Goal: Answer question/provide support: Share knowledge or assist other users

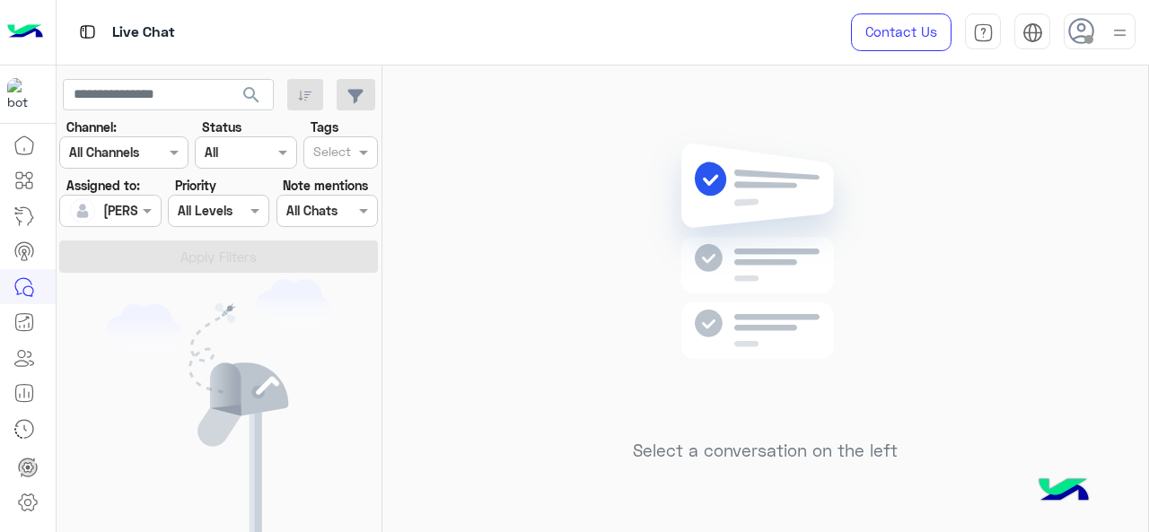
click at [134, 222] on div "[PERSON_NAME]" at bounding box center [103, 211] width 68 height 36
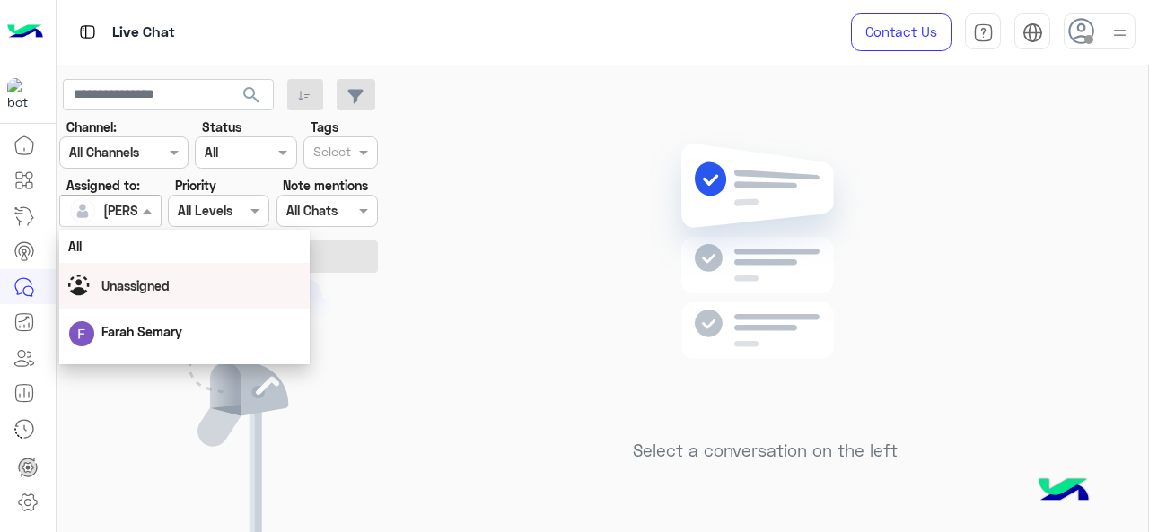
click at [158, 288] on span "Unassigned" at bounding box center [135, 285] width 68 height 15
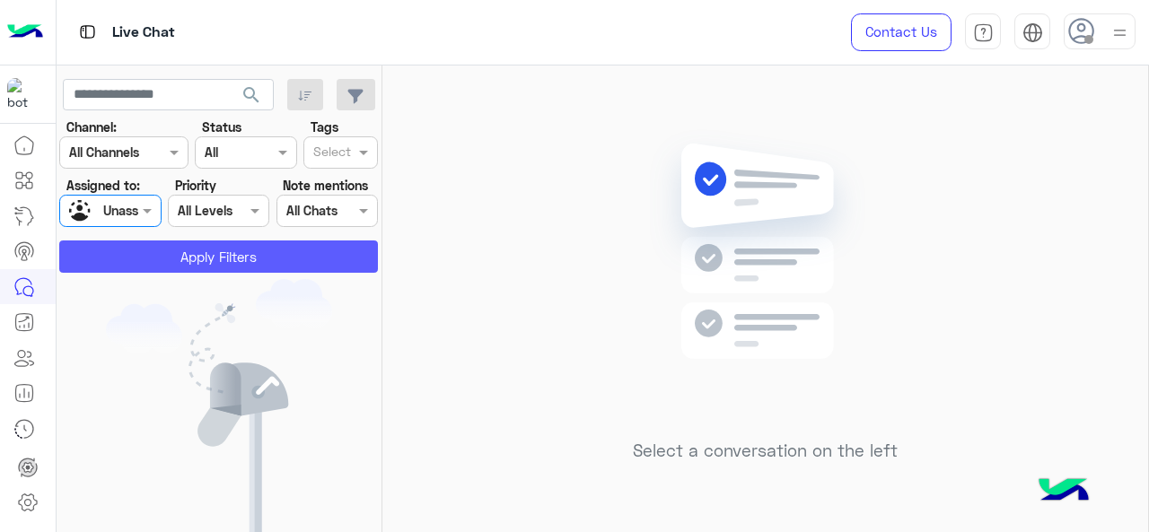
click at [180, 265] on button "Apply Filters" at bounding box center [218, 257] width 319 height 32
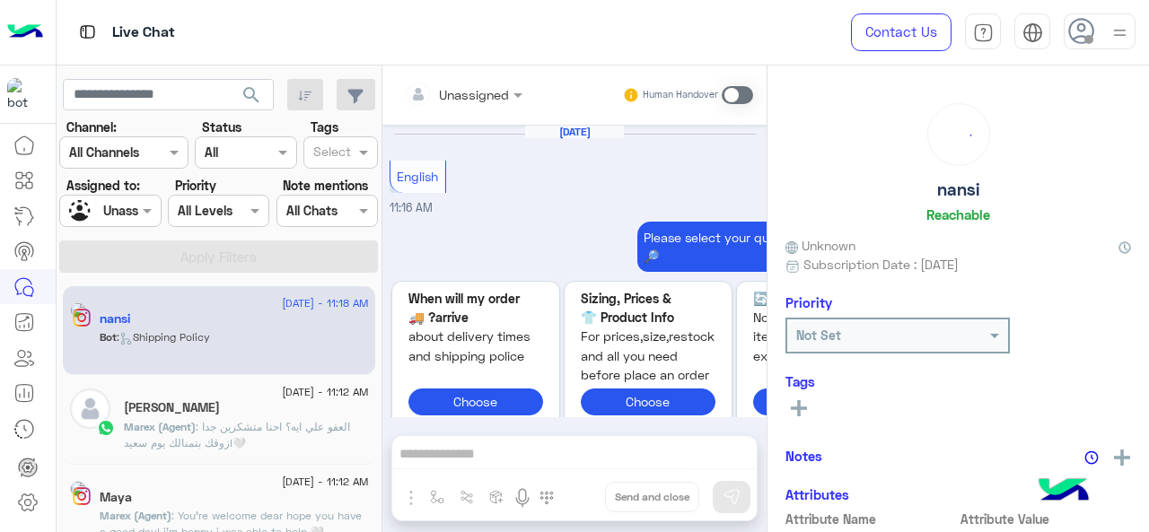
scroll to position [1623, 0]
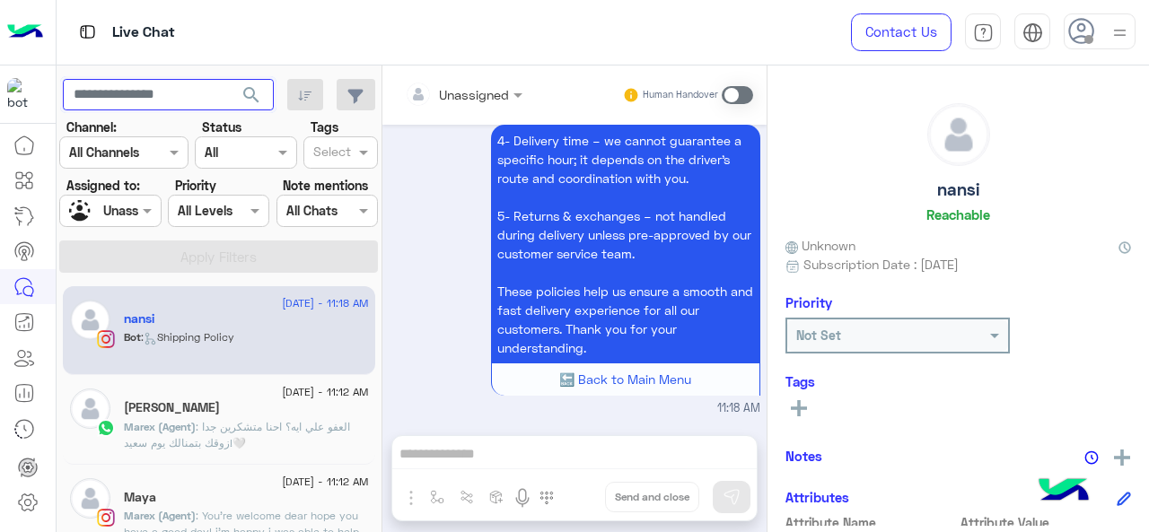
click at [187, 99] on input "text" at bounding box center [168, 95] width 211 height 32
type input "******"
click at [244, 101] on span "search" at bounding box center [252, 95] width 22 height 22
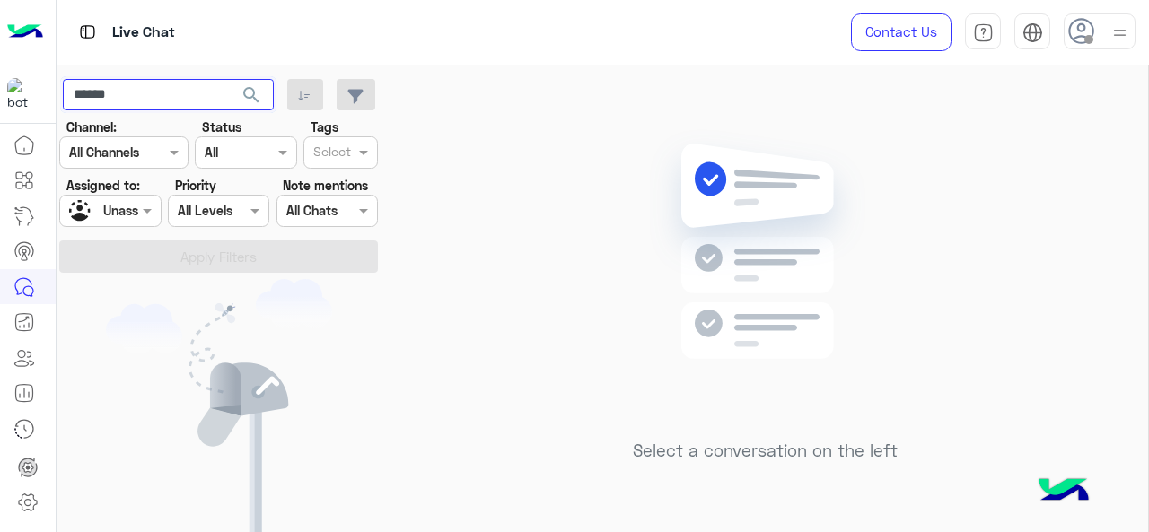
click at [208, 89] on input "******" at bounding box center [168, 95] width 211 height 32
type input "**********"
click at [252, 98] on span "search" at bounding box center [252, 95] width 22 height 22
click at [128, 202] on div at bounding box center [110, 210] width 100 height 21
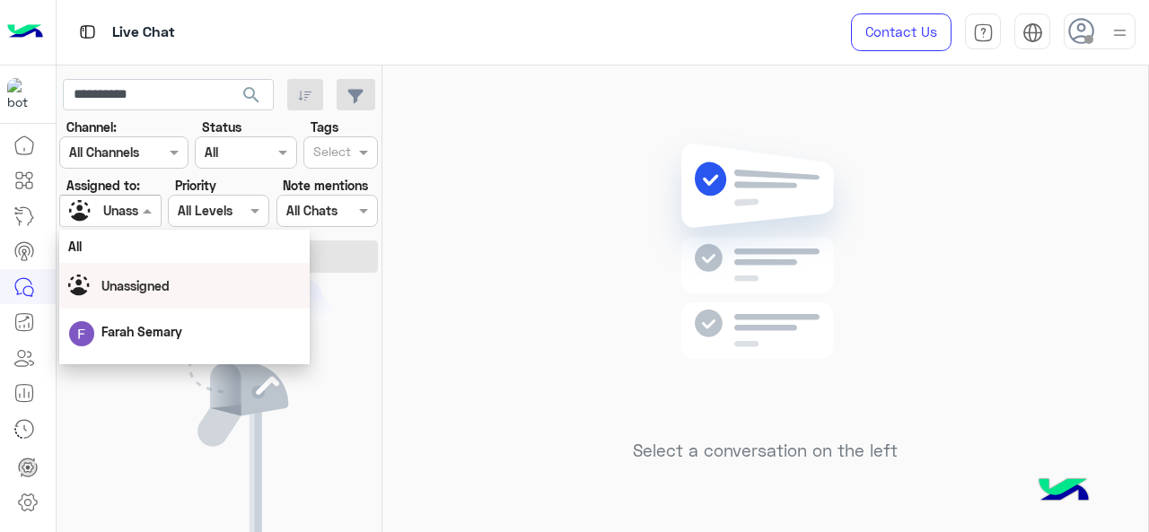
click at [148, 282] on span "Unassigned" at bounding box center [135, 285] width 68 height 15
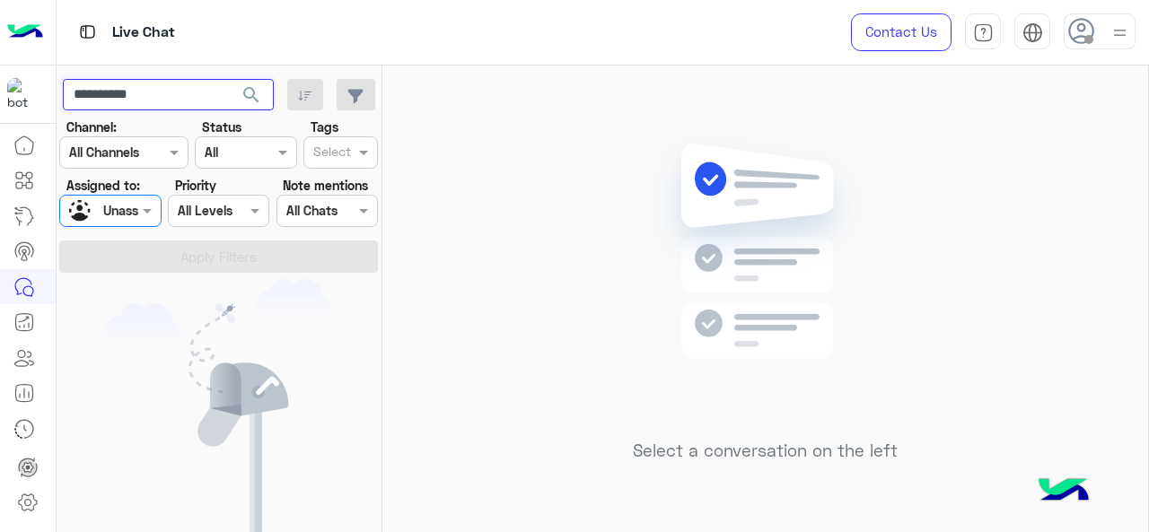
click at [150, 101] on input "**********" at bounding box center [168, 95] width 211 height 32
click at [108, 230] on section "Channel: Channel All Channels Status Channel All Tags Select Assigned to: Assig…" at bounding box center [219, 195] width 299 height 155
click at [119, 224] on div "Unassigned" at bounding box center [103, 211] width 68 height 31
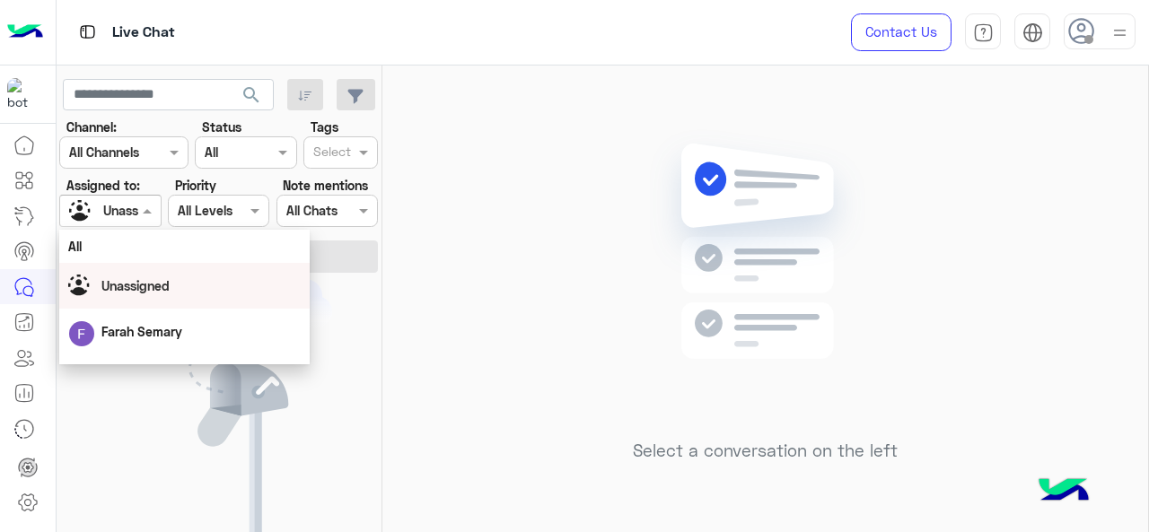
click at [112, 265] on div "Unassigned" at bounding box center [184, 286] width 251 height 46
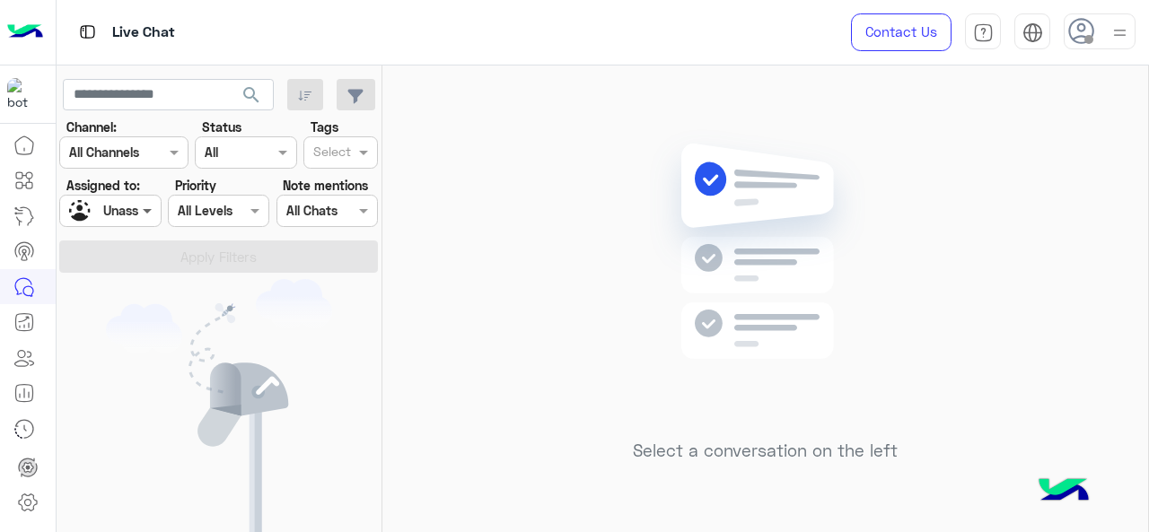
click at [138, 212] on span at bounding box center [149, 210] width 22 height 19
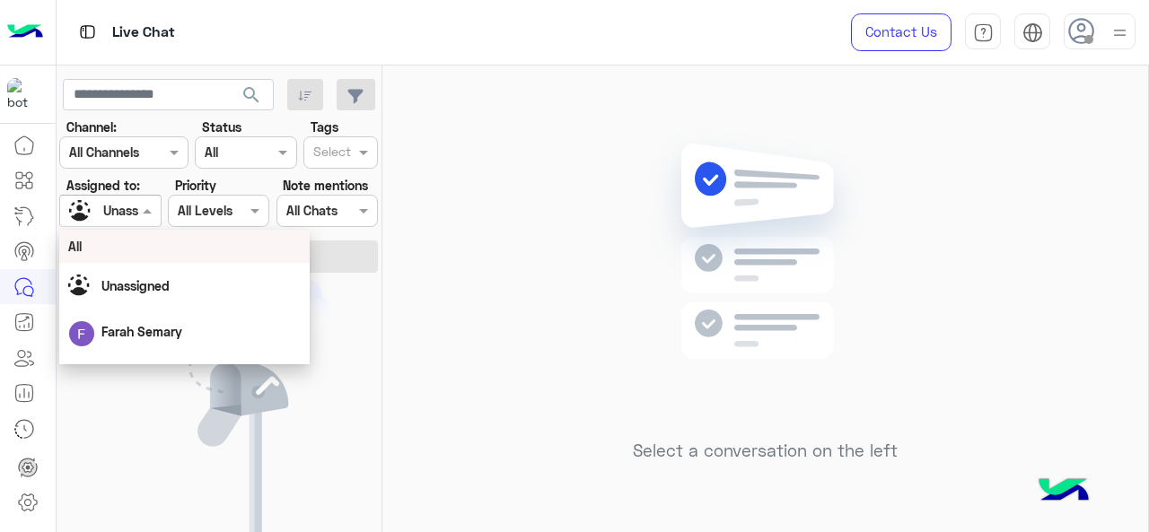
click at [130, 240] on div "All" at bounding box center [184, 246] width 233 height 19
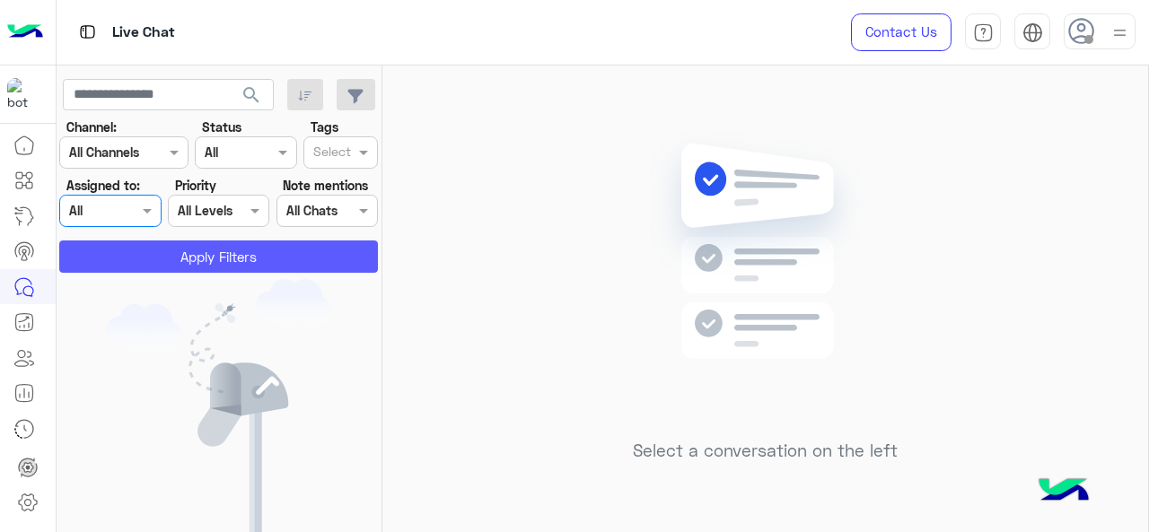
click at [140, 243] on button "Apply Filters" at bounding box center [218, 257] width 319 height 32
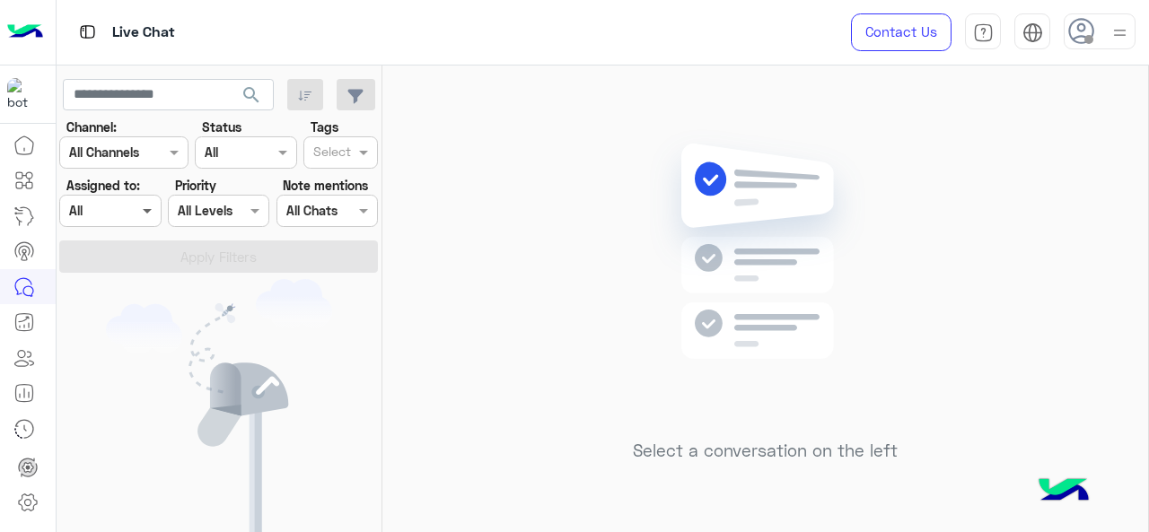
click at [140, 206] on span at bounding box center [149, 210] width 22 height 19
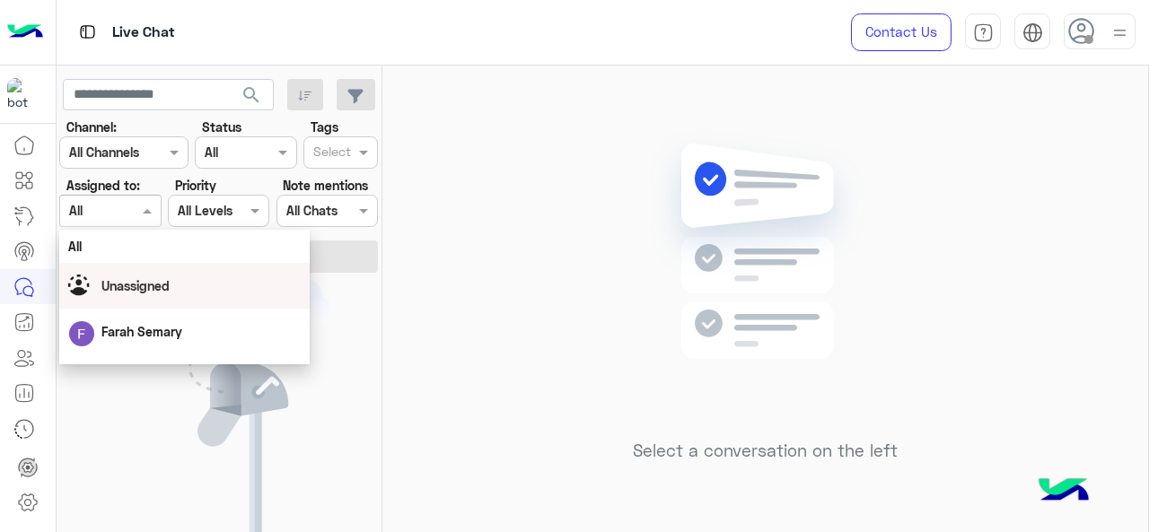
click at [157, 290] on span "Unassigned" at bounding box center [135, 285] width 68 height 15
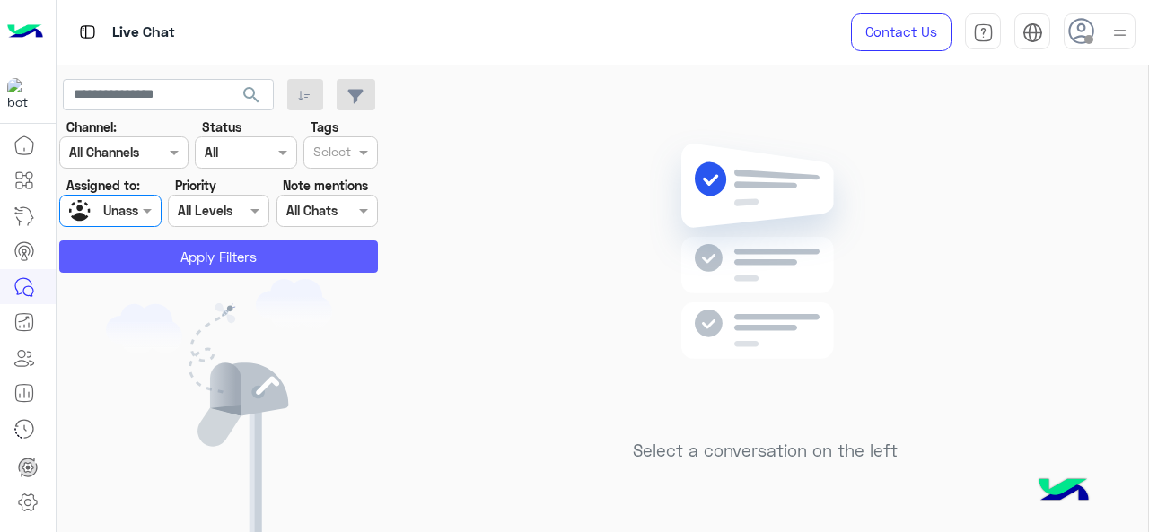
click at [192, 245] on button "Apply Filters" at bounding box center [218, 257] width 319 height 32
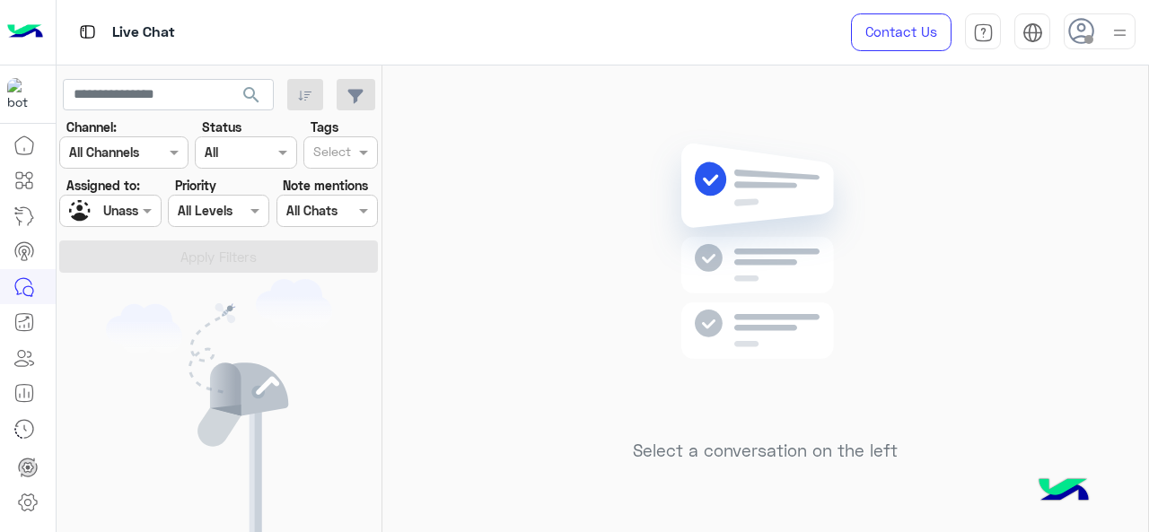
click at [136, 209] on div at bounding box center [110, 210] width 100 height 21
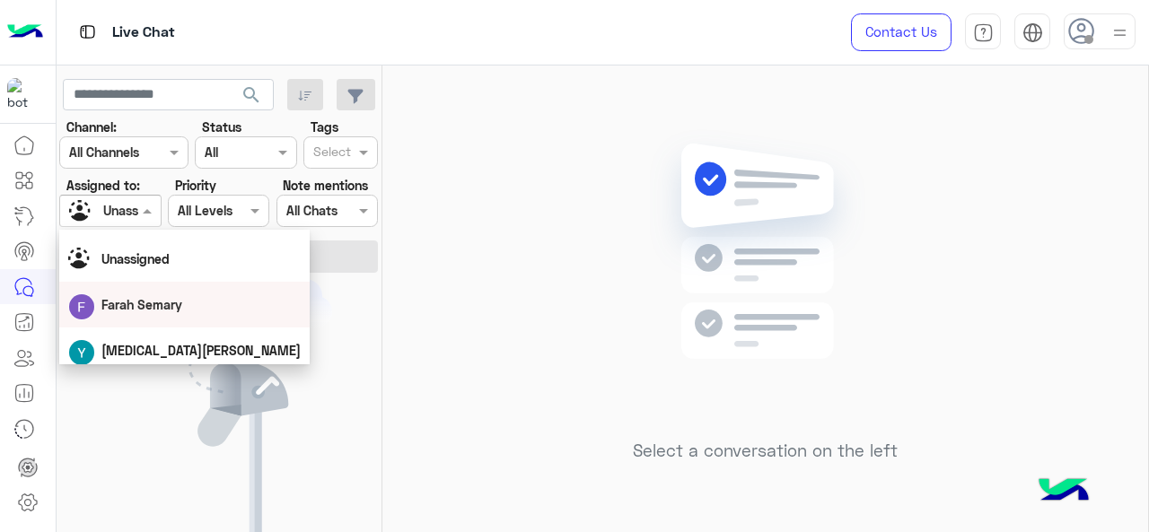
scroll to position [0, 0]
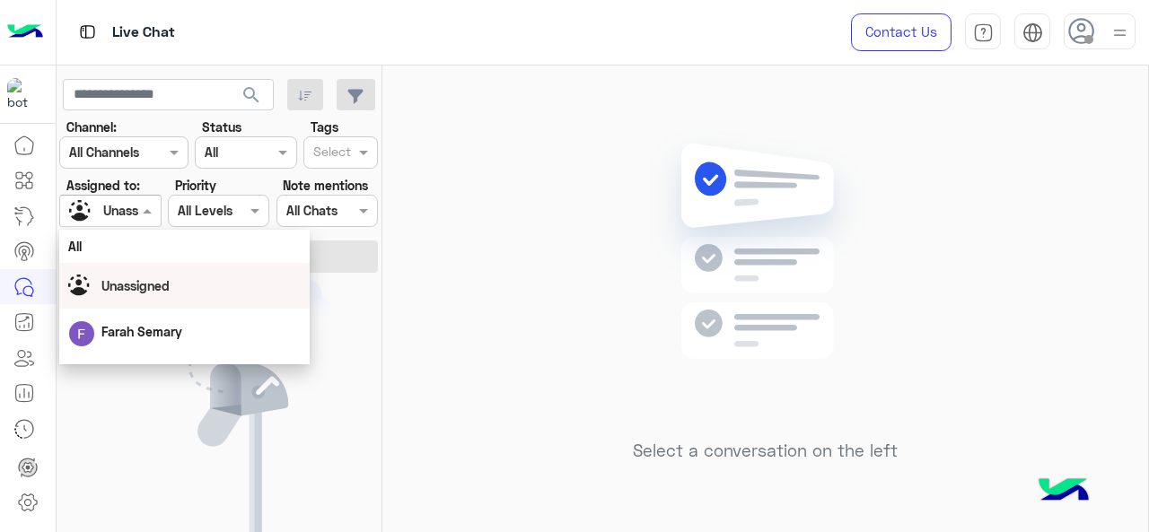
click at [158, 274] on div "Unassigned" at bounding box center [184, 285] width 233 height 31
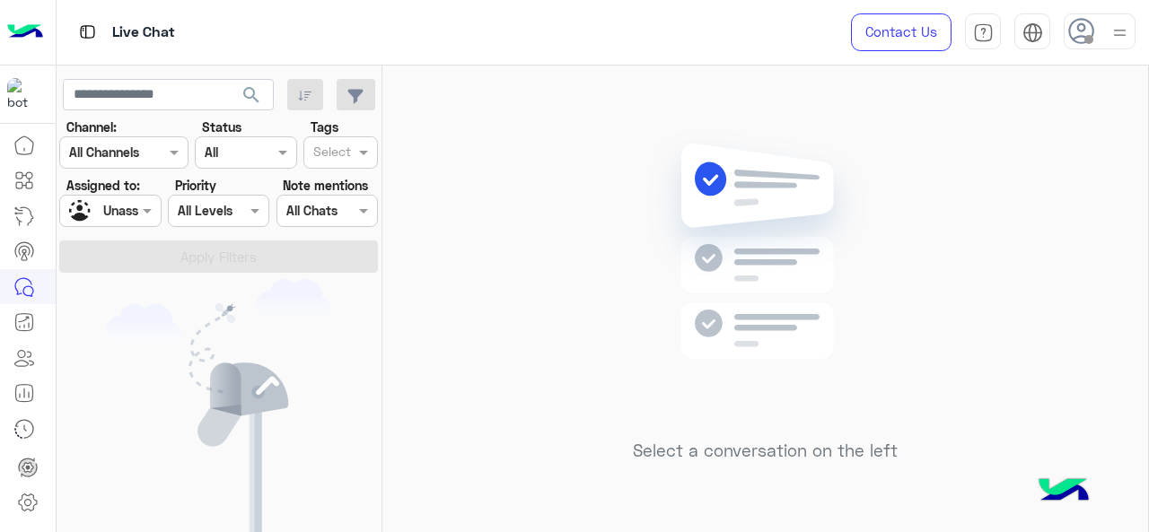
click at [131, 222] on div "Unassigned" at bounding box center [103, 211] width 68 height 31
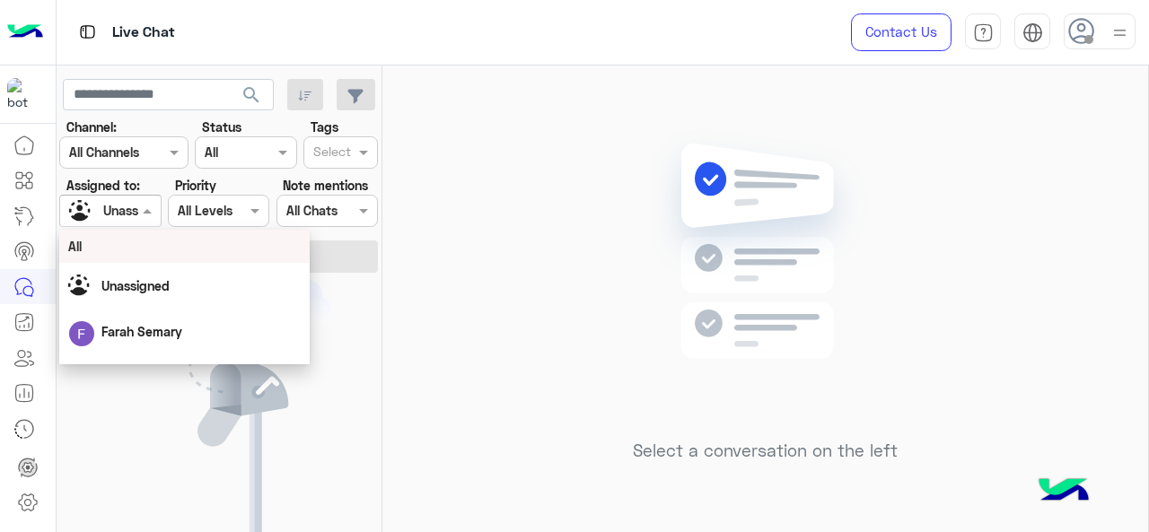
click at [131, 260] on div "All" at bounding box center [184, 246] width 251 height 33
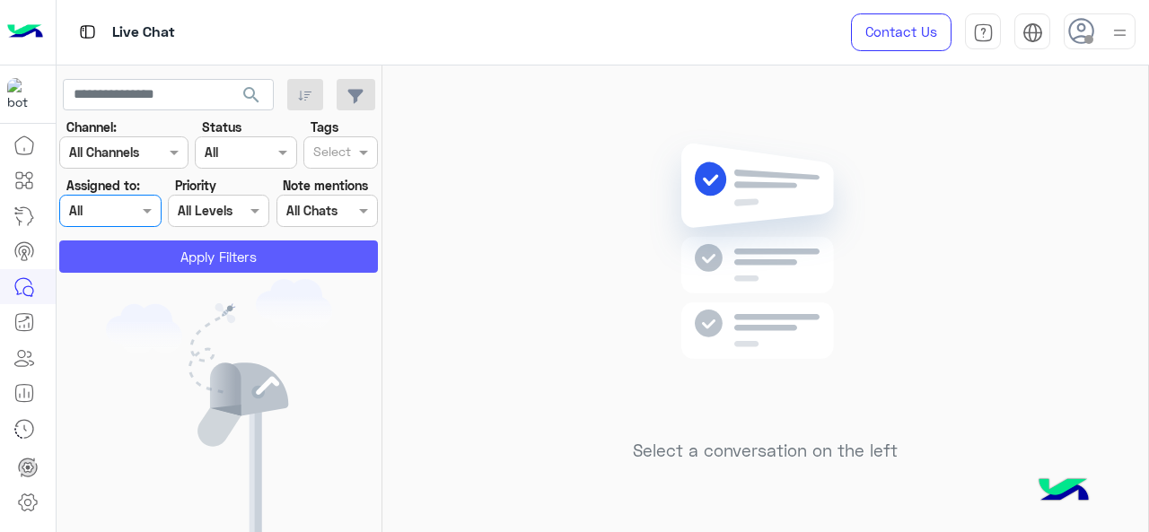
click at [158, 259] on button "Apply Filters" at bounding box center [218, 257] width 319 height 32
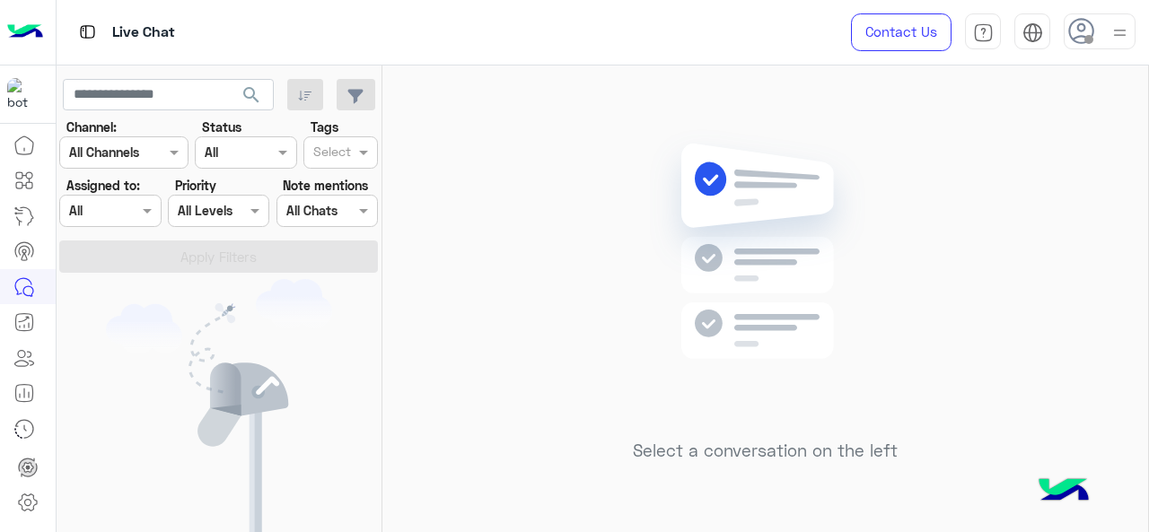
click at [133, 214] on div at bounding box center [110, 210] width 100 height 21
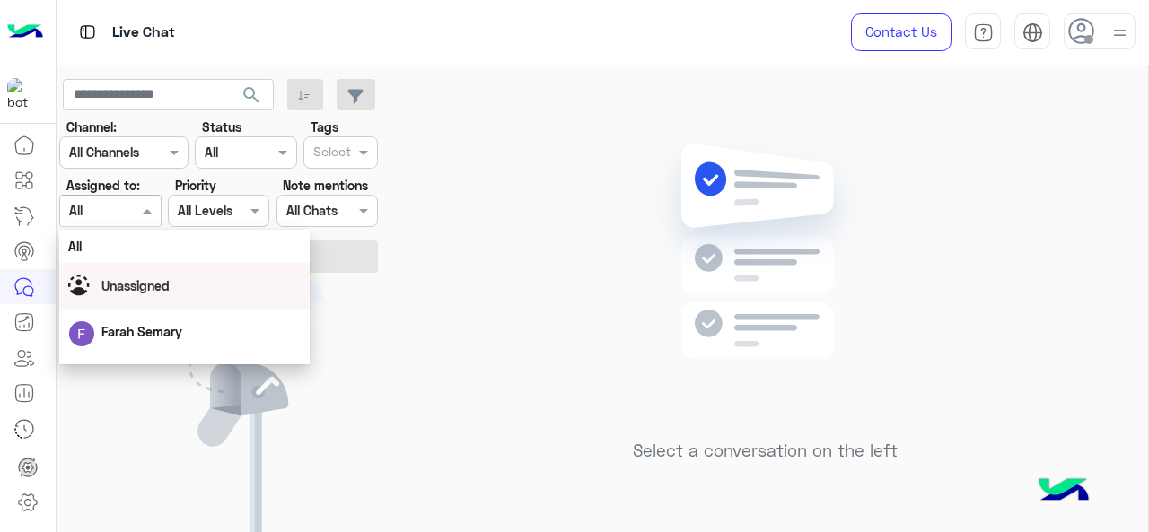
click at [143, 290] on span "Unassigned" at bounding box center [135, 285] width 68 height 15
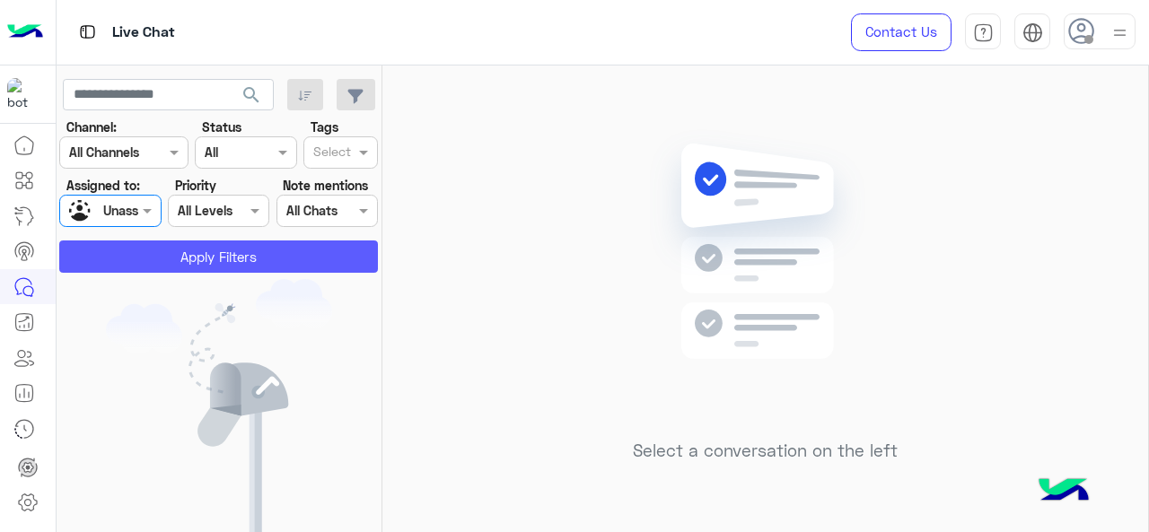
click at [170, 259] on button "Apply Filters" at bounding box center [218, 257] width 319 height 32
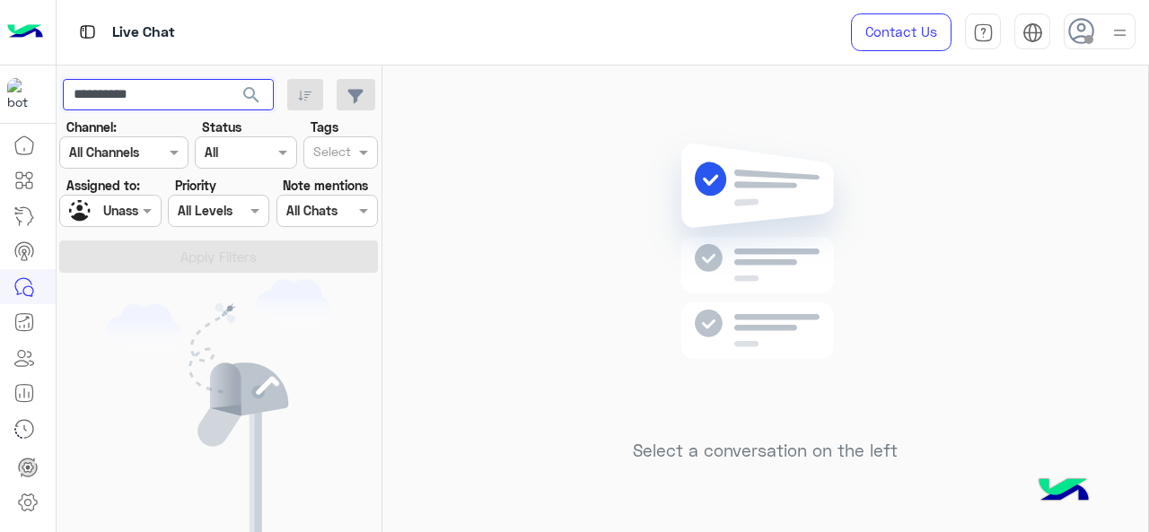
click at [158, 99] on input "**********" at bounding box center [168, 95] width 211 height 32
click at [262, 97] on span "search" at bounding box center [252, 95] width 22 height 22
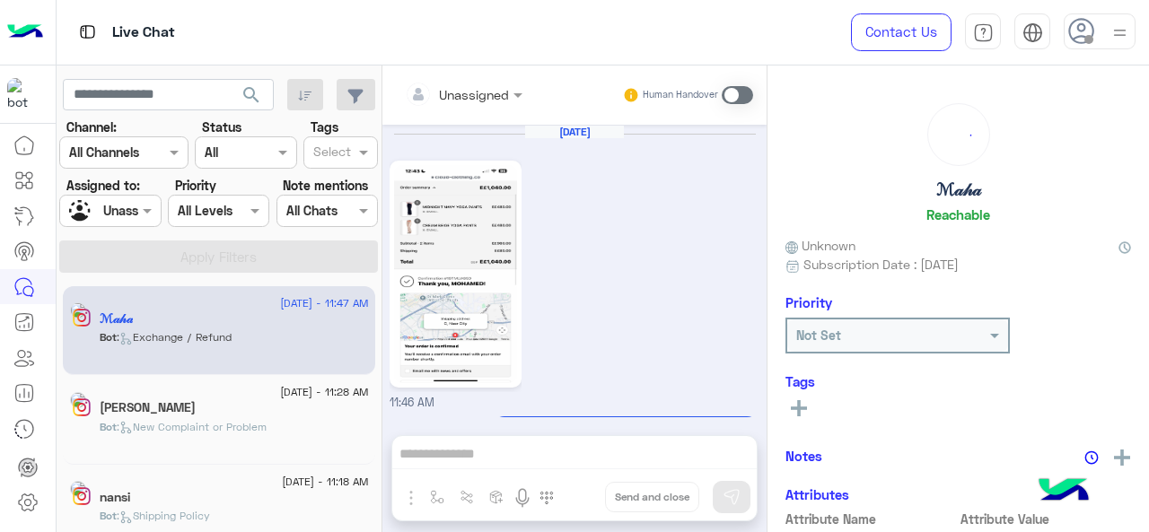
scroll to position [1614, 0]
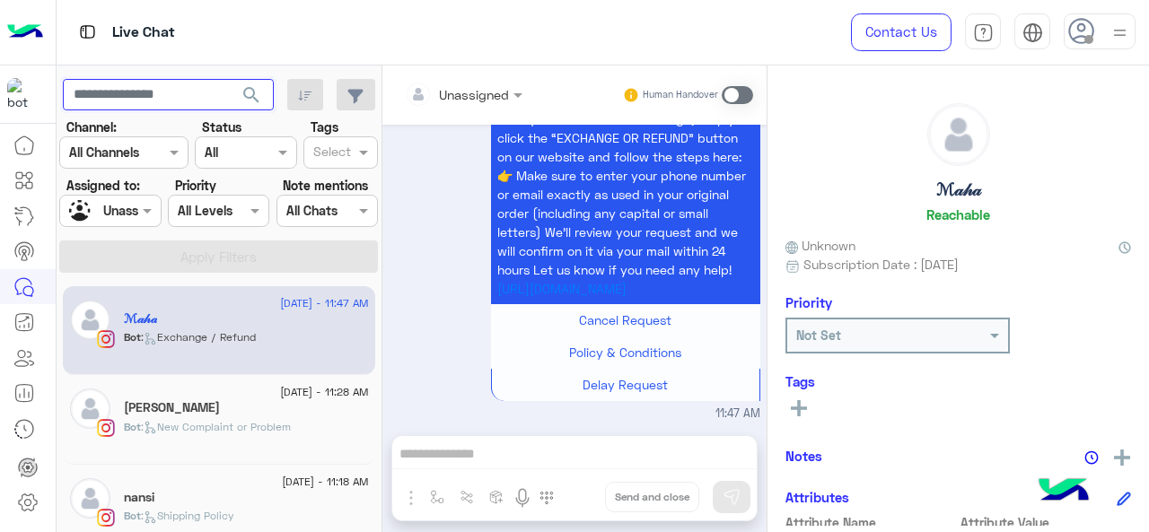
click at [188, 91] on input "text" at bounding box center [168, 95] width 211 height 32
click at [250, 94] on span "search" at bounding box center [252, 95] width 22 height 22
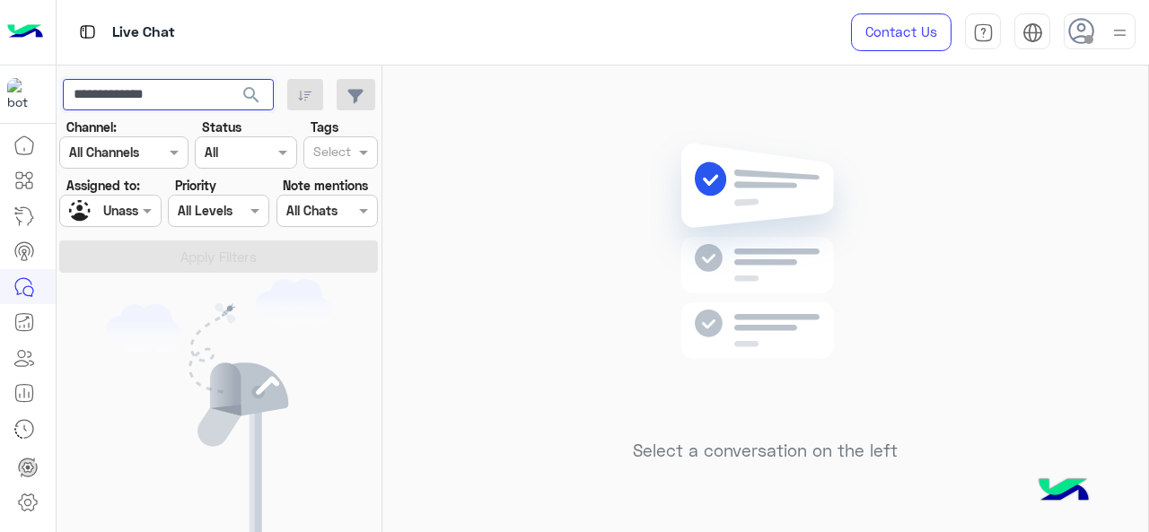
drag, startPoint x: 119, startPoint y: 100, endPoint x: 250, endPoint y: 123, distance: 132.2
click at [250, 123] on app-inbox-users-filters "**********" at bounding box center [220, 173] width 326 height 215
click at [260, 96] on span "search" at bounding box center [252, 95] width 22 height 22
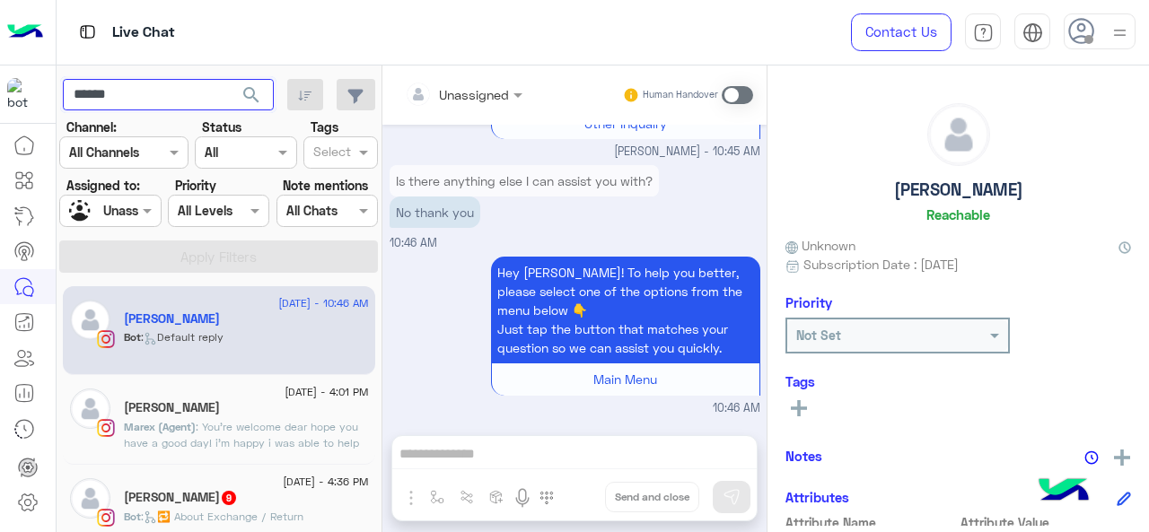
click at [127, 106] on input "******" at bounding box center [168, 95] width 211 height 32
type input "******"
click at [245, 96] on span "search" at bounding box center [252, 95] width 22 height 22
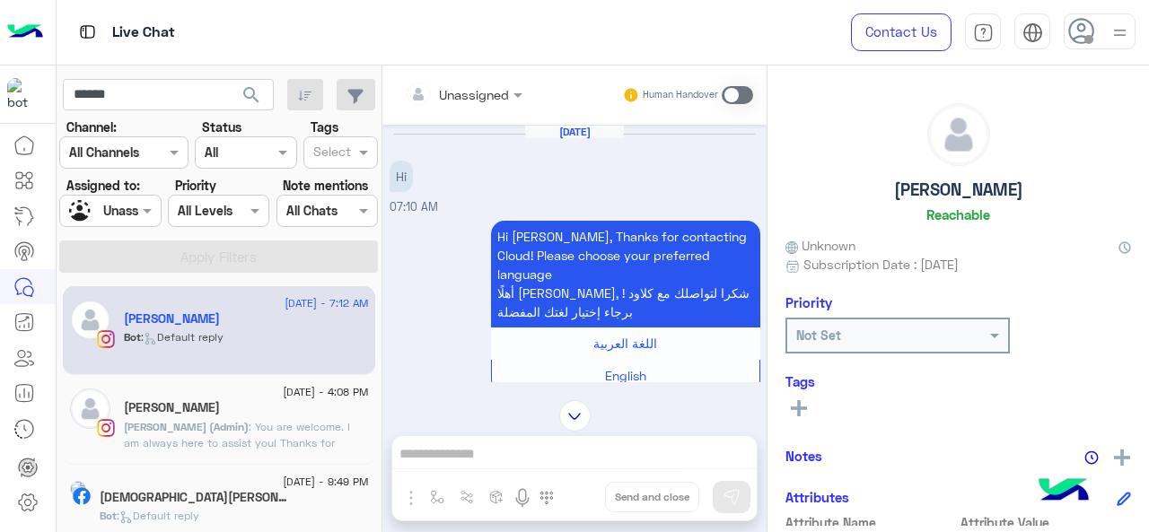
click at [277, 414] on div "[PERSON_NAME]" at bounding box center [246, 409] width 245 height 19
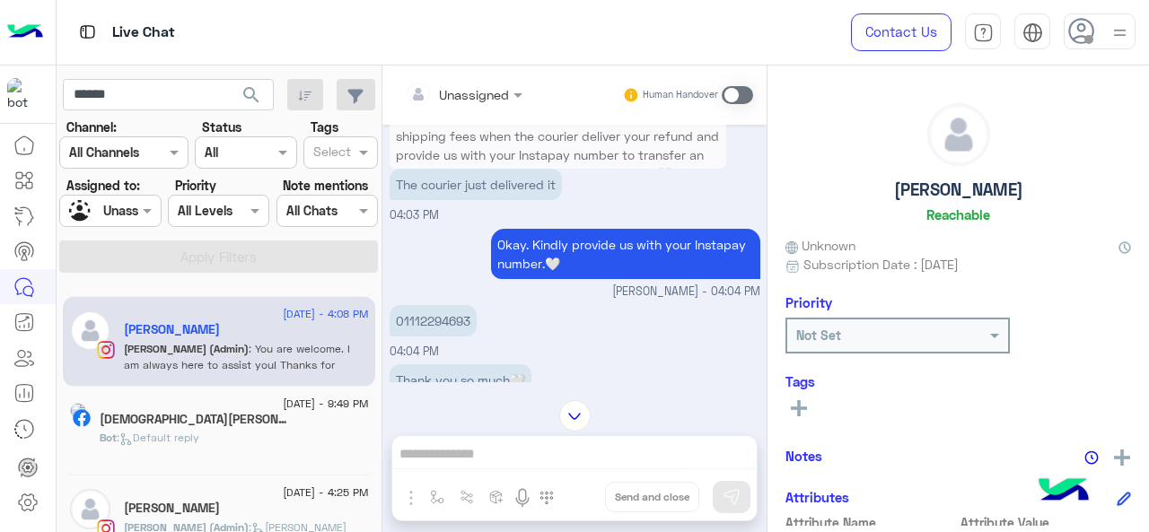
scroll to position [269, 0]
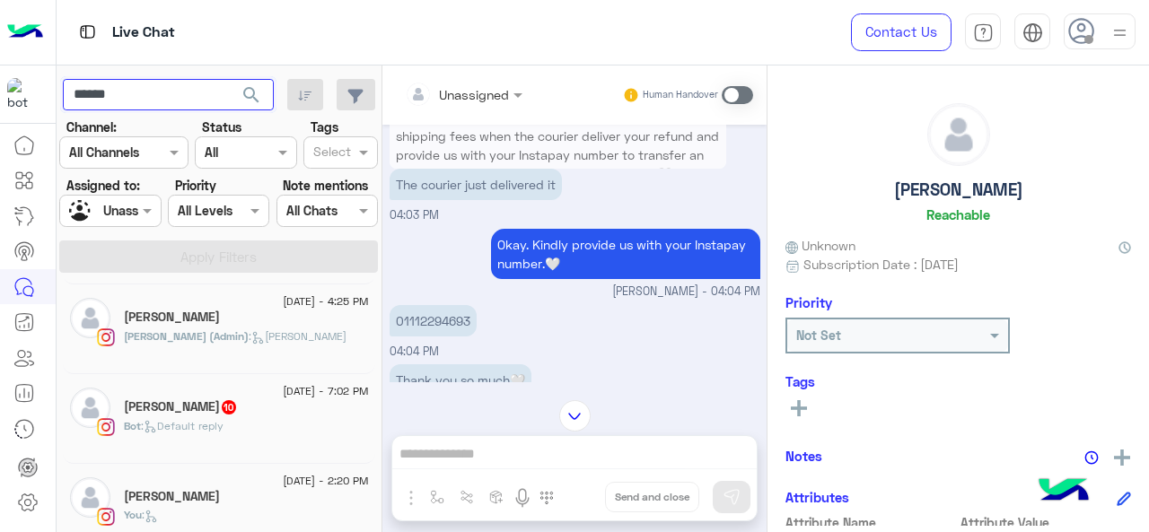
click at [178, 109] on input "******" at bounding box center [168, 95] width 211 height 32
click at [173, 87] on input "text" at bounding box center [168, 95] width 211 height 32
click at [248, 87] on span "search" at bounding box center [252, 95] width 22 height 22
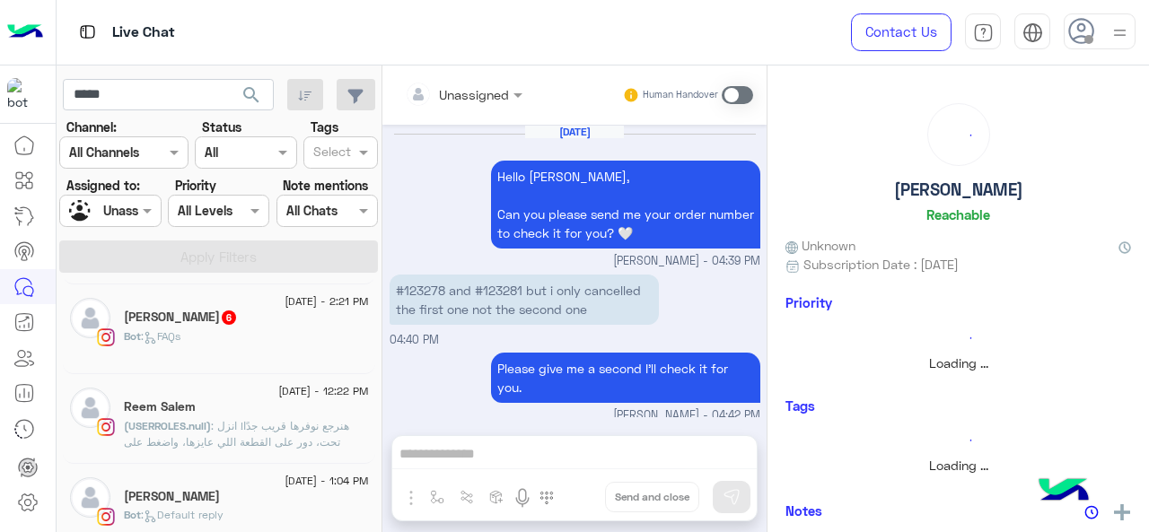
scroll to position [553, 0]
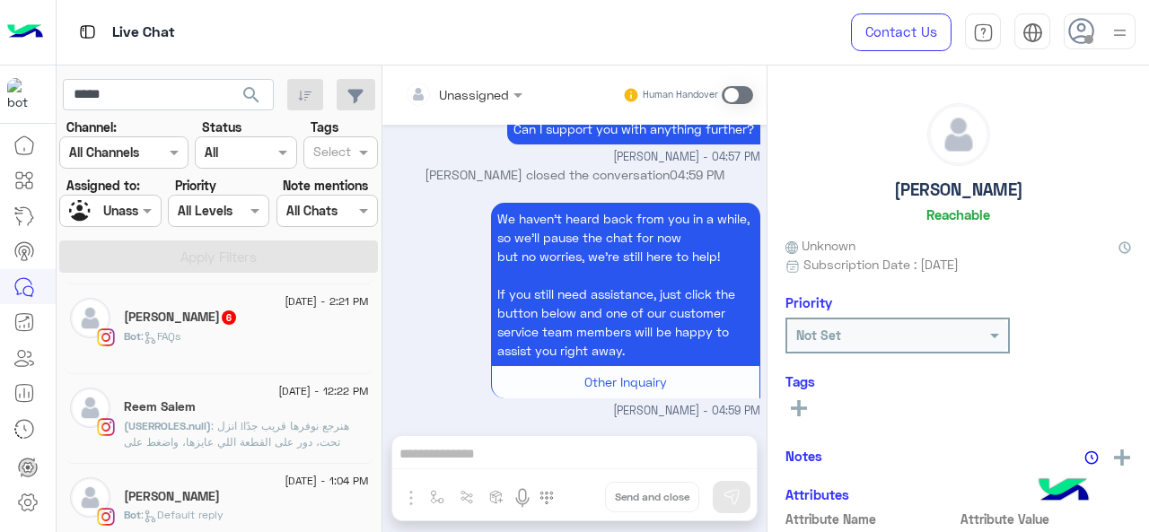
click at [320, 305] on span "[DATE] - 2:21 PM" at bounding box center [326, 302] width 83 height 16
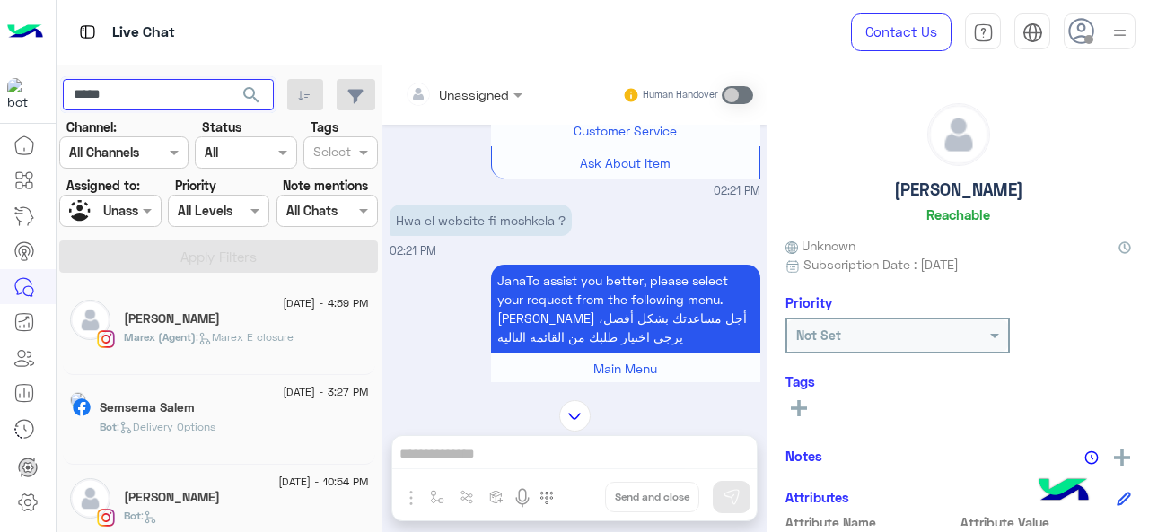
click at [116, 87] on input "*****" at bounding box center [168, 95] width 211 height 32
paste input "*******"
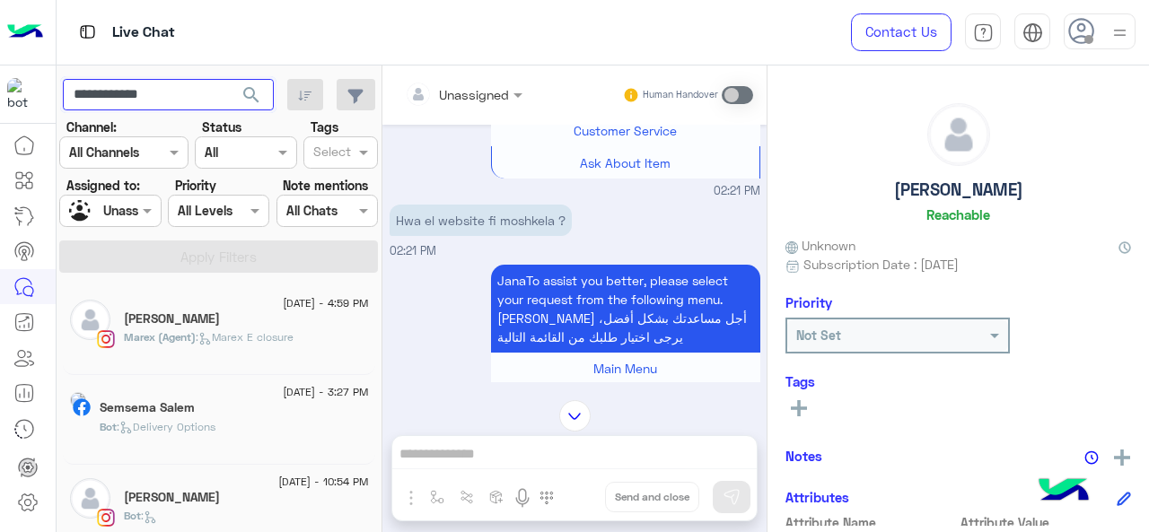
type input "**********"
click at [259, 99] on span "search" at bounding box center [252, 95] width 22 height 22
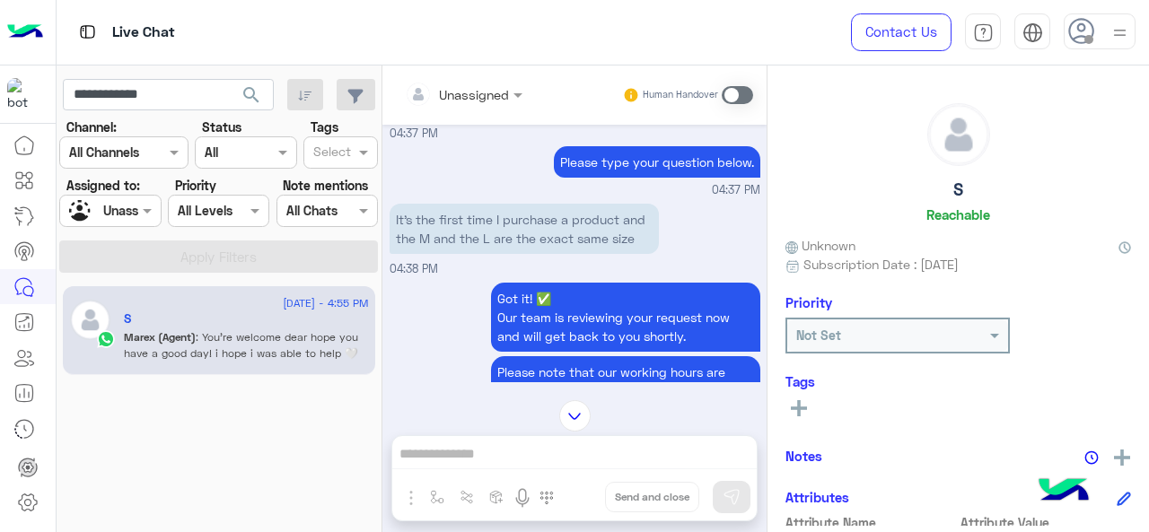
scroll to position [905, 0]
click at [120, 222] on div "Unassigned" at bounding box center [103, 211] width 68 height 31
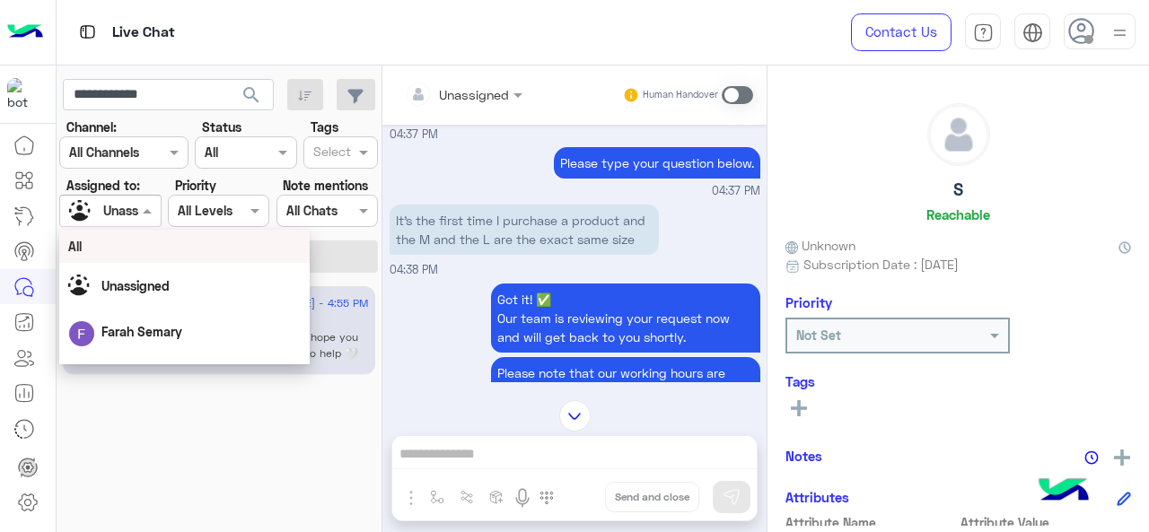
click at [136, 238] on div "All" at bounding box center [184, 246] width 233 height 19
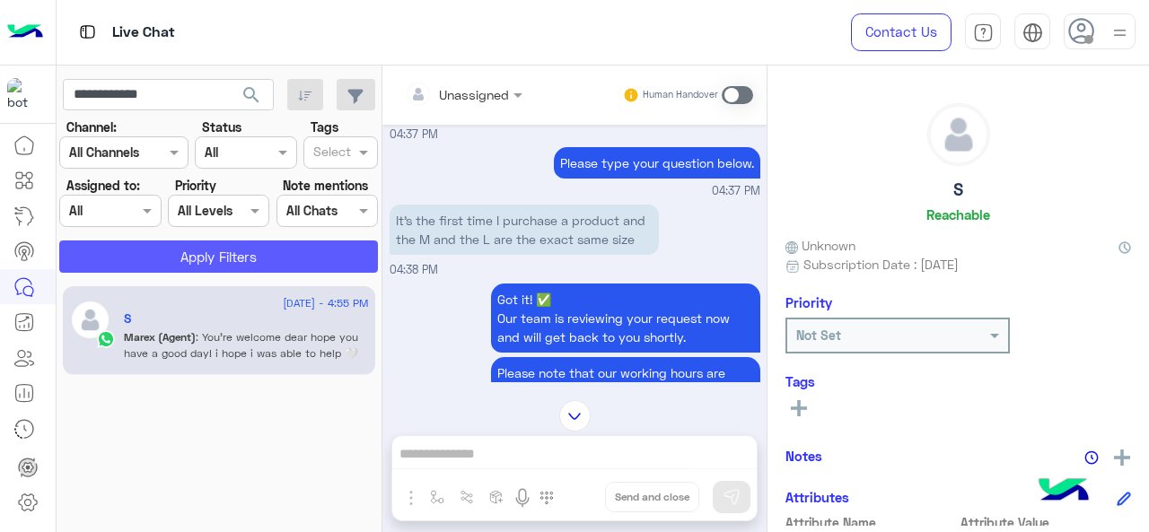
click at [158, 250] on button "Apply Filters" at bounding box center [218, 257] width 319 height 32
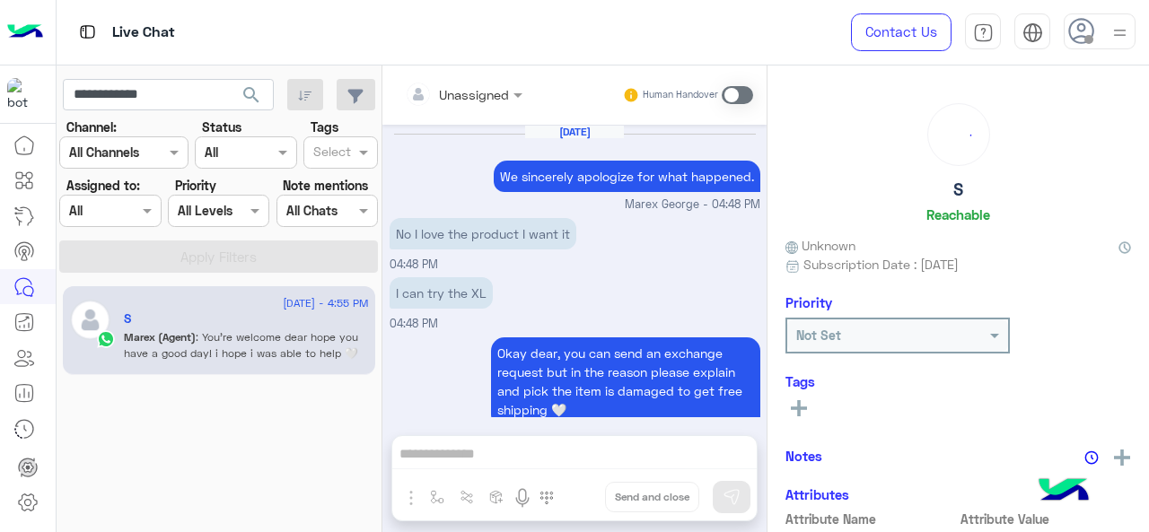
scroll to position [389, 0]
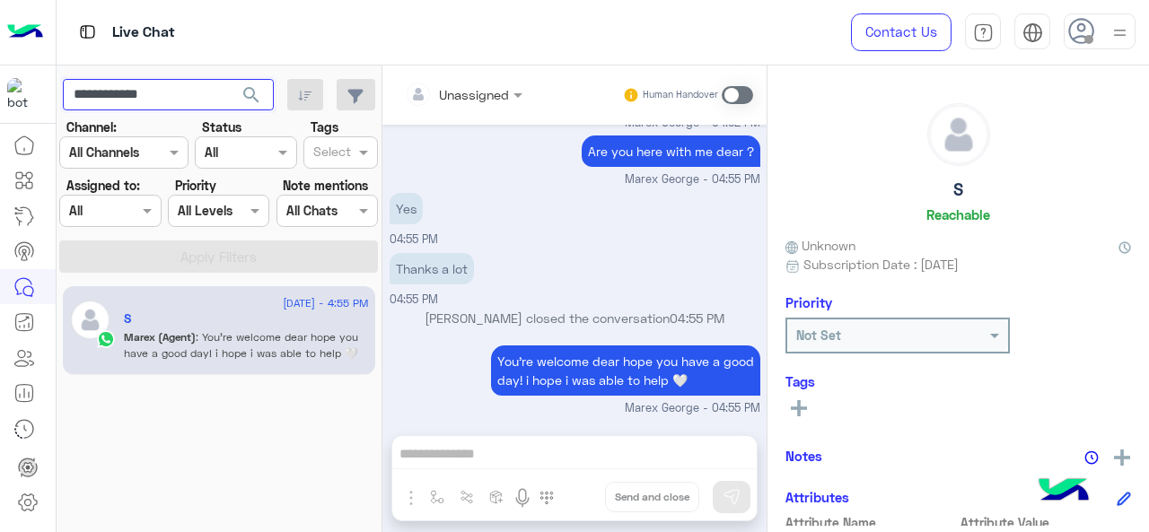
click at [159, 105] on input "**********" at bounding box center [168, 95] width 211 height 32
click at [251, 90] on span "search" at bounding box center [252, 95] width 22 height 22
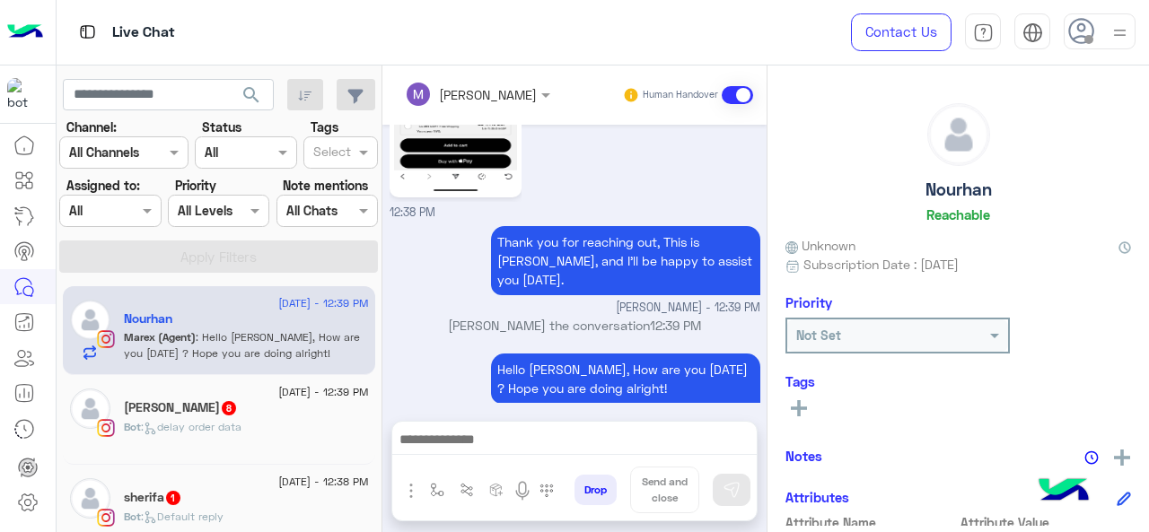
click at [117, 213] on div at bounding box center [110, 210] width 100 height 21
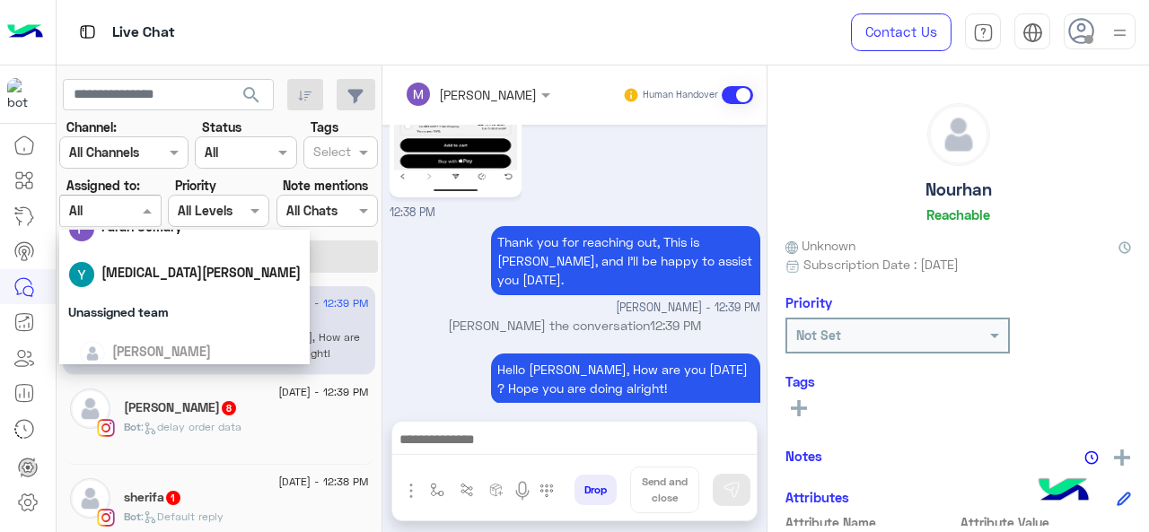
scroll to position [180, 0]
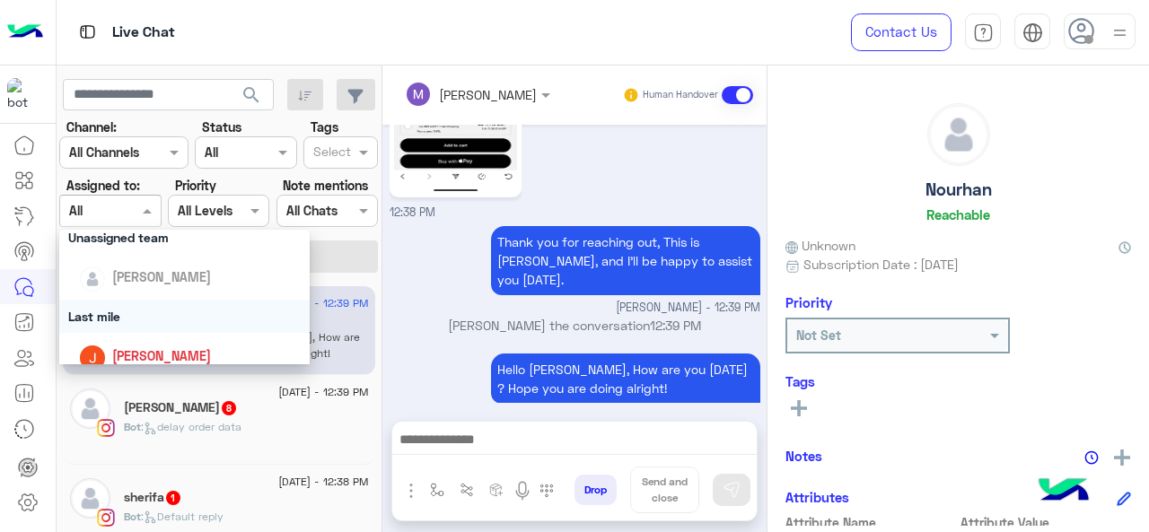
click at [134, 326] on div "Last mile" at bounding box center [184, 316] width 251 height 33
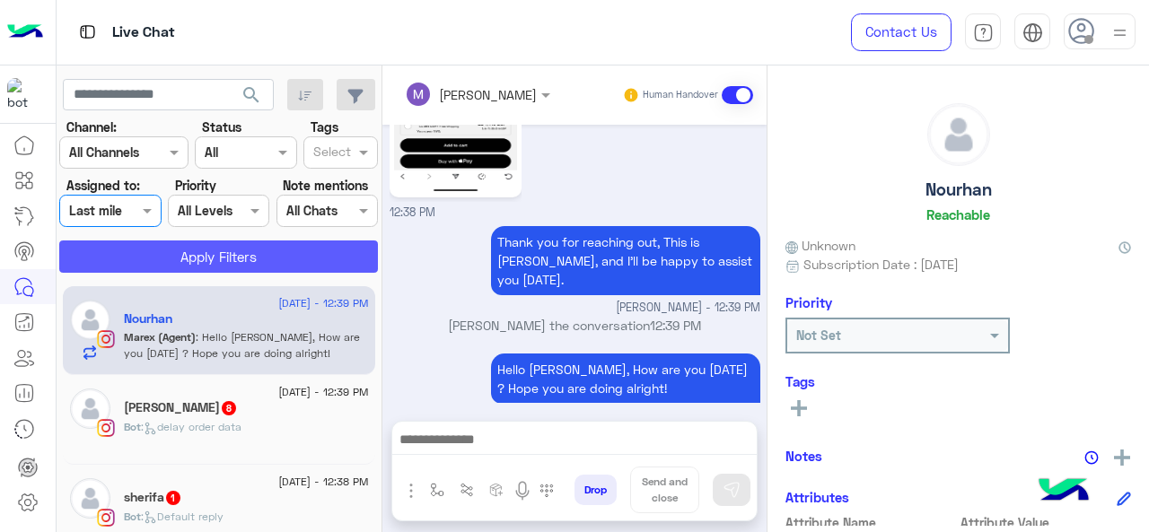
click at [181, 263] on button "Apply Filters" at bounding box center [218, 257] width 319 height 32
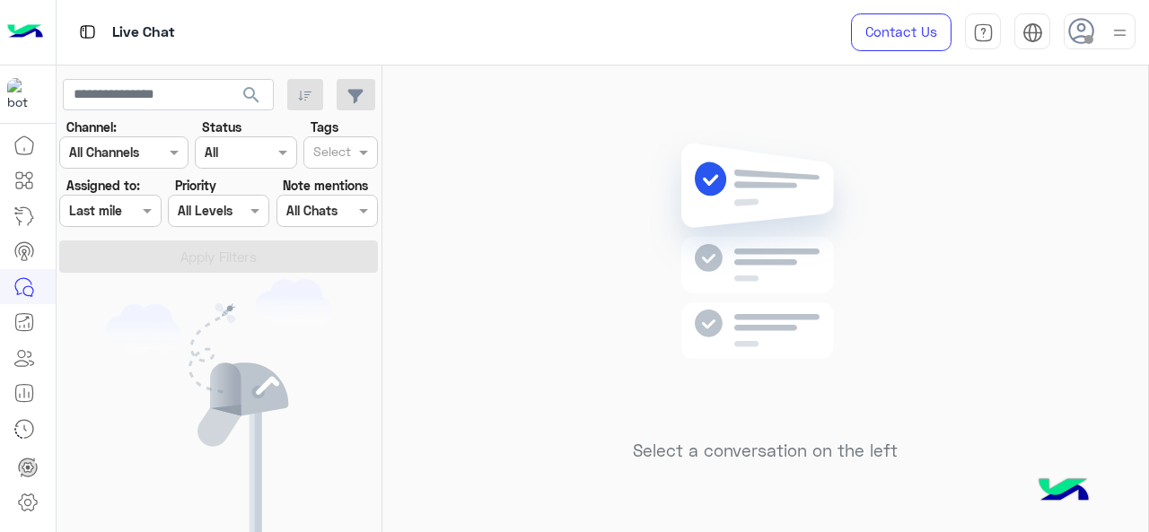
click at [122, 204] on div at bounding box center [110, 210] width 100 height 21
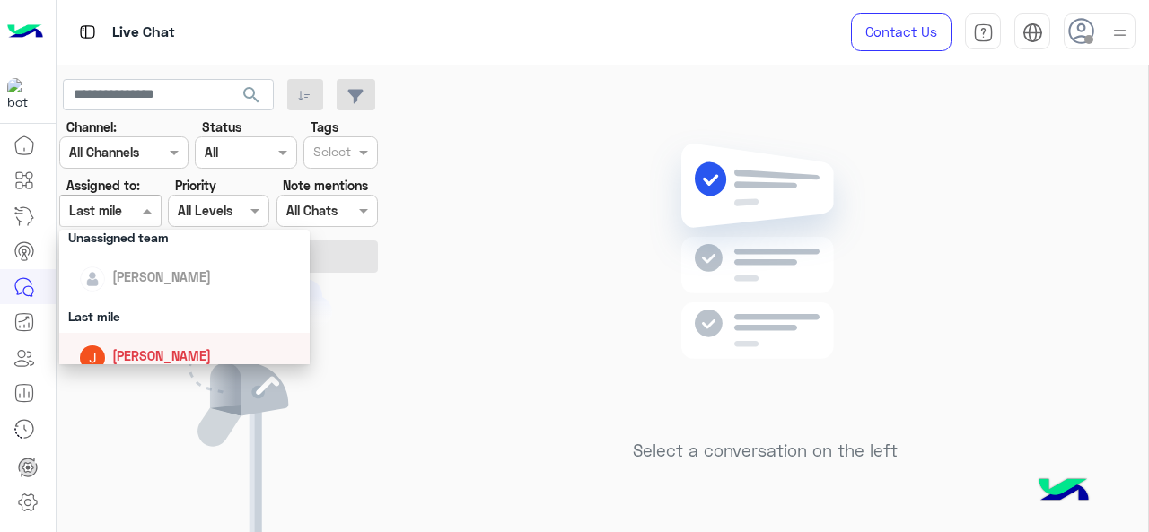
click at [131, 345] on div "[PERSON_NAME]" at bounding box center [190, 355] width 223 height 31
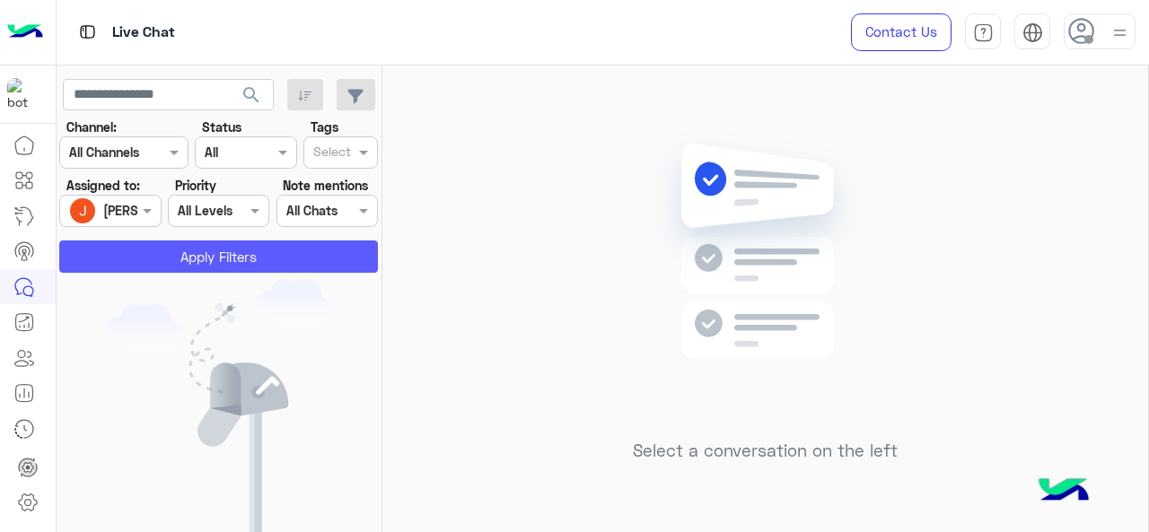
click at [174, 258] on button "Apply Filters" at bounding box center [218, 257] width 319 height 32
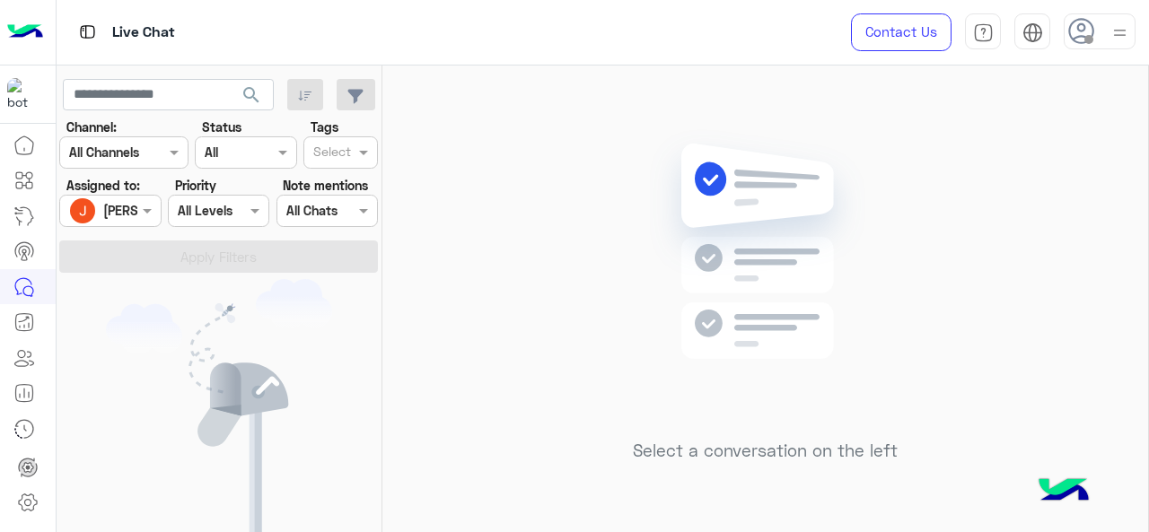
click at [122, 219] on div "[PERSON_NAME]" at bounding box center [152, 210] width 99 height 19
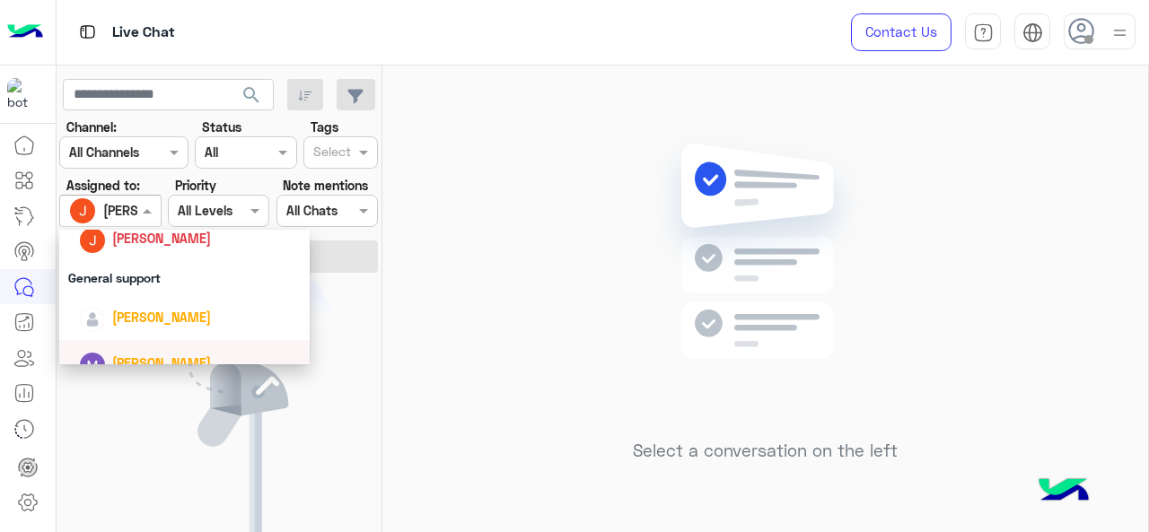
scroll to position [269, 0]
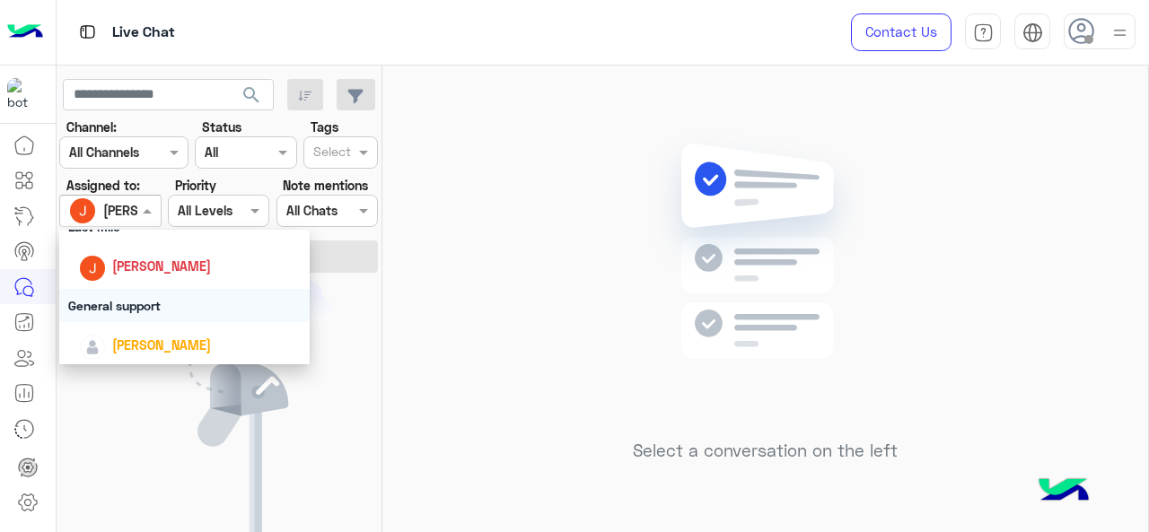
click at [127, 308] on div "General support" at bounding box center [184, 305] width 251 height 33
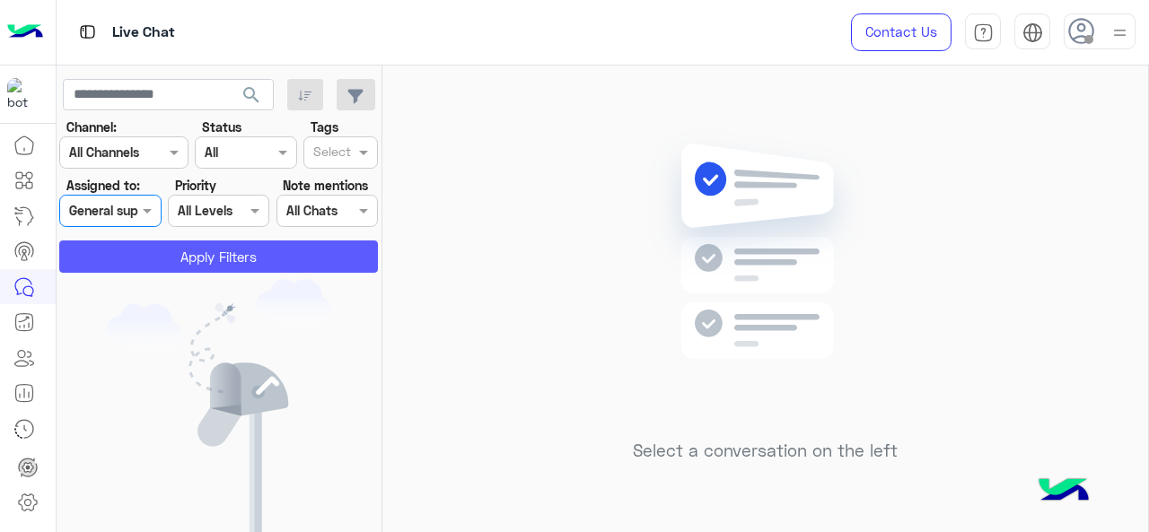
click at [140, 270] on button "Apply Filters" at bounding box center [218, 257] width 319 height 32
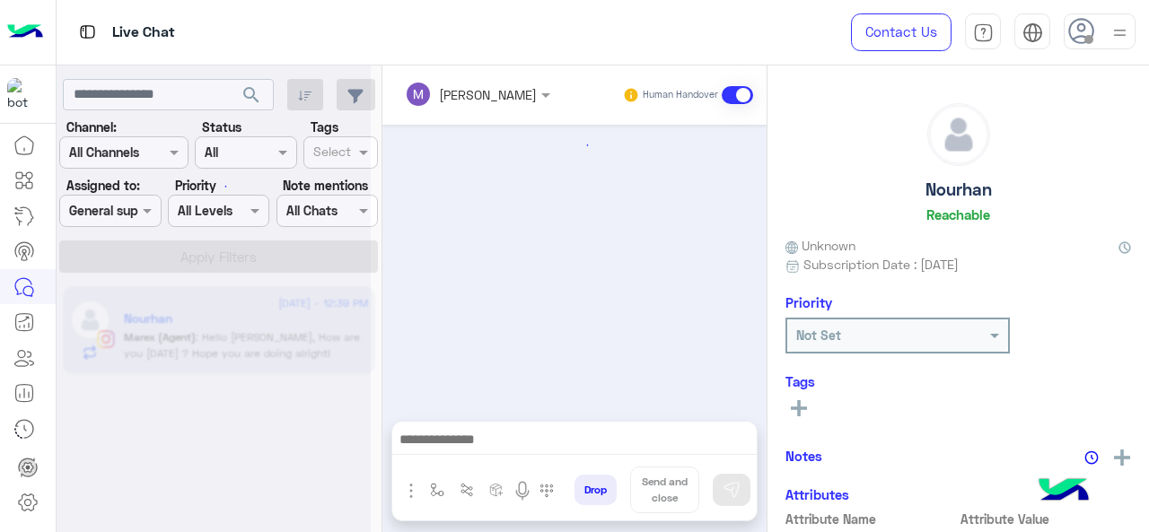
scroll to position [729, 0]
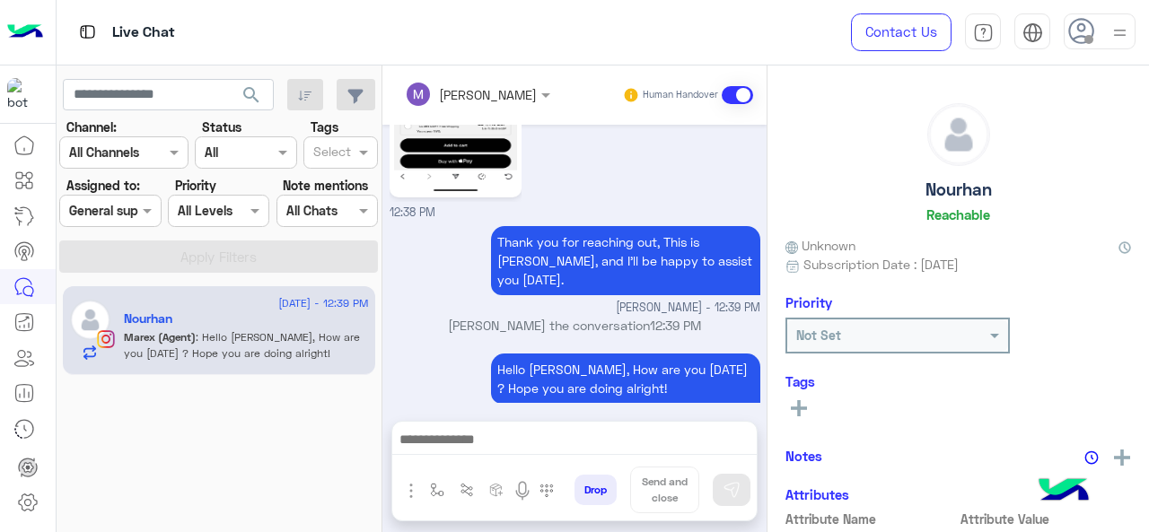
click at [133, 218] on div at bounding box center [110, 210] width 100 height 21
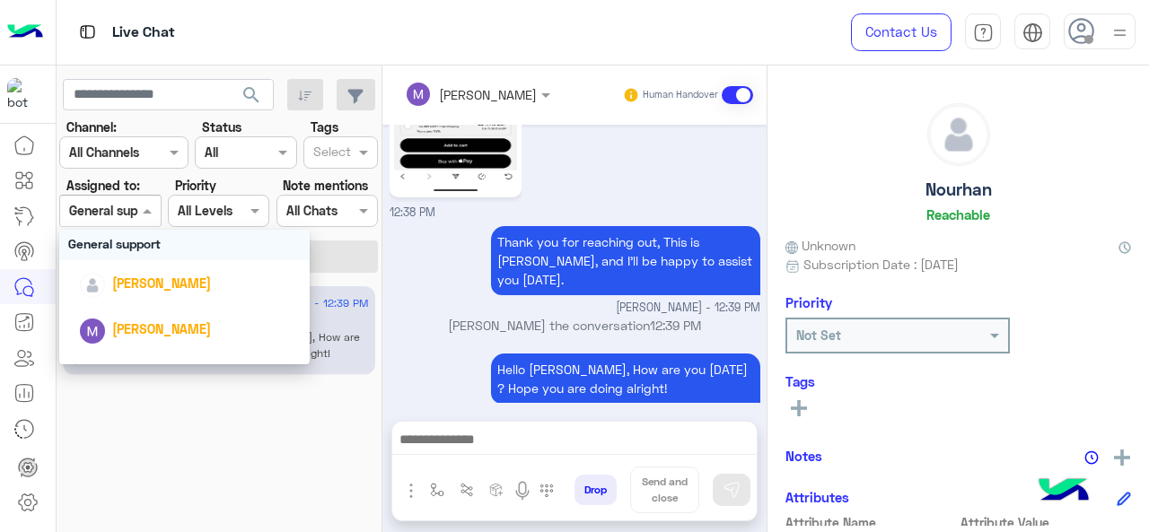
scroll to position [359, 0]
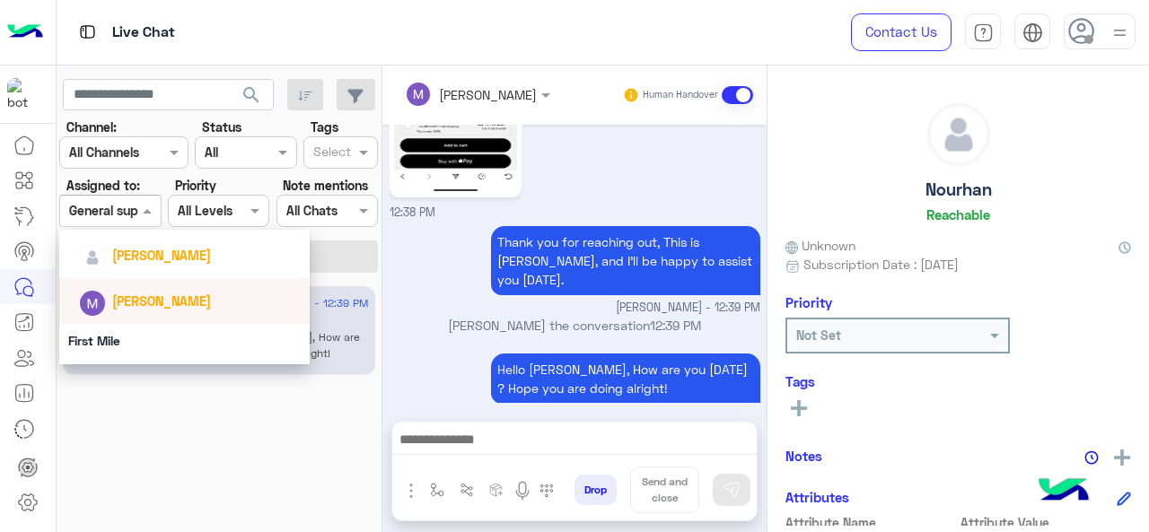
click at [138, 304] on span "[PERSON_NAME]" at bounding box center [161, 301] width 99 height 15
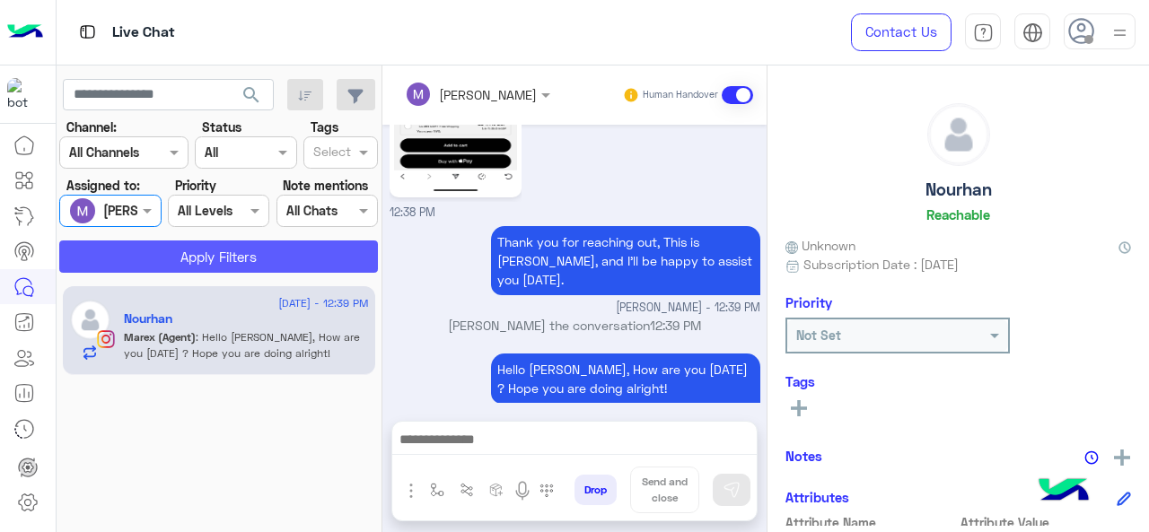
click at [169, 256] on button "Apply Filters" at bounding box center [218, 257] width 319 height 32
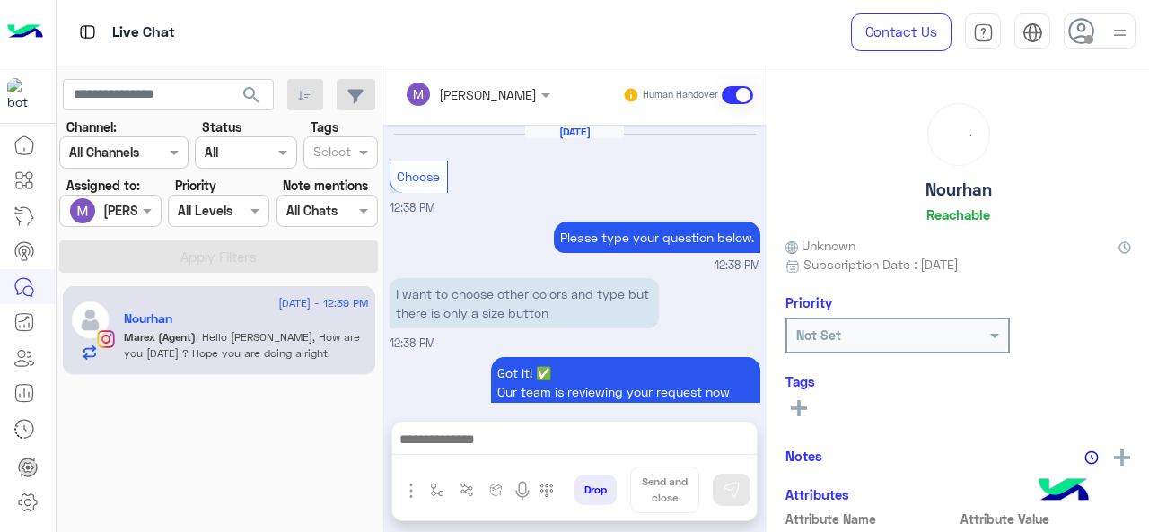
scroll to position [729, 0]
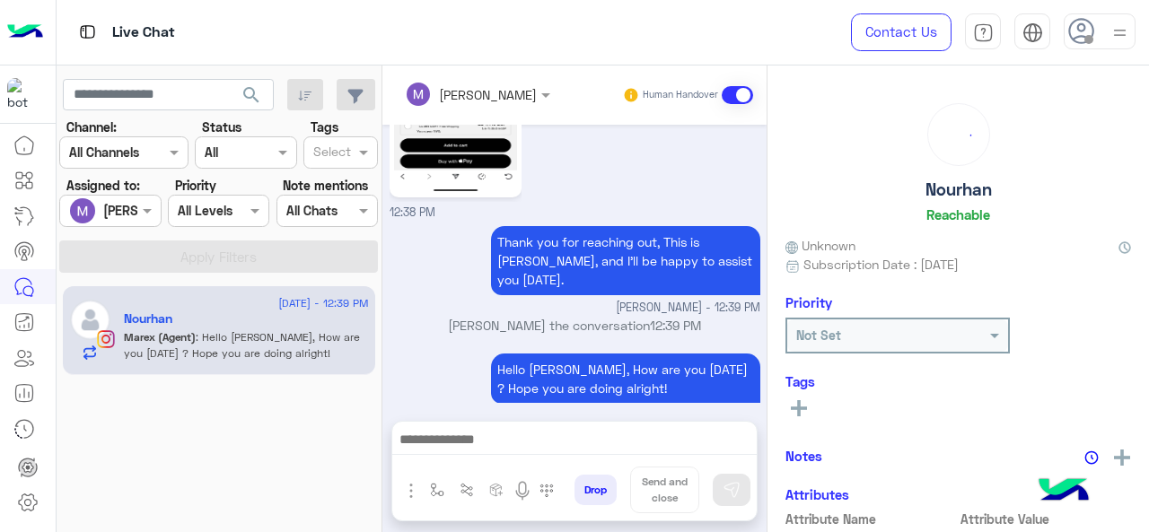
click at [120, 203] on div at bounding box center [110, 210] width 100 height 21
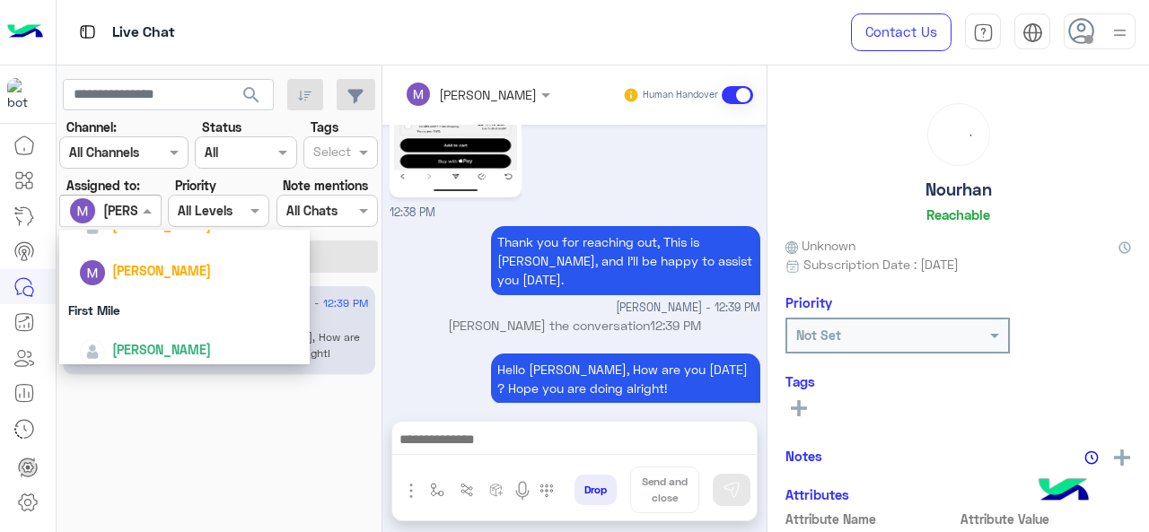
scroll to position [398, 0]
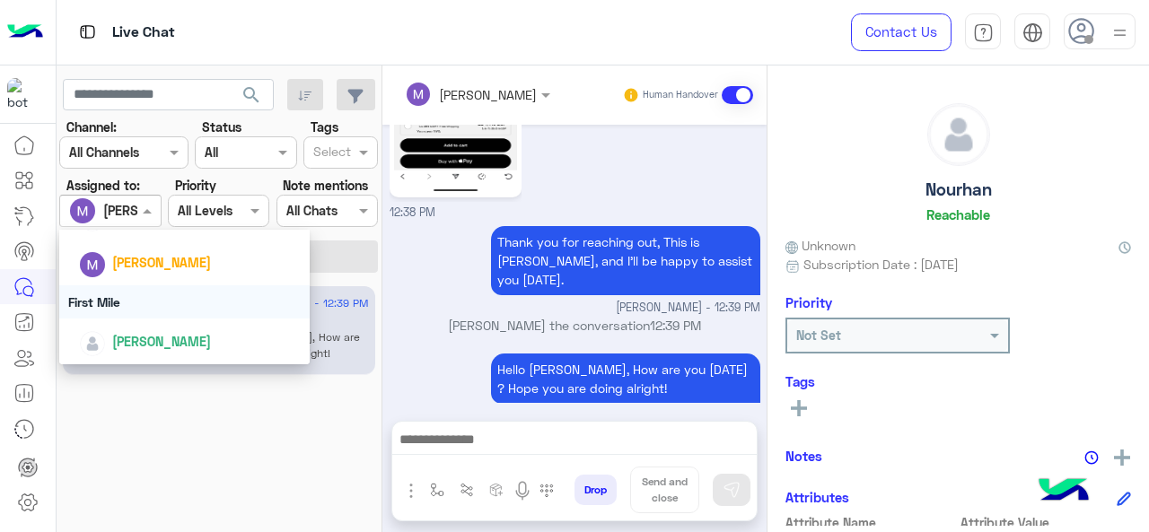
click at [142, 303] on div "First Mile" at bounding box center [184, 301] width 251 height 33
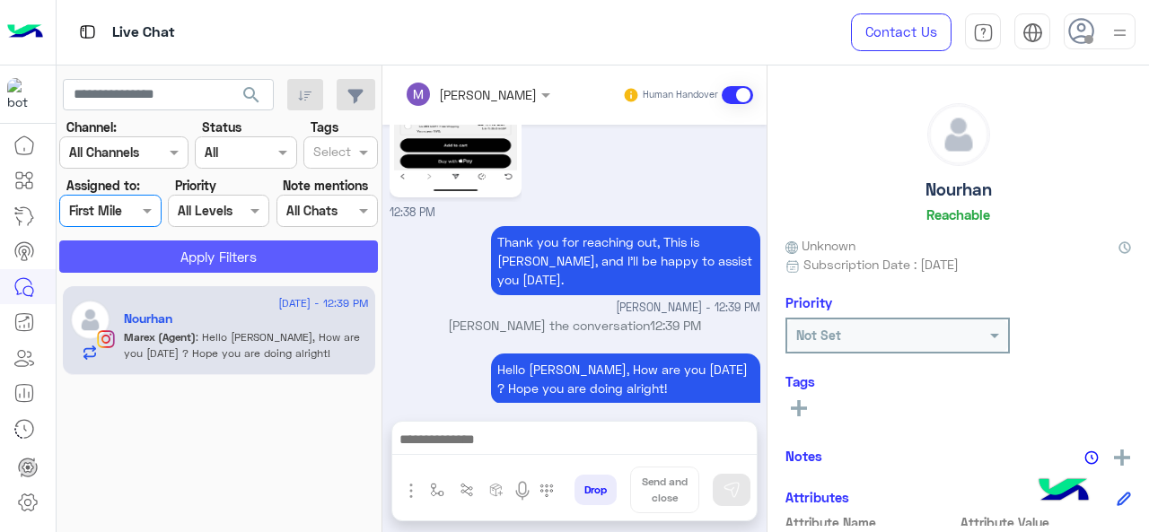
click at [218, 262] on button "Apply Filters" at bounding box center [218, 257] width 319 height 32
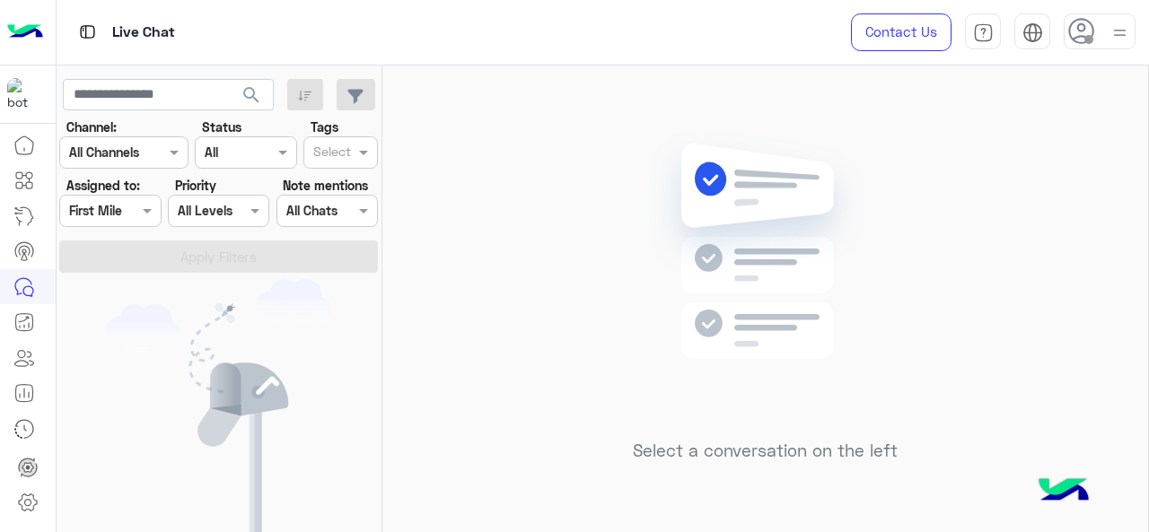
click at [119, 207] on div at bounding box center [110, 210] width 100 height 21
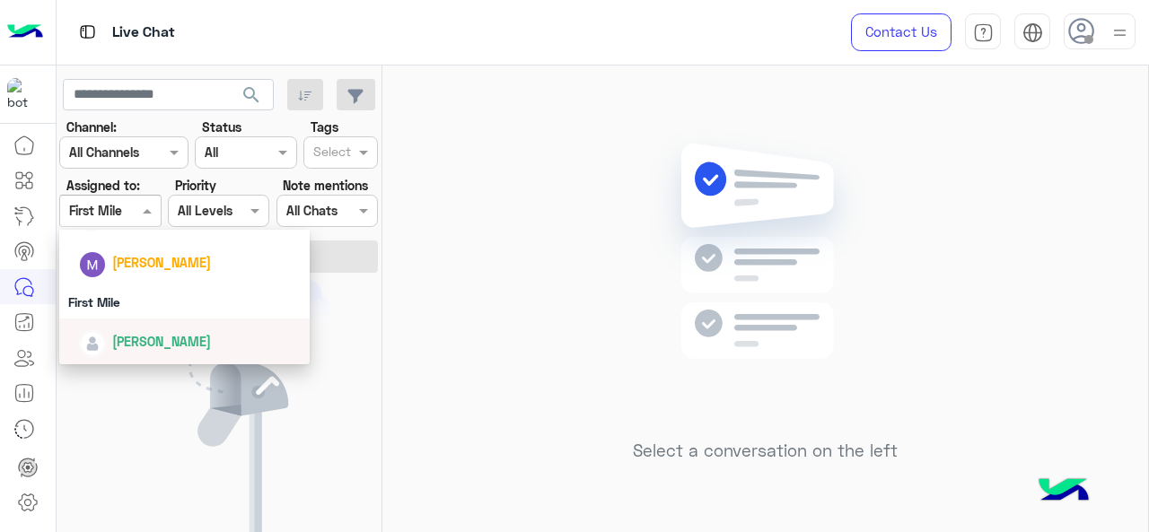
click at [144, 355] on div "[PERSON_NAME]" at bounding box center [190, 341] width 223 height 31
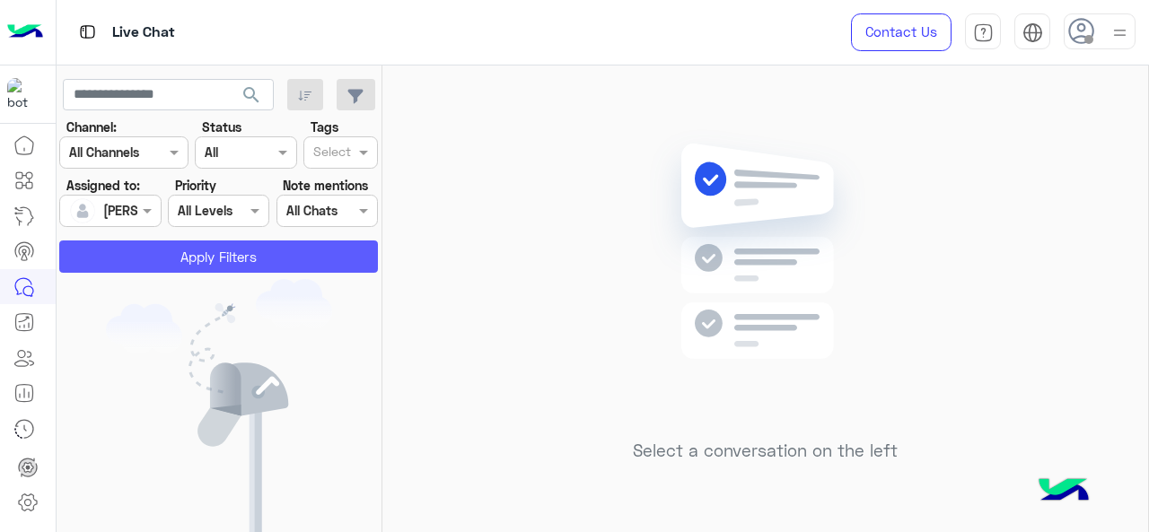
click at [183, 268] on button "Apply Filters" at bounding box center [218, 257] width 319 height 32
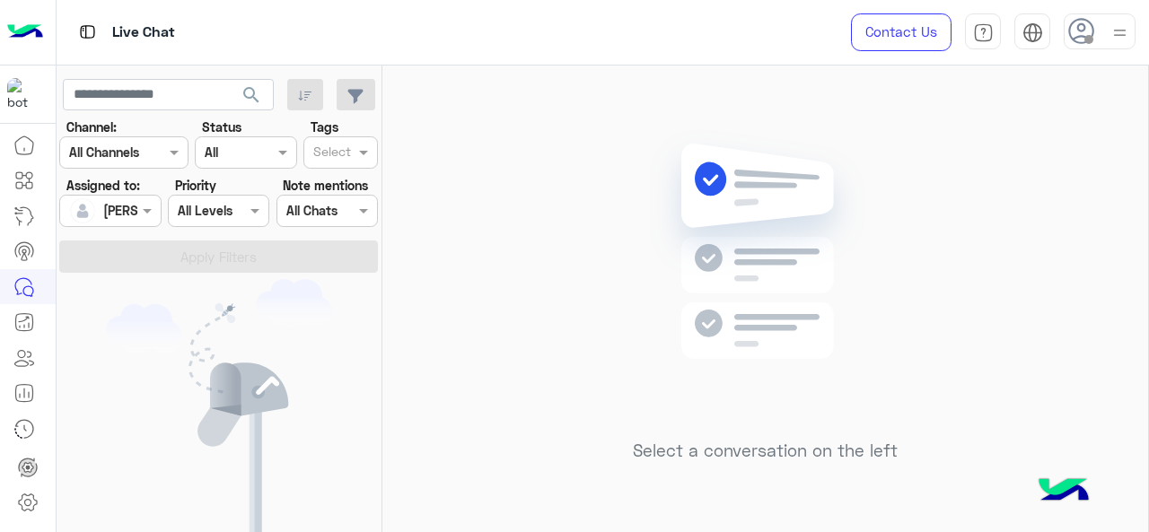
click at [454, 303] on div "Select a conversation on the left" at bounding box center [765, 303] width 766 height 474
click at [142, 213] on span at bounding box center [149, 210] width 22 height 19
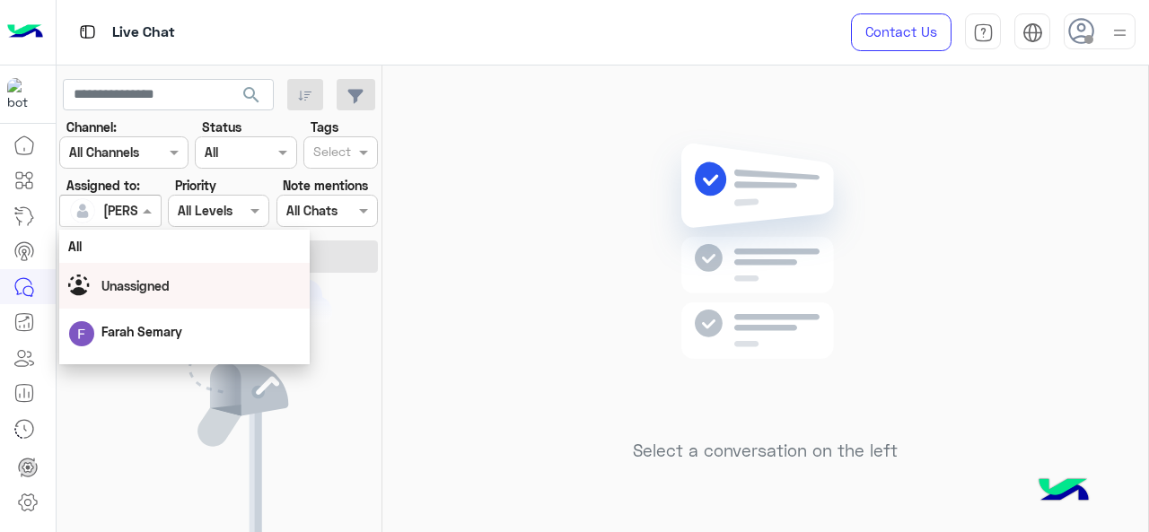
click at [124, 284] on span "Unassigned" at bounding box center [135, 285] width 68 height 15
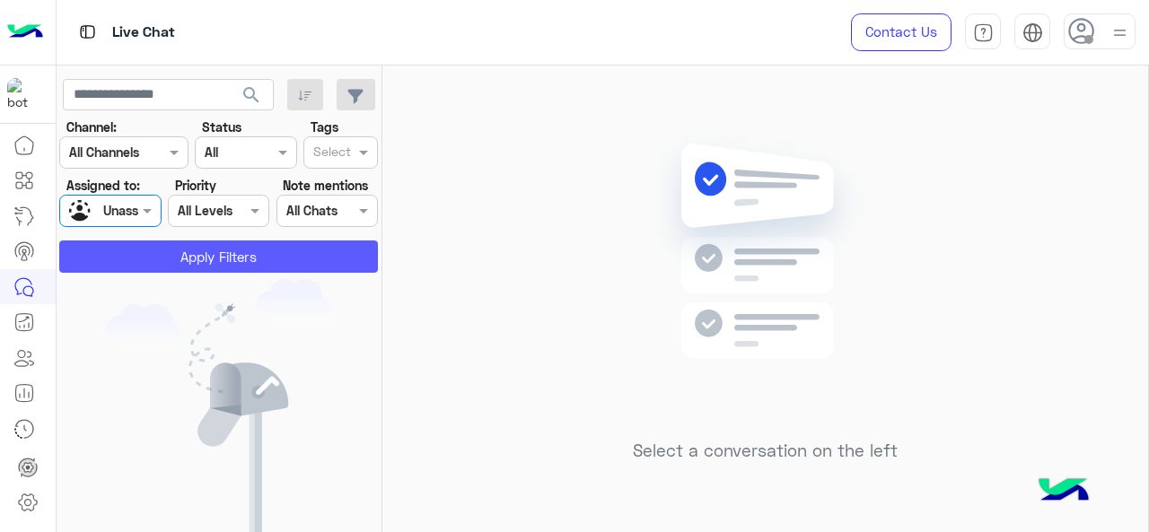
click at [149, 265] on button "Apply Filters" at bounding box center [218, 257] width 319 height 32
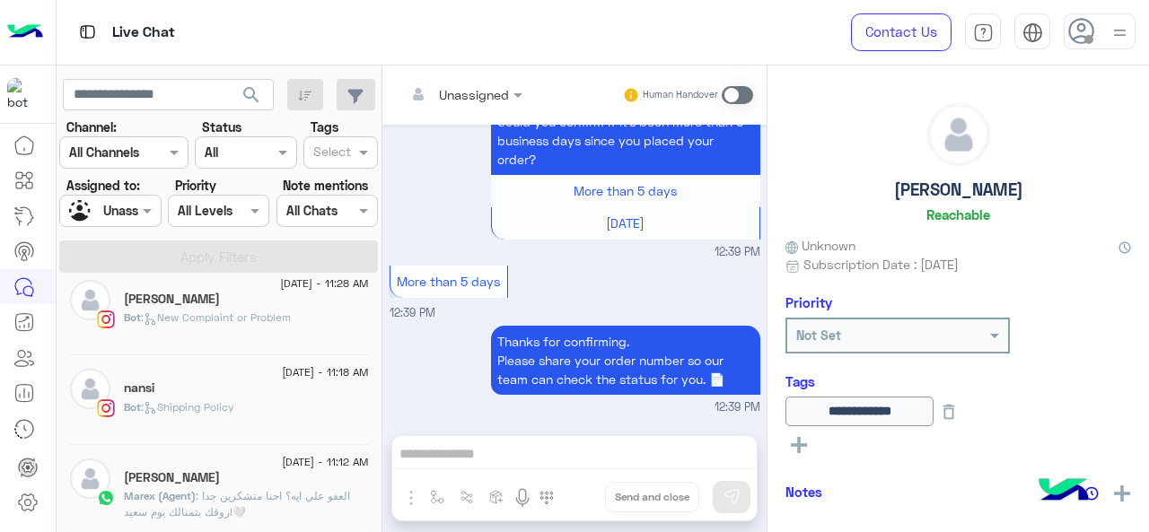
scroll to position [808, 0]
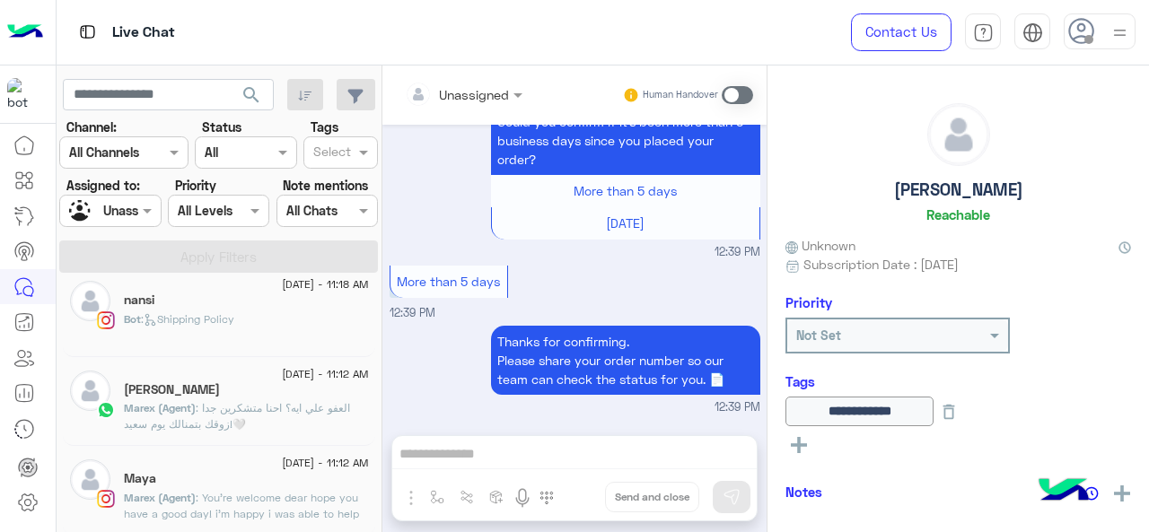
click at [190, 394] on div "[PERSON_NAME]" at bounding box center [246, 391] width 245 height 19
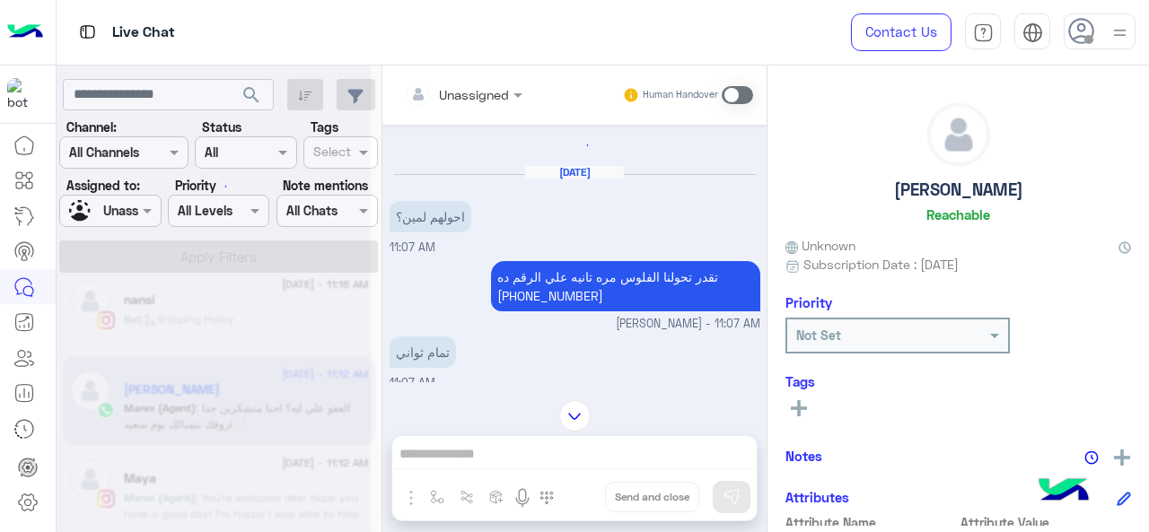
scroll to position [921, 0]
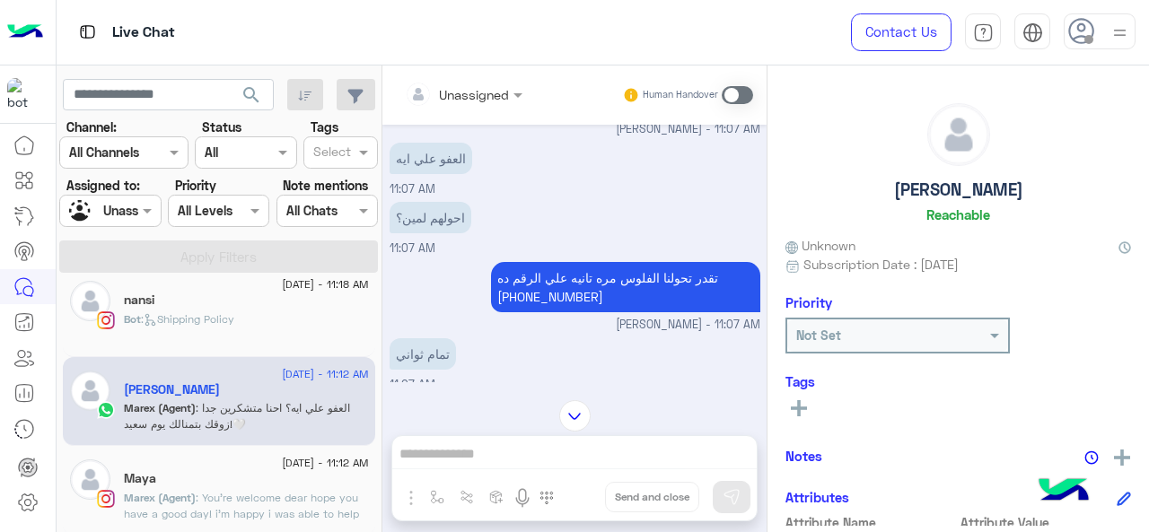
click at [219, 491] on span ": You're welcome dear hope you have a good day! i'm happy i was able to help 🤍" at bounding box center [241, 514] width 235 height 46
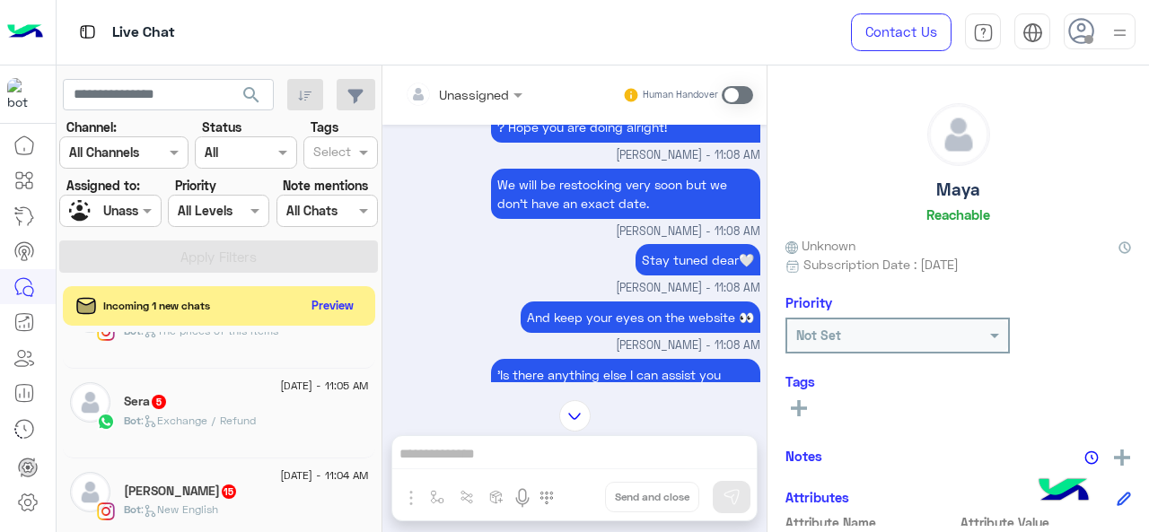
scroll to position [1257, 0]
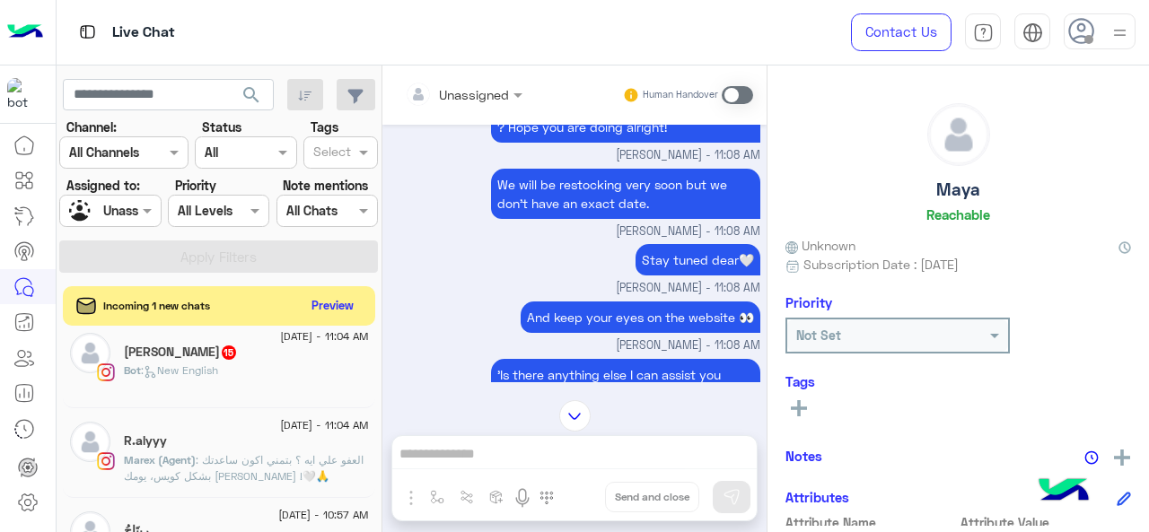
click at [241, 446] on div "R.alyyy" at bounding box center [246, 443] width 245 height 19
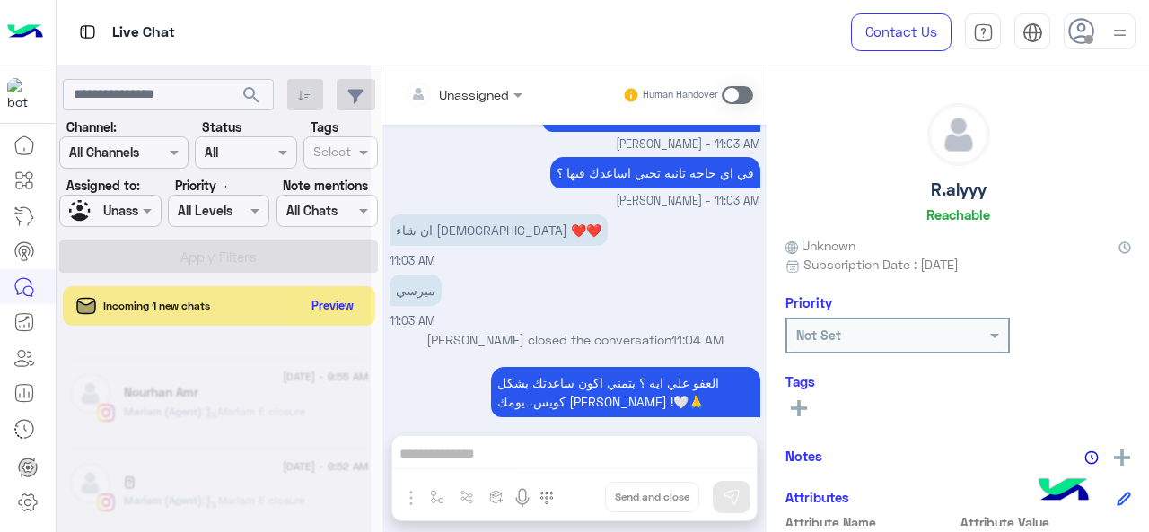
scroll to position [9, 0]
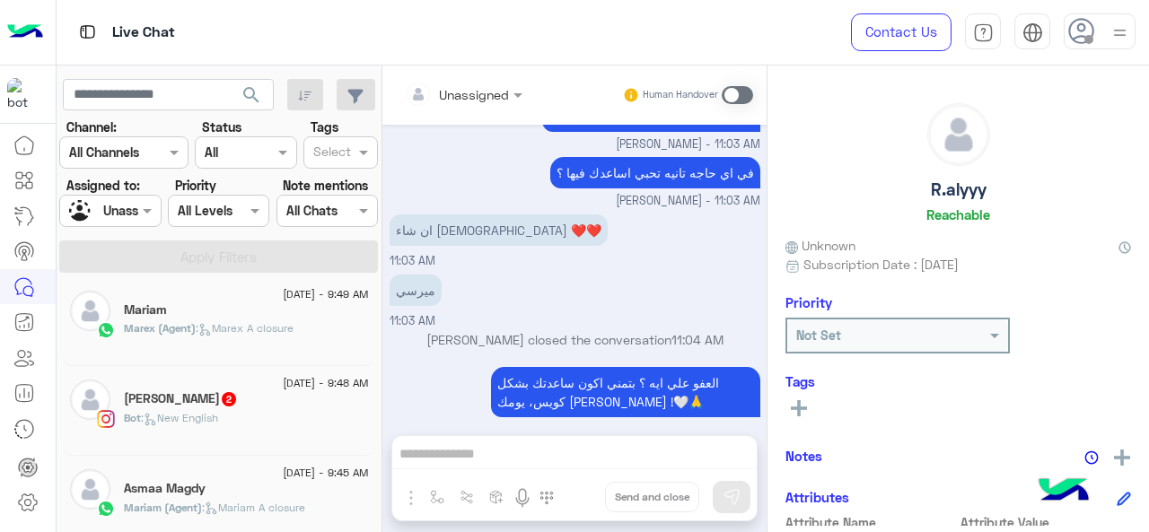
click at [233, 334] on span ": Marex A closure" at bounding box center [245, 327] width 98 height 13
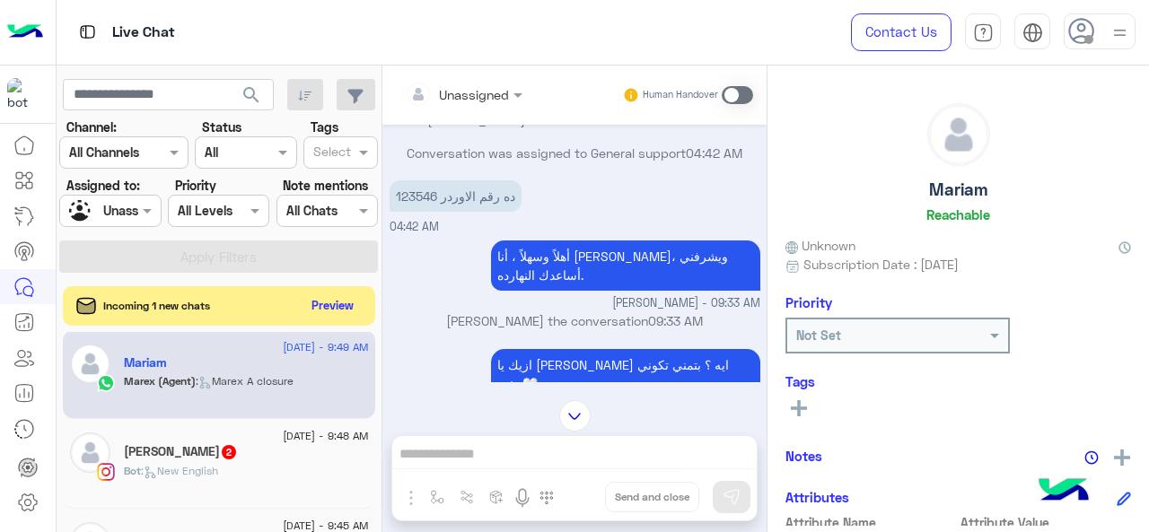
scroll to position [825, 0]
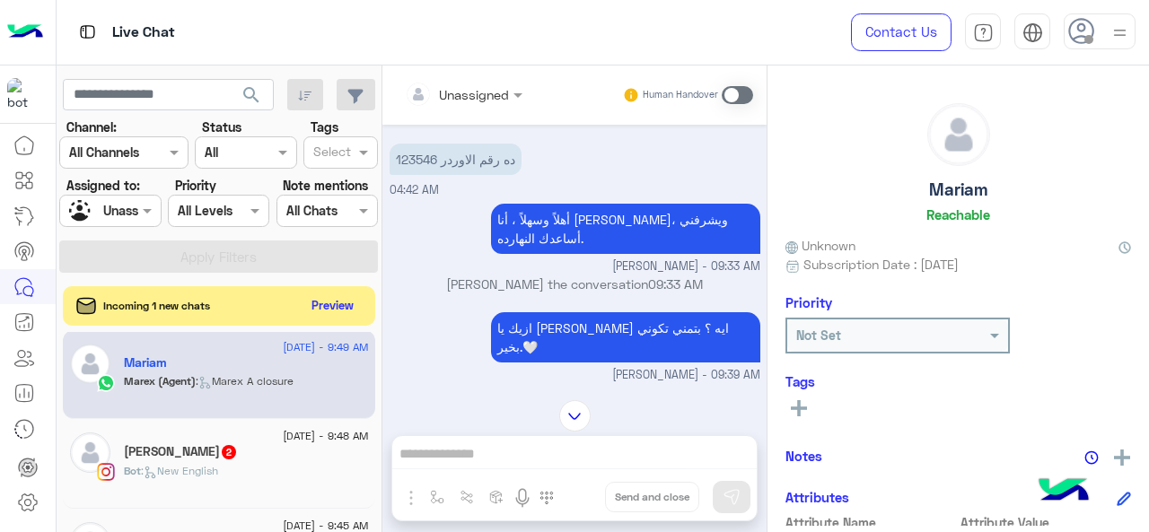
click at [403, 159] on p "123546 ده رقم الاوردر" at bounding box center [456, 159] width 132 height 31
copy p "123546"
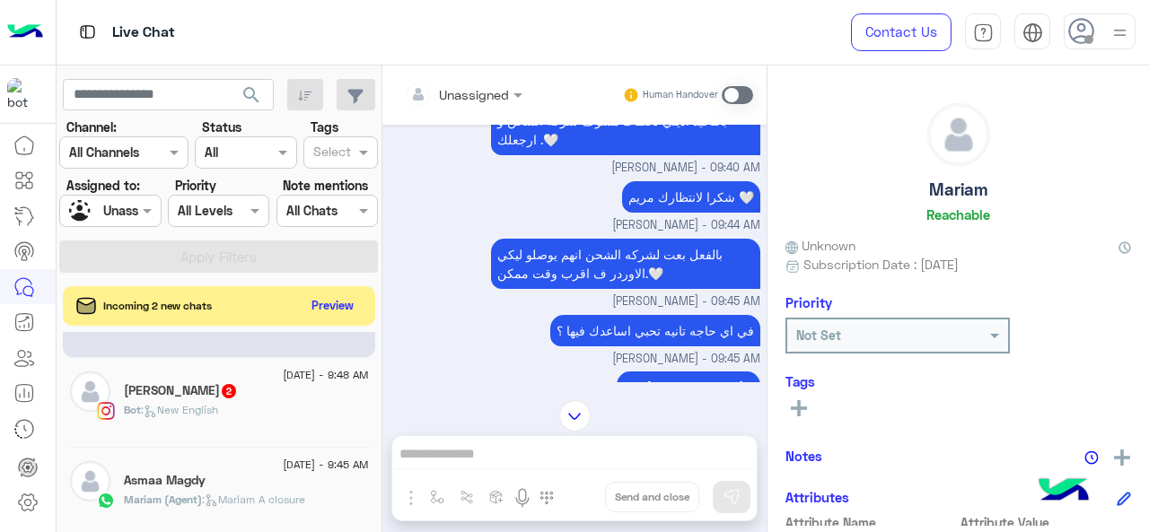
scroll to position [99, 0]
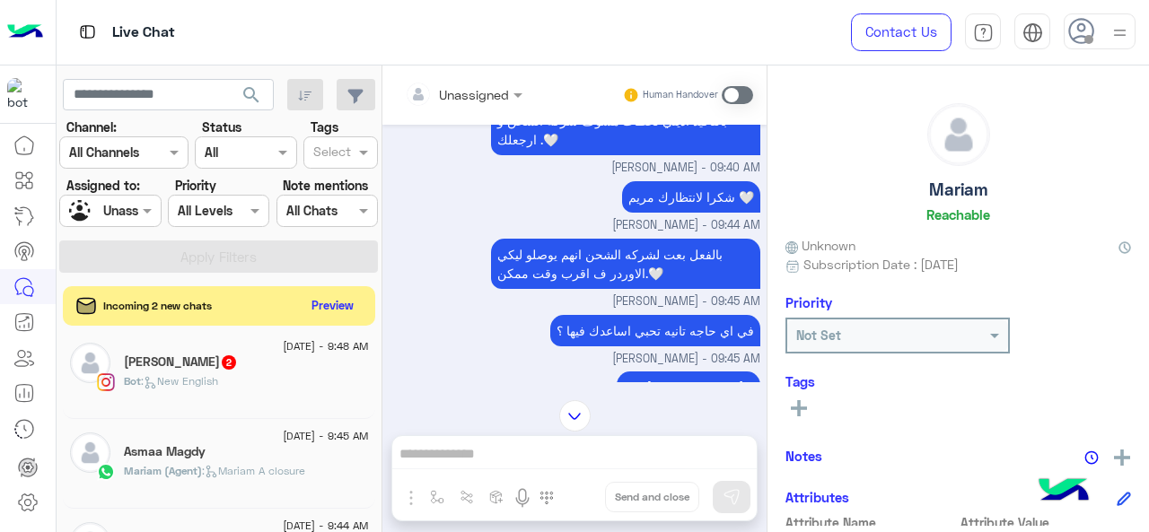
click at [257, 463] on p "Mariam (Agent) : Mariam A closure" at bounding box center [214, 471] width 181 height 16
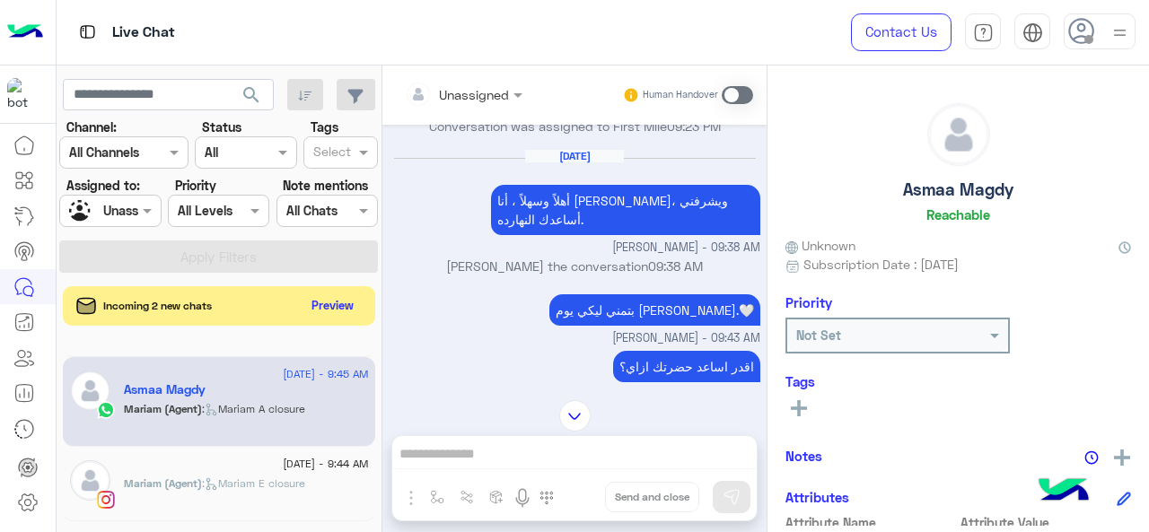
scroll to position [189, 0]
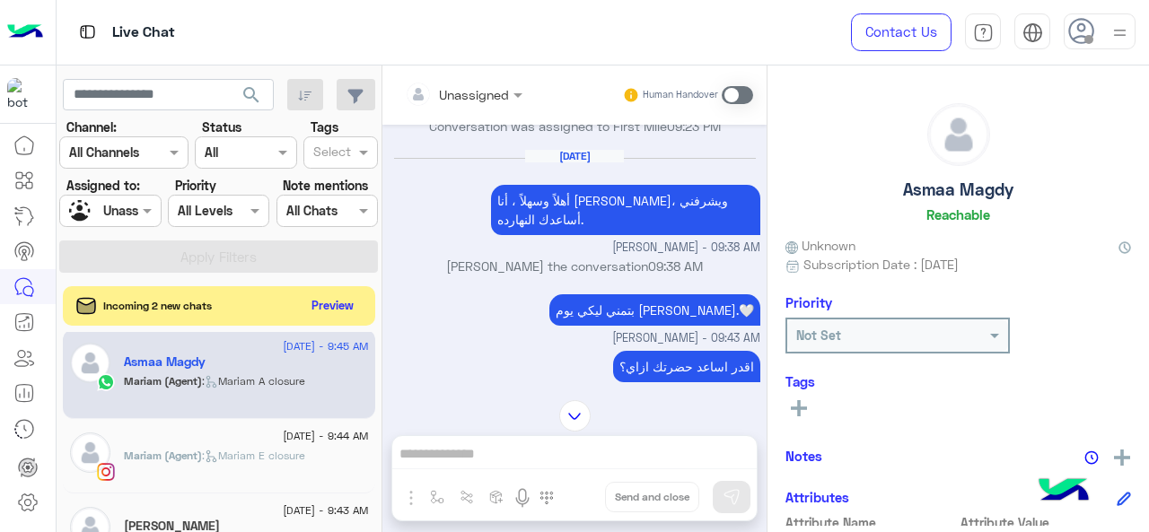
click at [239, 433] on div "[DATE] - 9:44 AM" at bounding box center [246, 439] width 245 height 12
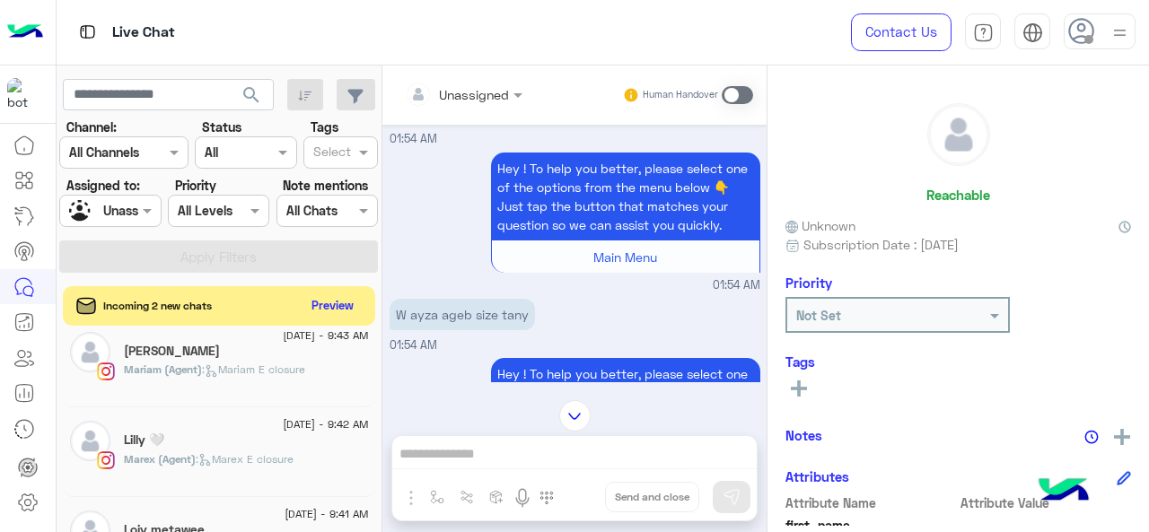
scroll to position [368, 0]
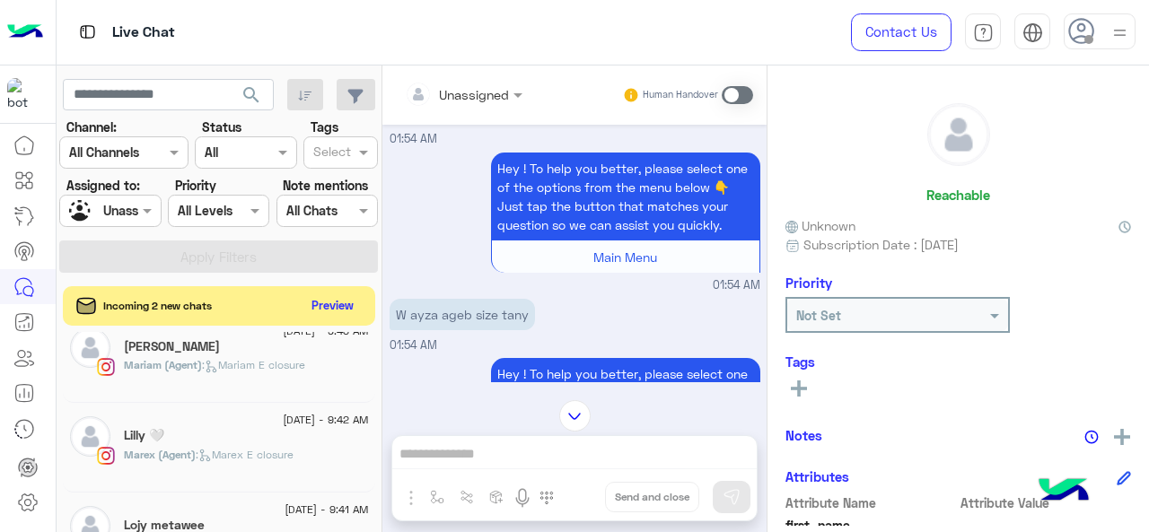
click at [259, 382] on div "Mariam (Agent) : [PERSON_NAME] closure" at bounding box center [246, 372] width 245 height 31
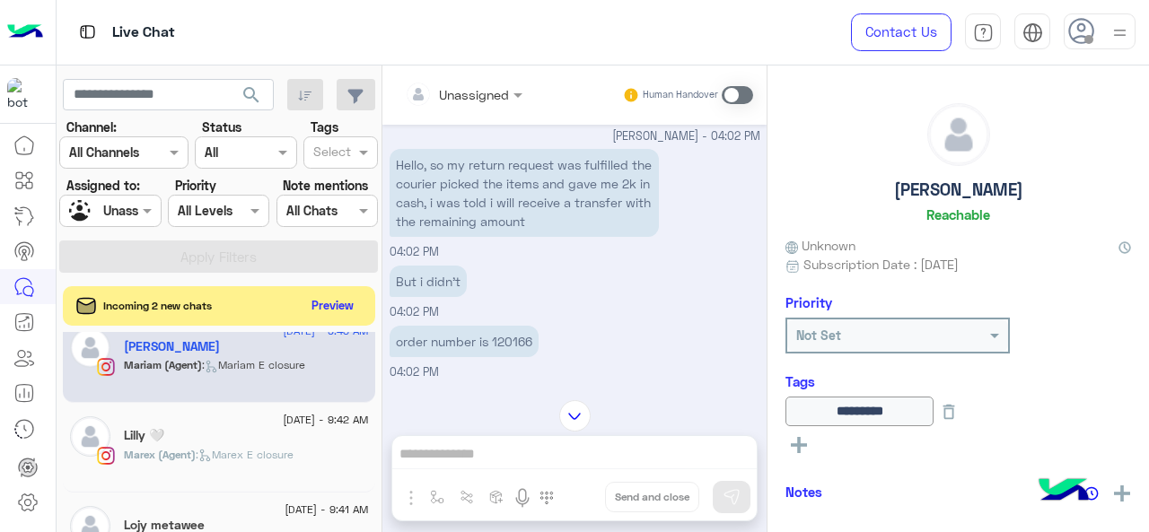
scroll to position [392, 0]
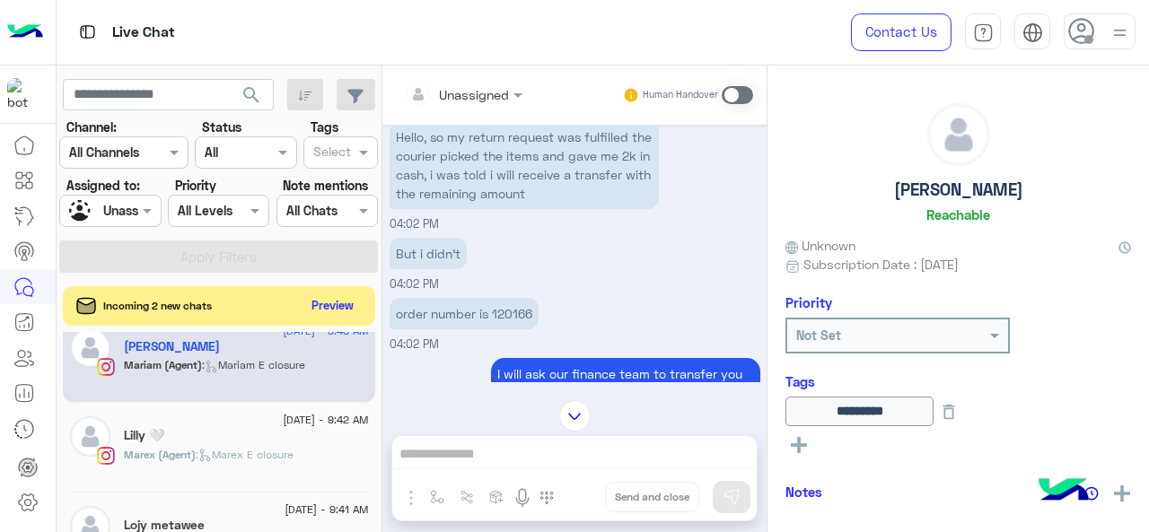
click at [508, 317] on p "order number is 120166" at bounding box center [464, 313] width 149 height 31
copy p "120166"
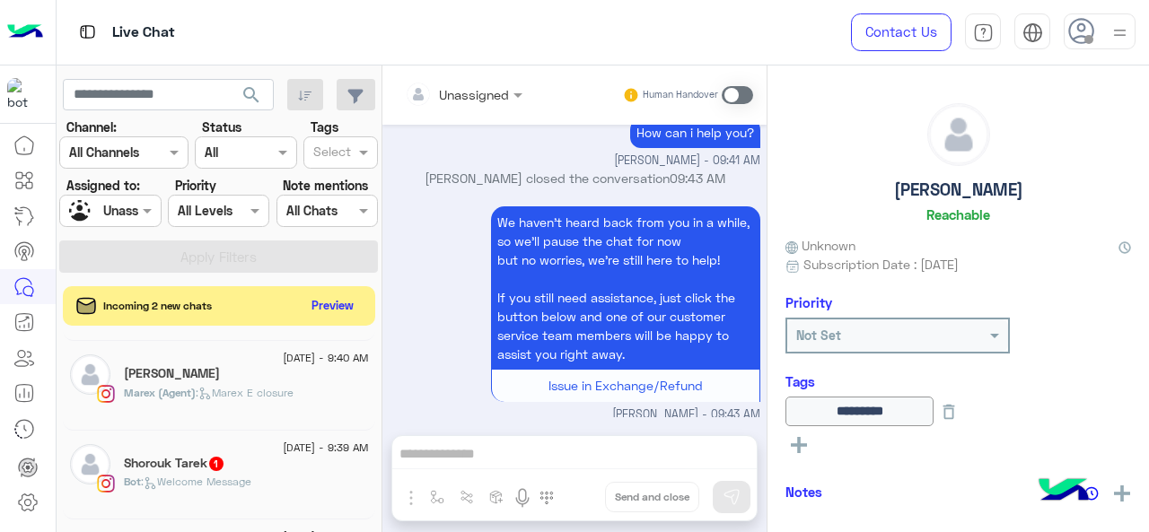
scroll to position [637, 0]
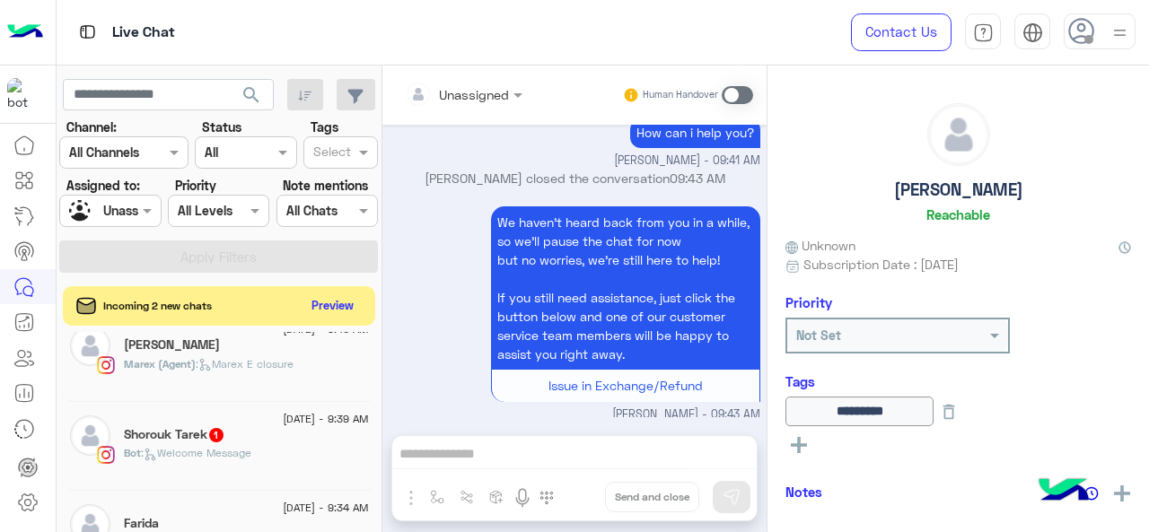
click at [219, 464] on div "Bot : Welcome Message" at bounding box center [246, 460] width 245 height 31
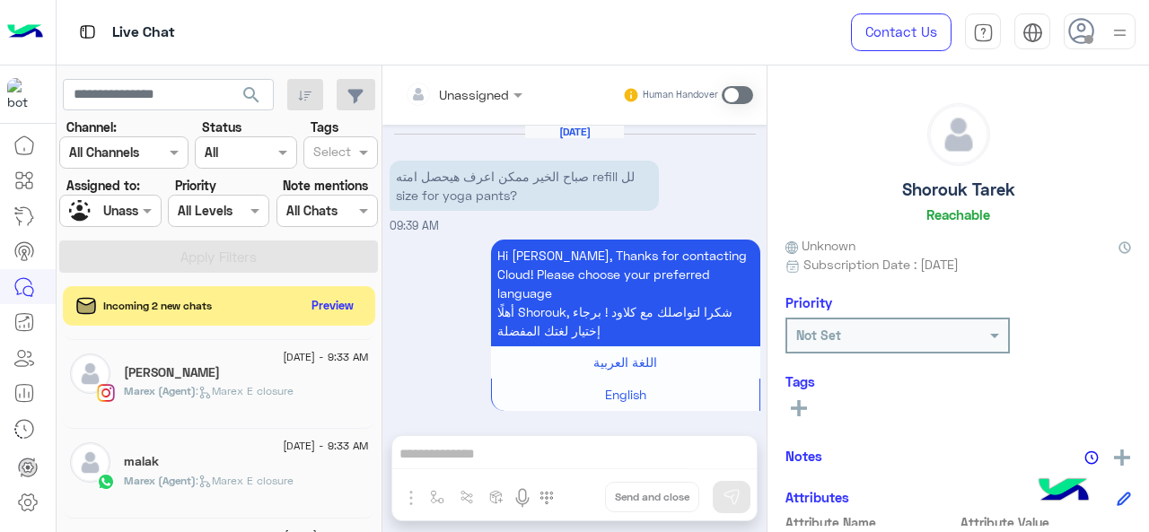
scroll to position [817, 0]
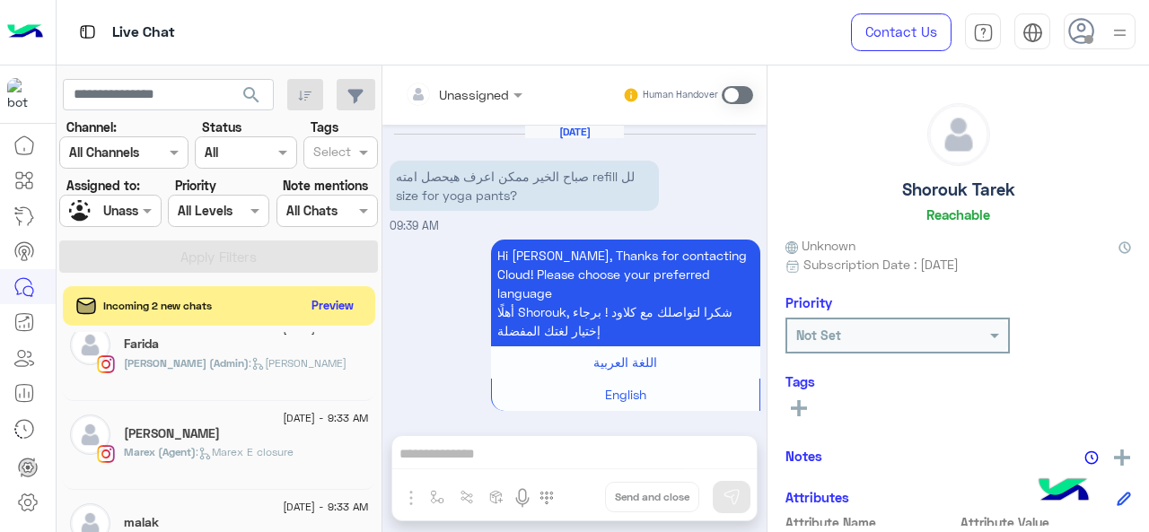
click at [249, 358] on span ": [PERSON_NAME]" at bounding box center [298, 362] width 98 height 13
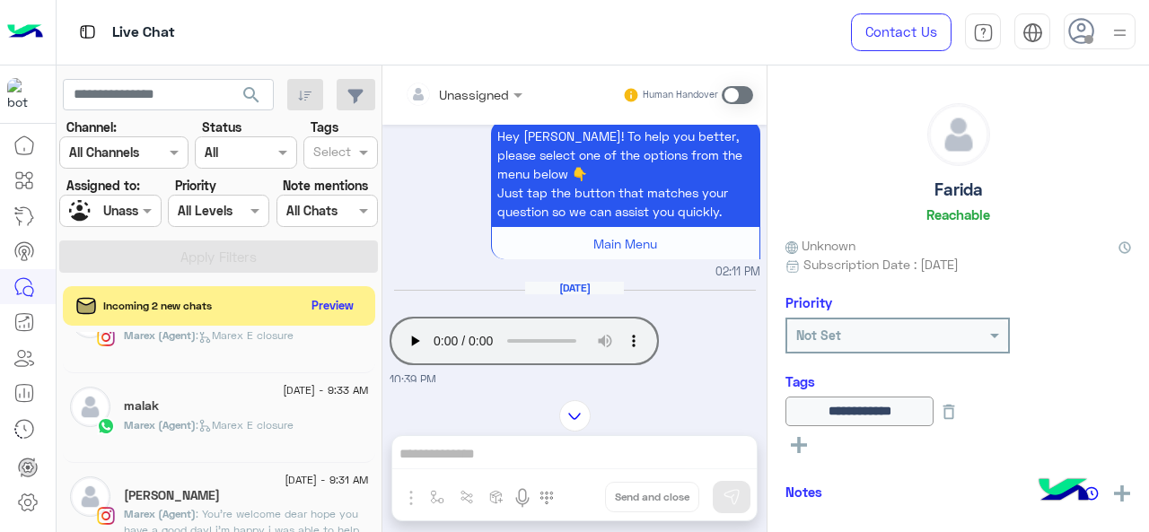
scroll to position [907, 0]
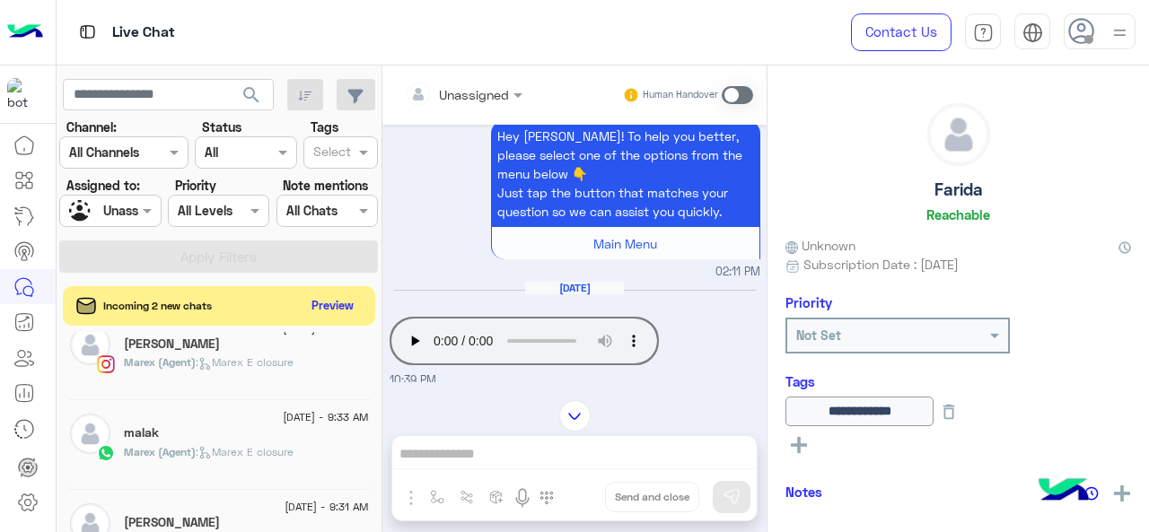
click at [198, 368] on div "Marex (Agent) : Marex E closure" at bounding box center [246, 370] width 245 height 31
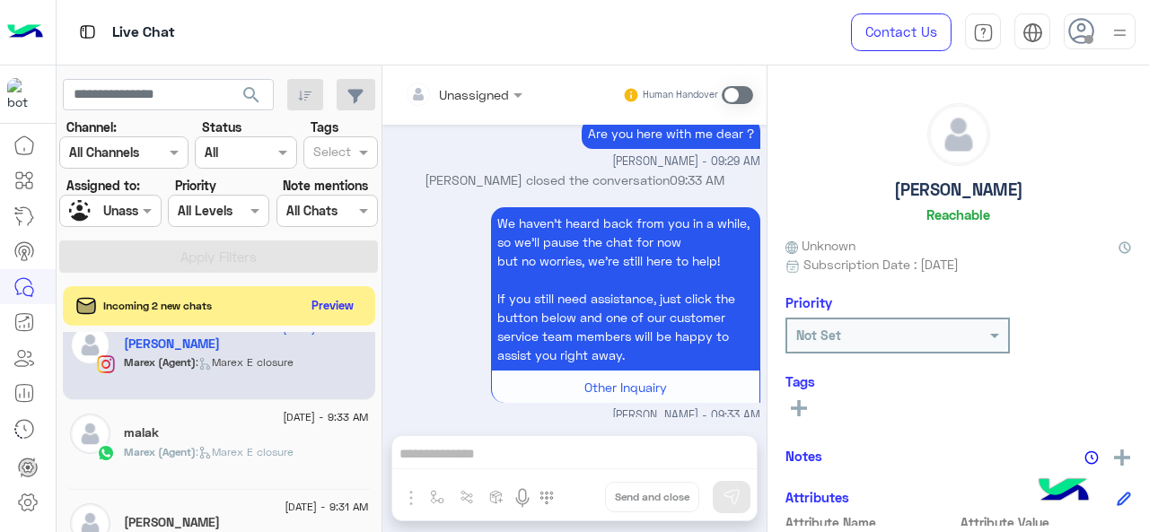
scroll to position [1651, 0]
click at [206, 446] on icon at bounding box center [204, 452] width 13 height 13
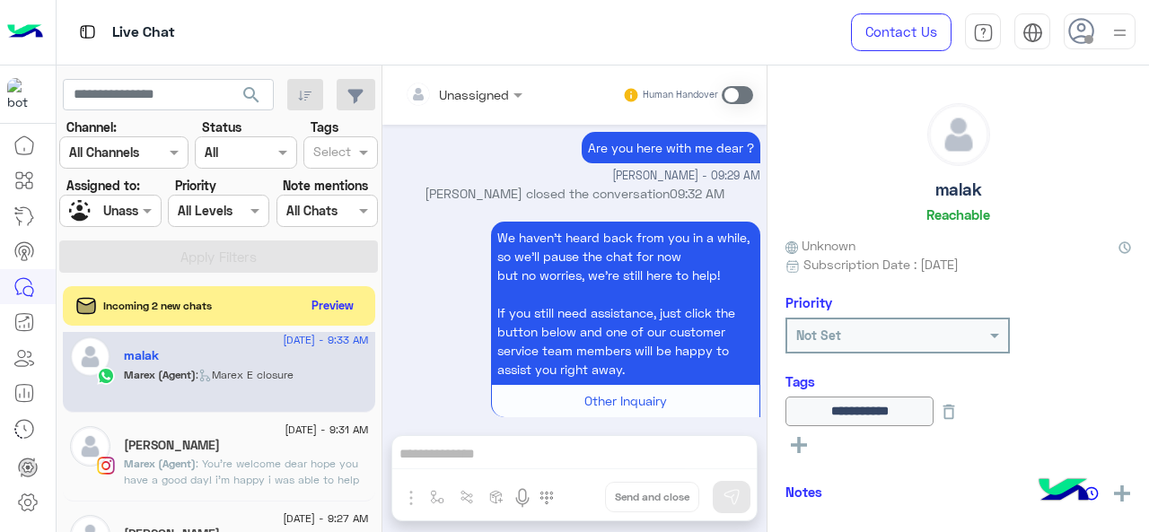
scroll to position [1086, 0]
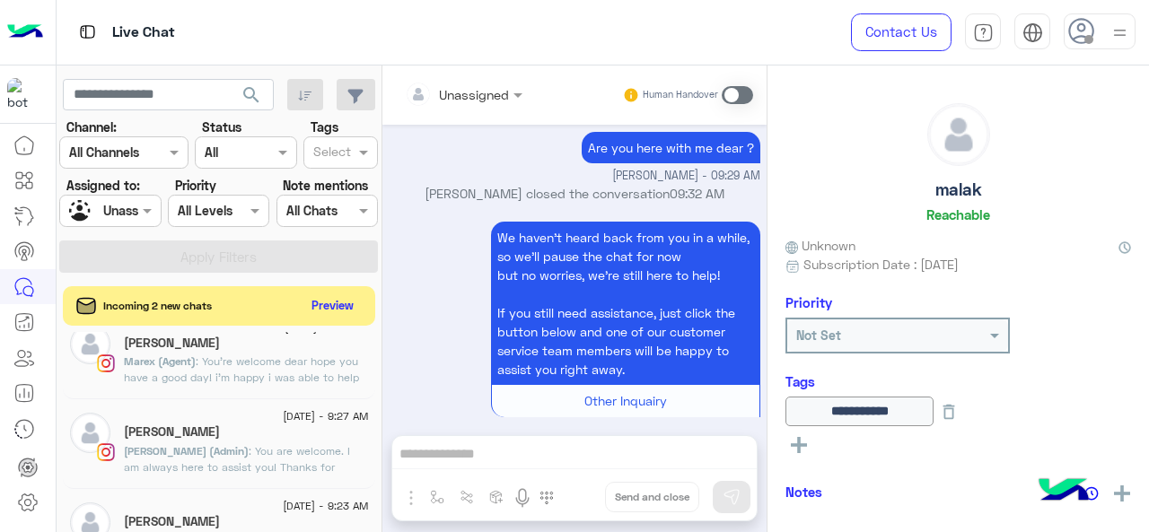
click at [233, 356] on span ": You're welcome dear hope you have a good day! i'm happy i was able to help 🤍" at bounding box center [241, 378] width 235 height 46
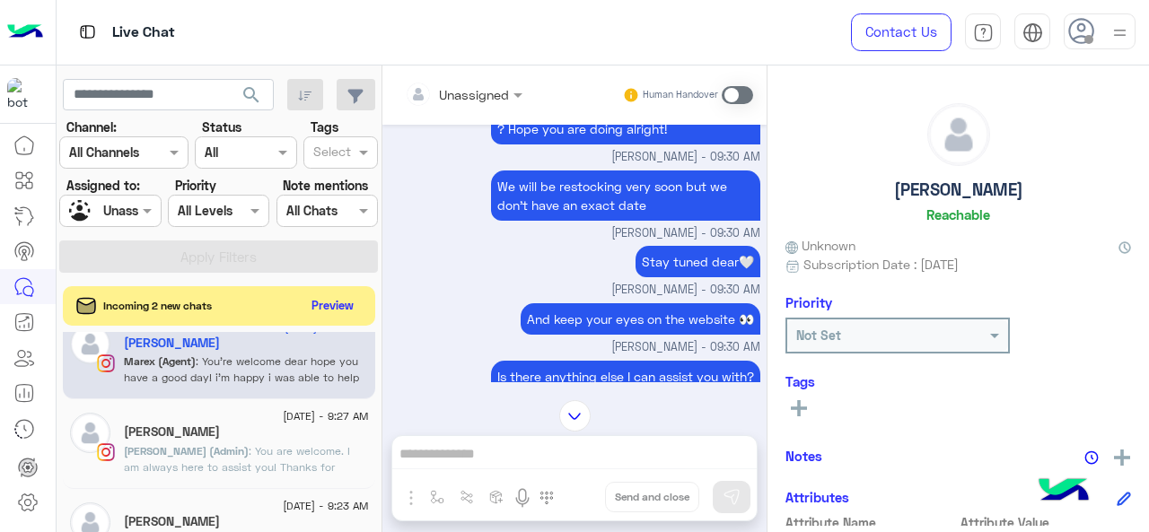
scroll to position [178, 0]
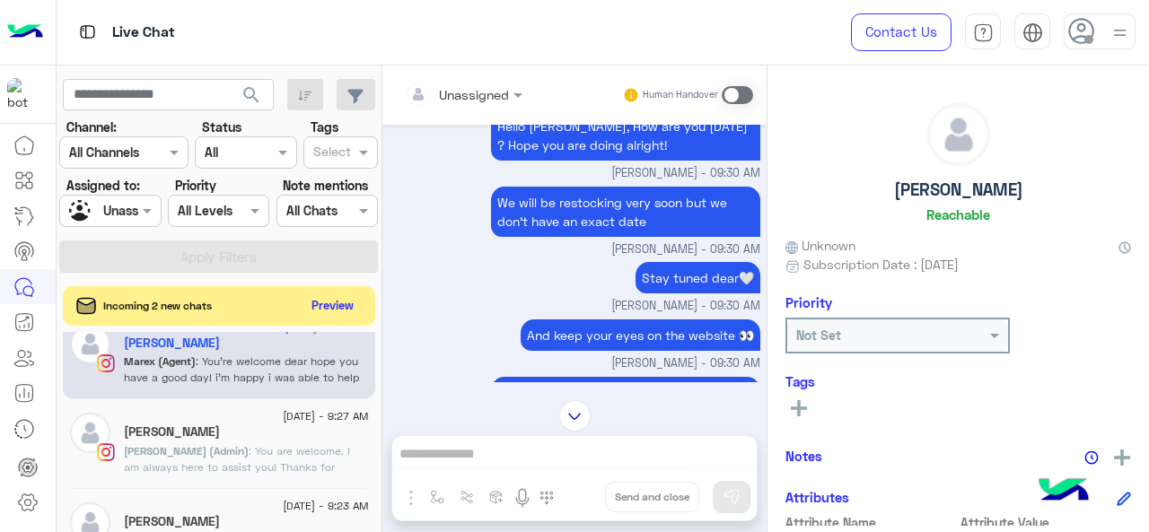
click at [241, 429] on div "[PERSON_NAME]" at bounding box center [246, 434] width 245 height 19
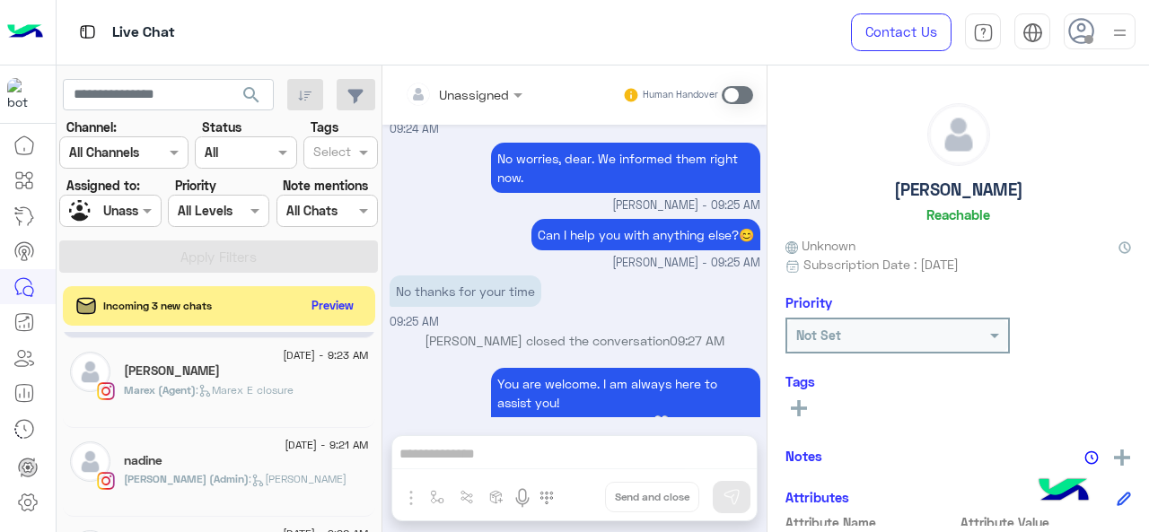
scroll to position [1266, 0]
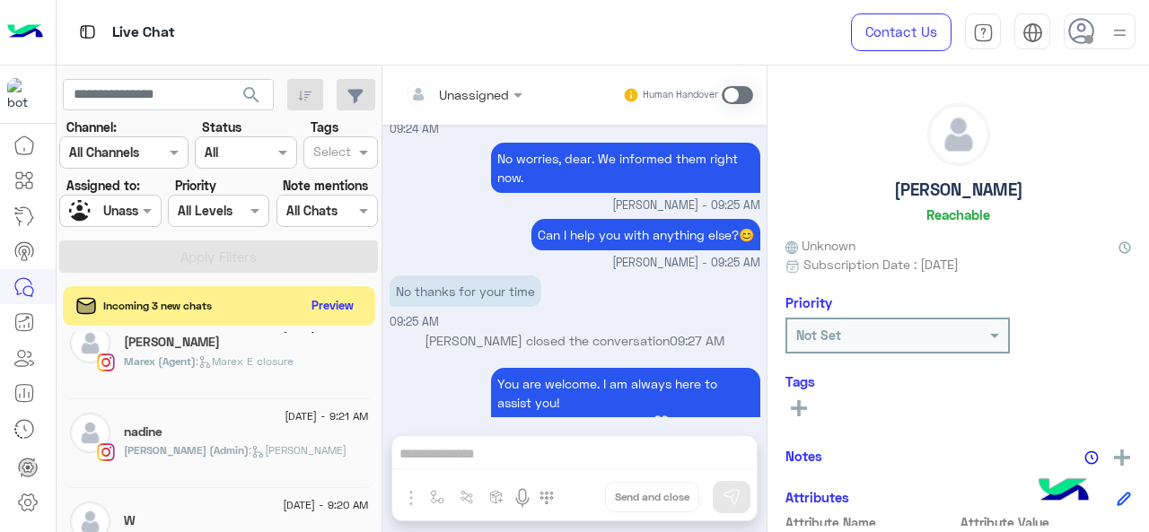
click at [255, 360] on span ": Marex E closure" at bounding box center [245, 361] width 98 height 13
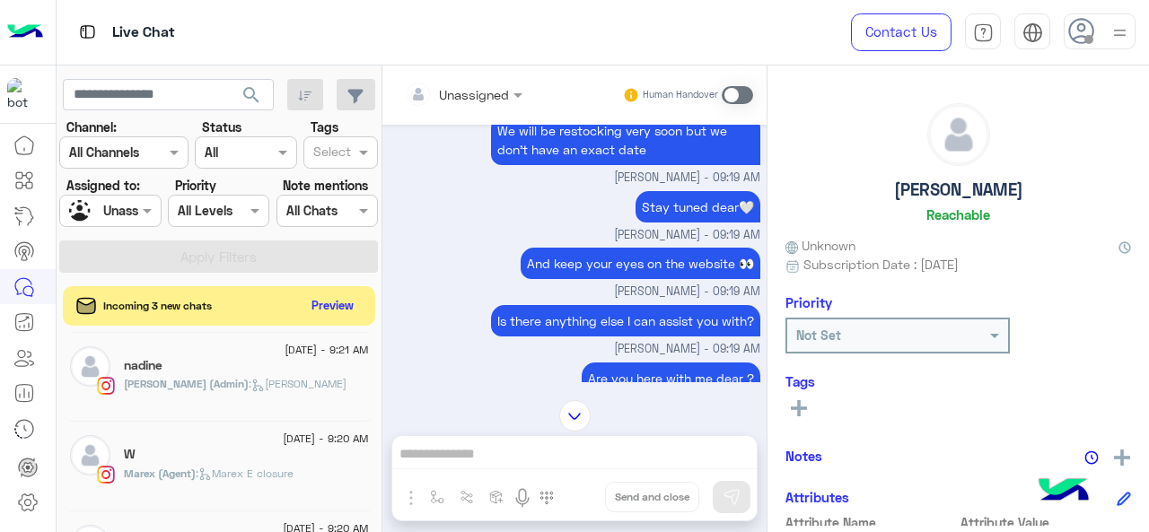
scroll to position [1356, 0]
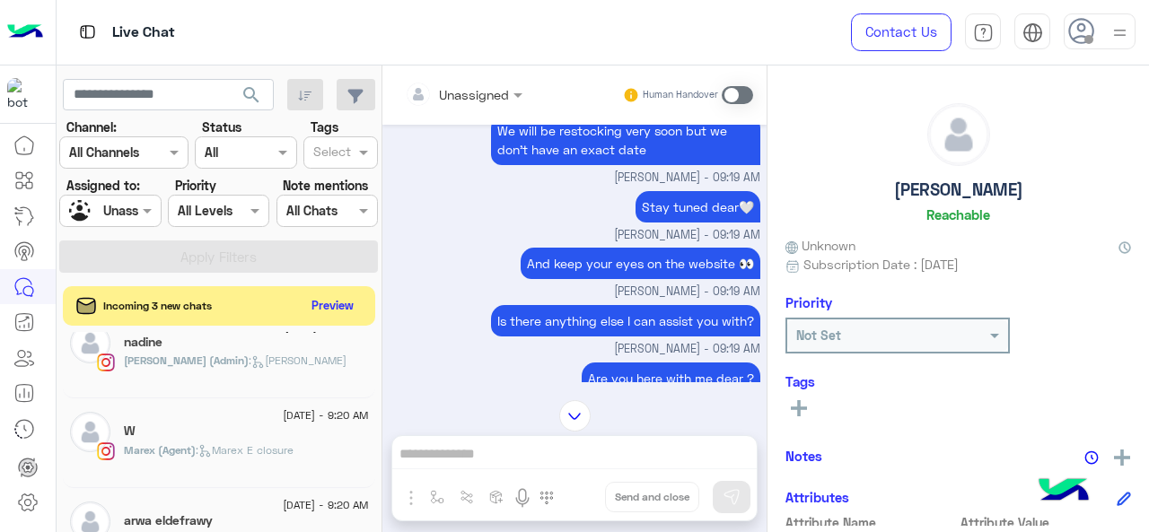
click at [233, 374] on div "[PERSON_NAME] (Admin) : [PERSON_NAME]" at bounding box center [246, 368] width 245 height 31
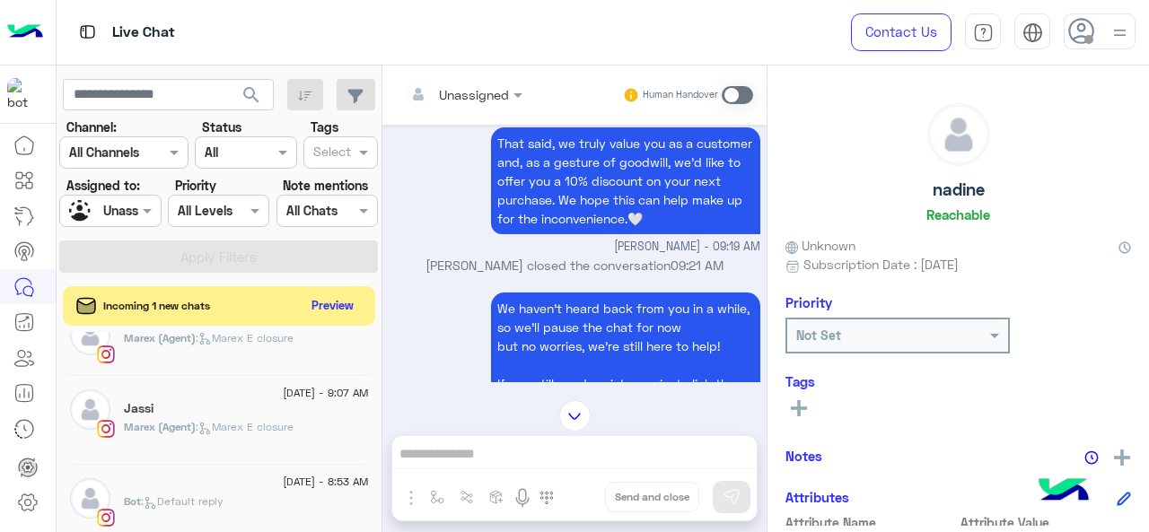
scroll to position [189, 0]
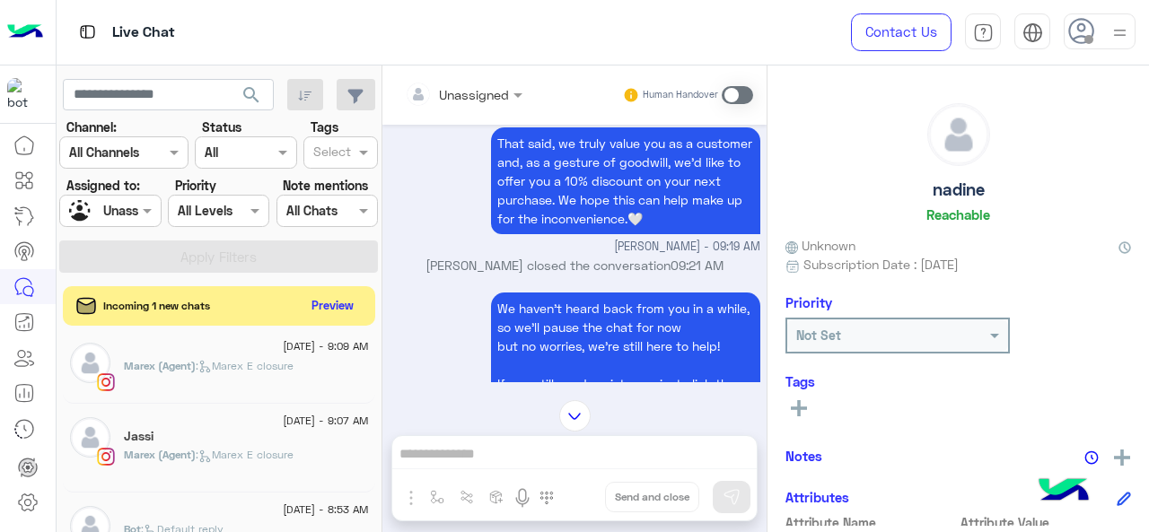
click at [224, 437] on div "Jassi" at bounding box center [246, 438] width 245 height 19
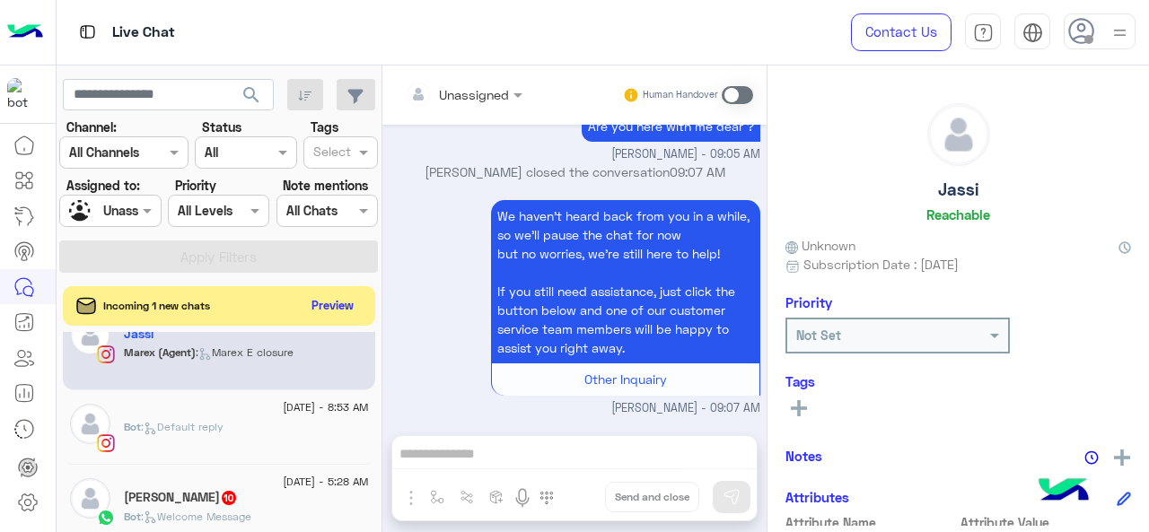
scroll to position [368, 0]
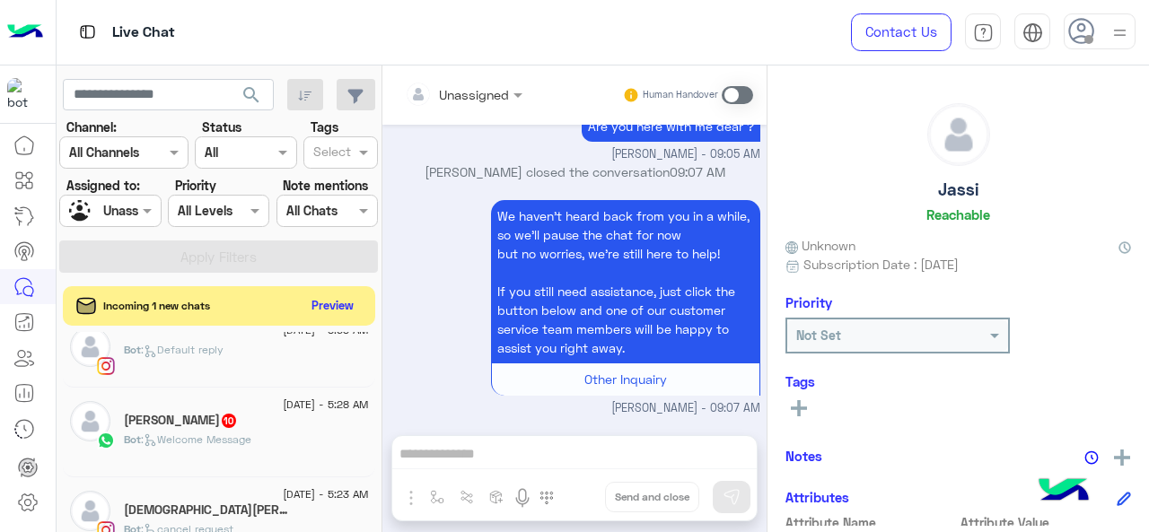
click at [241, 426] on div "[PERSON_NAME] 10" at bounding box center [246, 422] width 245 height 19
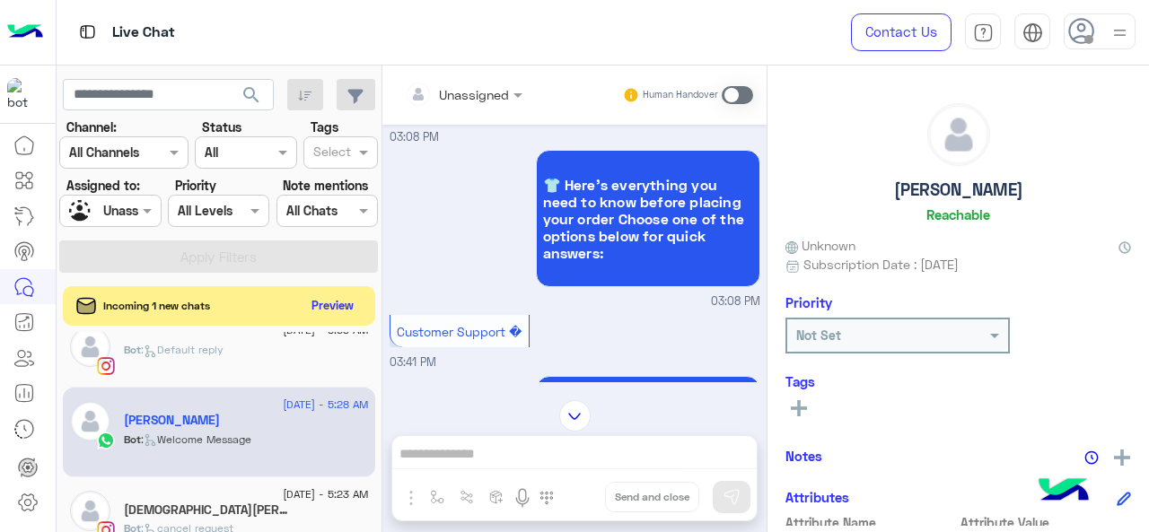
scroll to position [144, 0]
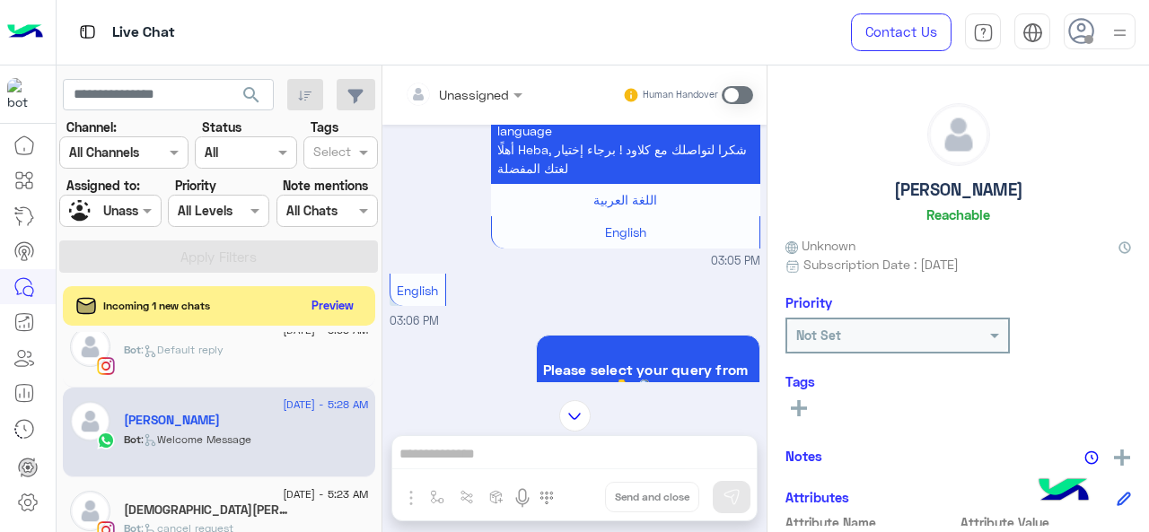
click at [212, 482] on div "[DATE] - 5:23 AM [PERSON_NAME] 11 Bot : cancel request" at bounding box center [219, 523] width 312 height 90
click at [241, 498] on div "[DATE] - 5:23 AM" at bounding box center [246, 497] width 245 height 12
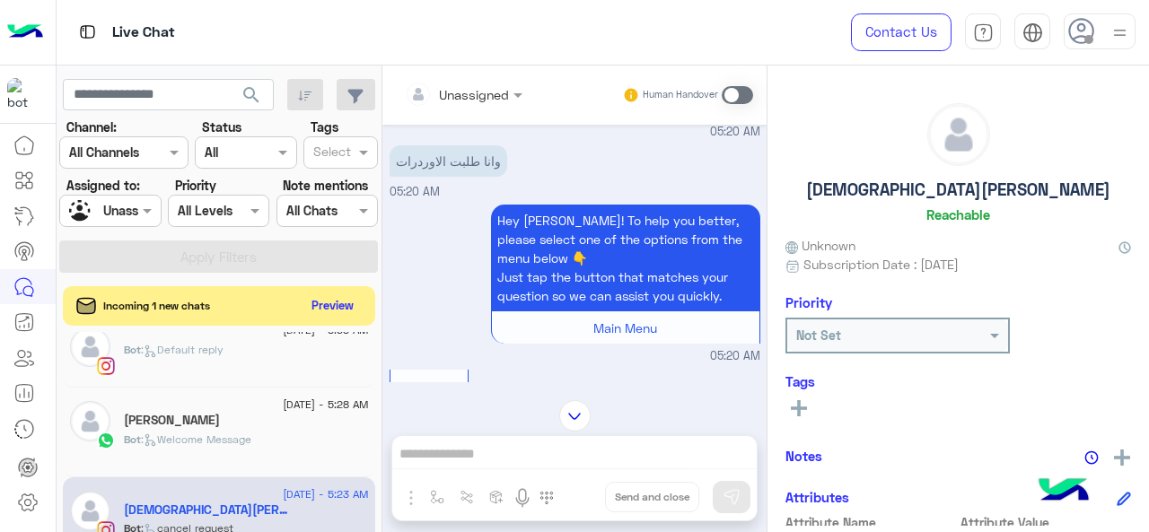
scroll to position [637, 0]
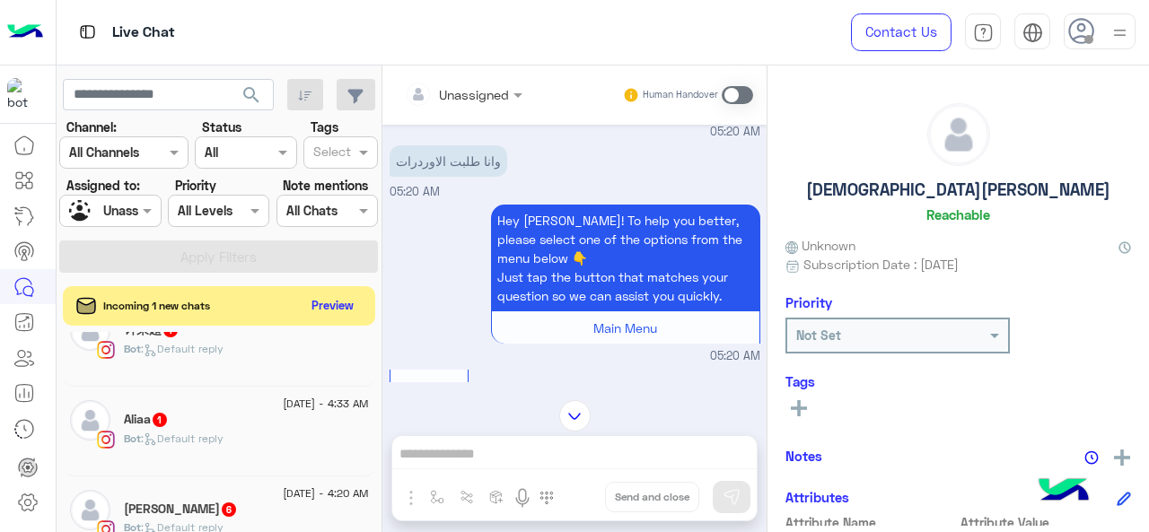
click at [198, 372] on div "[DATE] - 5:10 AM 钟荣超 1 Bot : Default reply" at bounding box center [219, 342] width 312 height 90
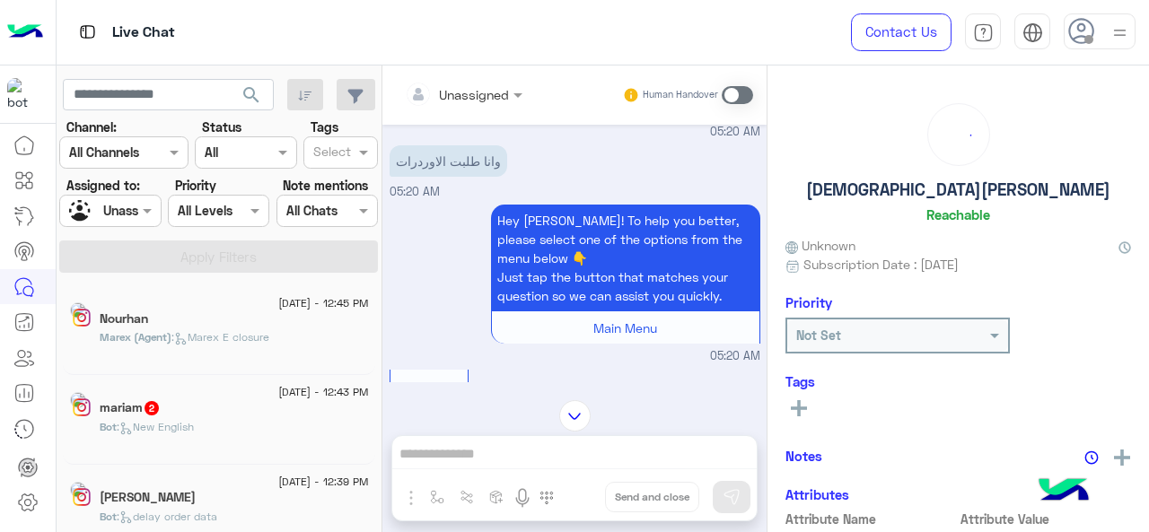
scroll to position [0, 0]
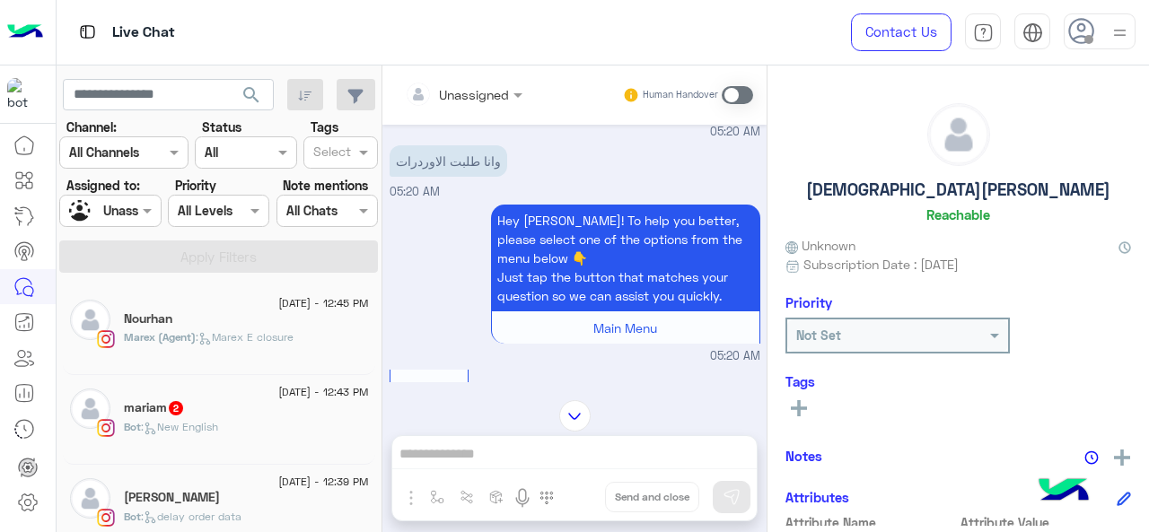
click at [226, 338] on span ": Marex E closure" at bounding box center [245, 336] width 98 height 13
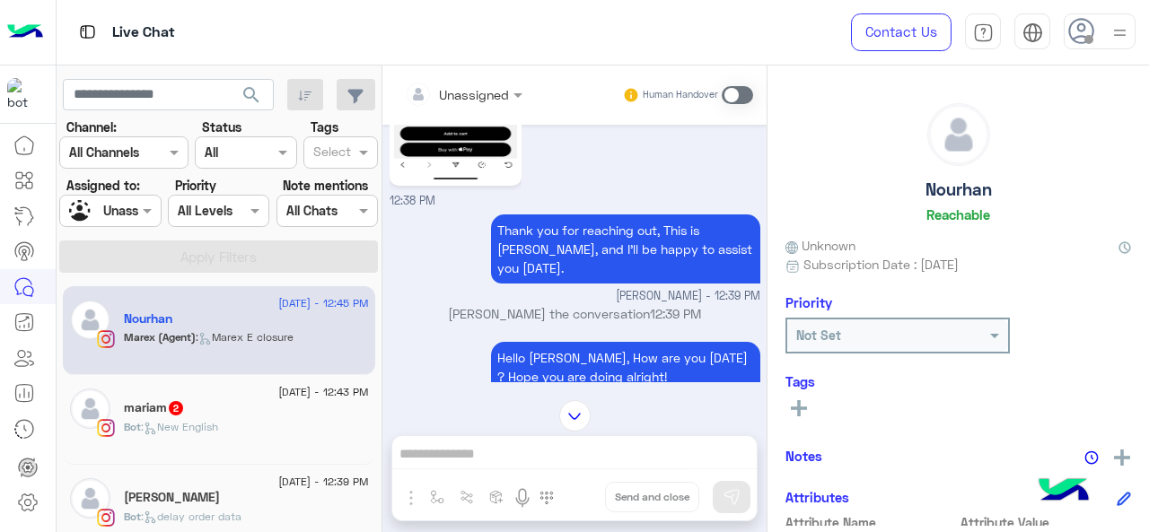
scroll to position [91, 0]
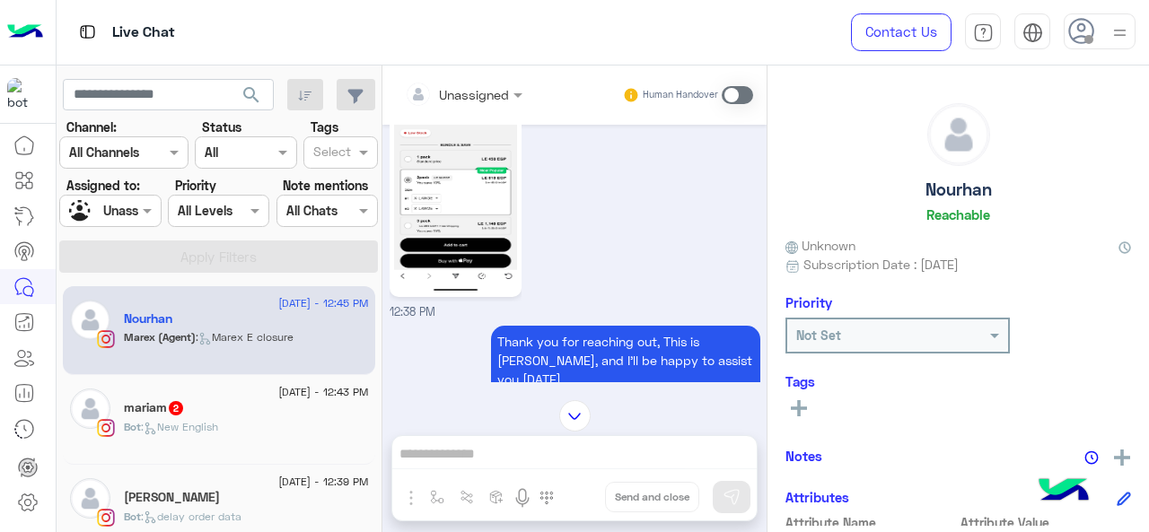
click at [244, 404] on div "mariam 2" at bounding box center [246, 409] width 245 height 19
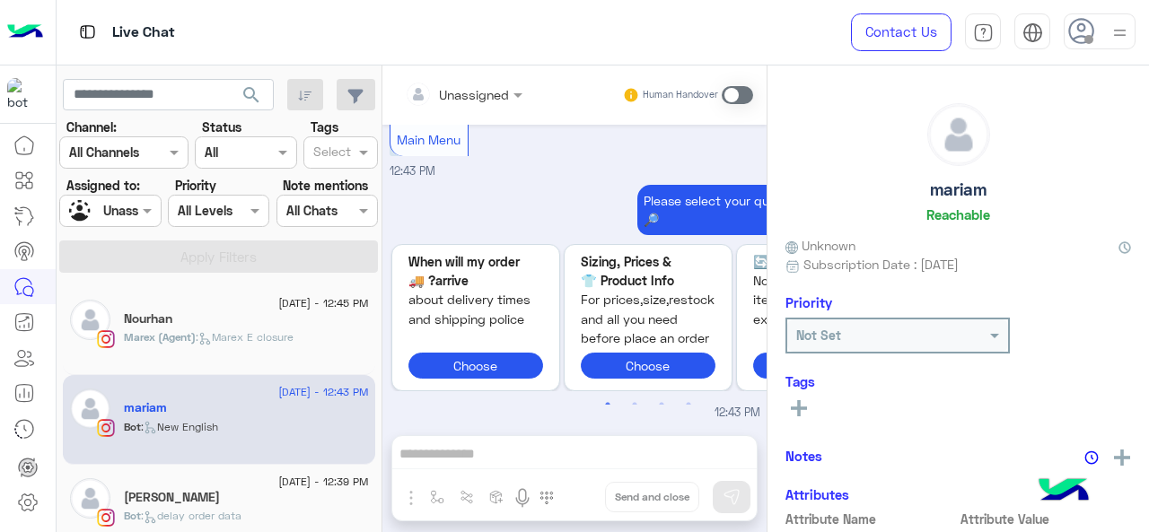
scroll to position [90, 0]
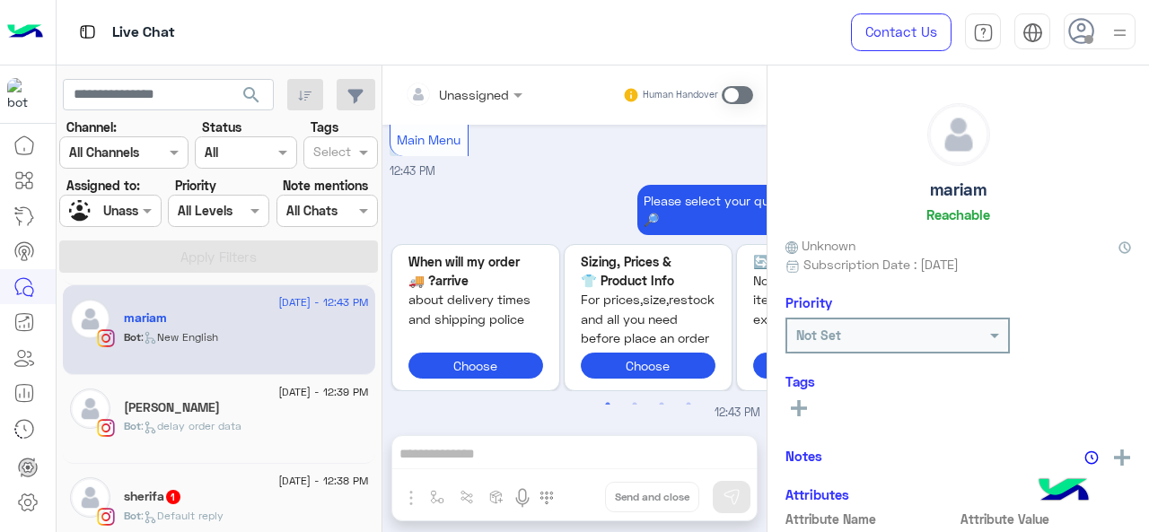
click at [194, 418] on p "Bot : delay order data" at bounding box center [183, 426] width 118 height 16
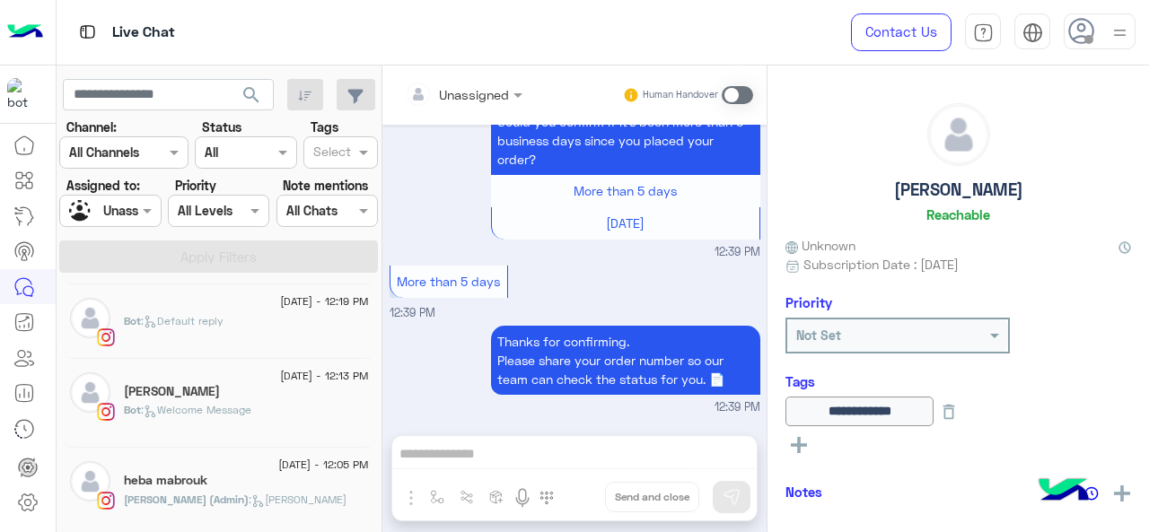
scroll to position [539, 0]
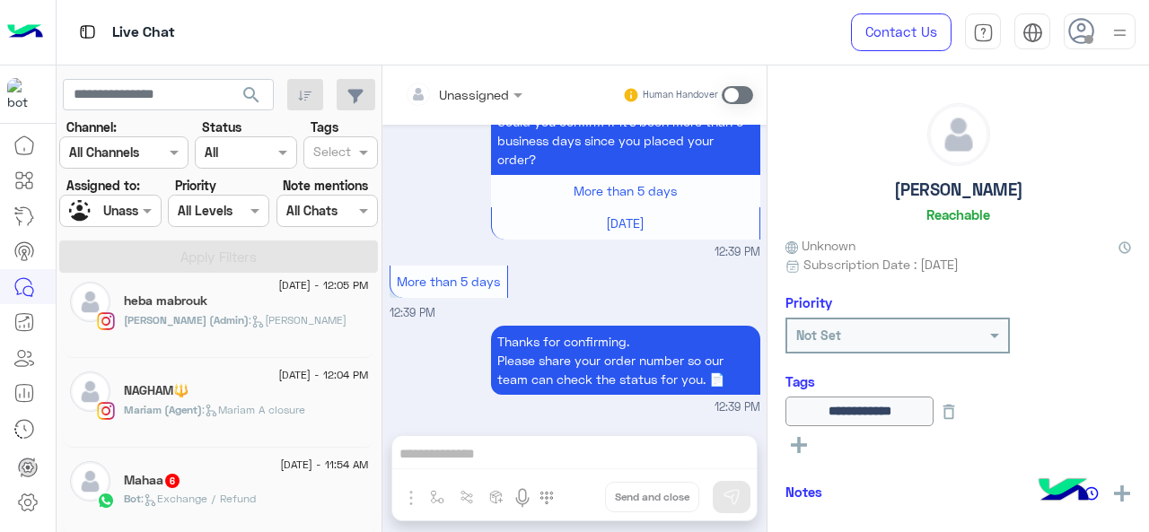
click at [226, 297] on div "heba mabrouk" at bounding box center [246, 303] width 245 height 19
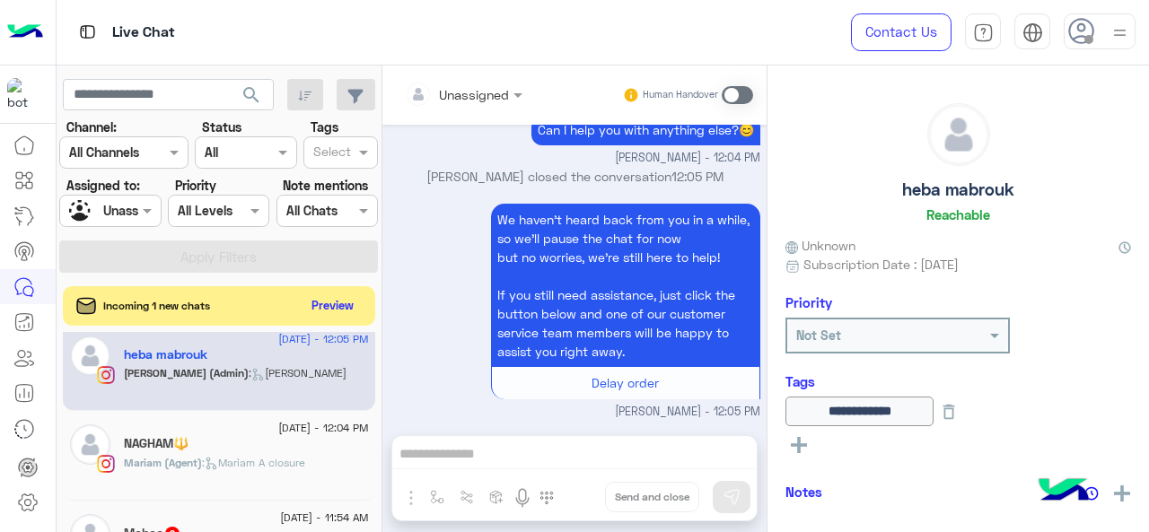
click at [215, 457] on icon at bounding box center [211, 463] width 13 height 13
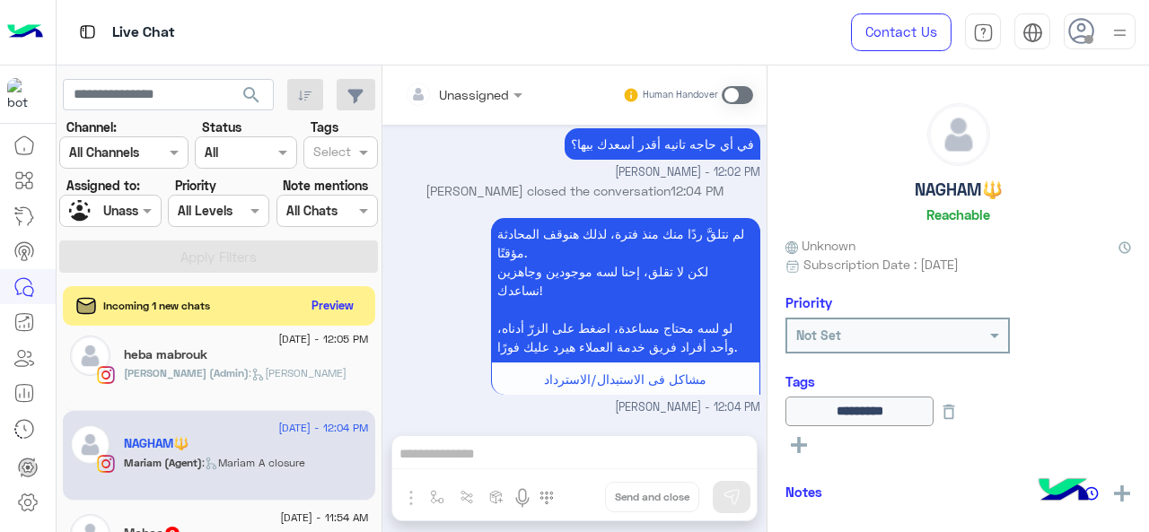
scroll to position [718, 0]
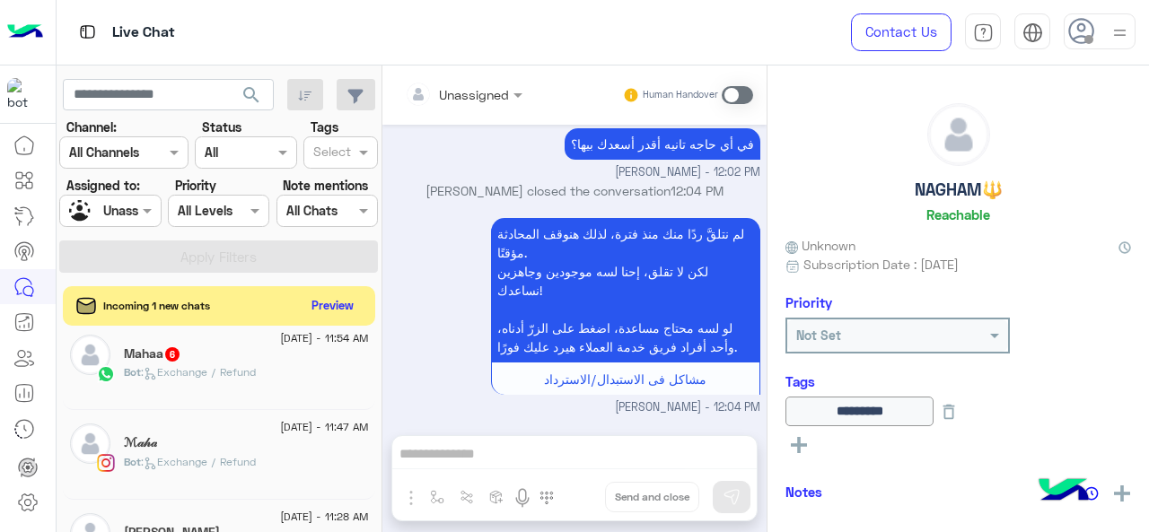
click at [230, 365] on span ": Exchange / Refund" at bounding box center [198, 371] width 115 height 13
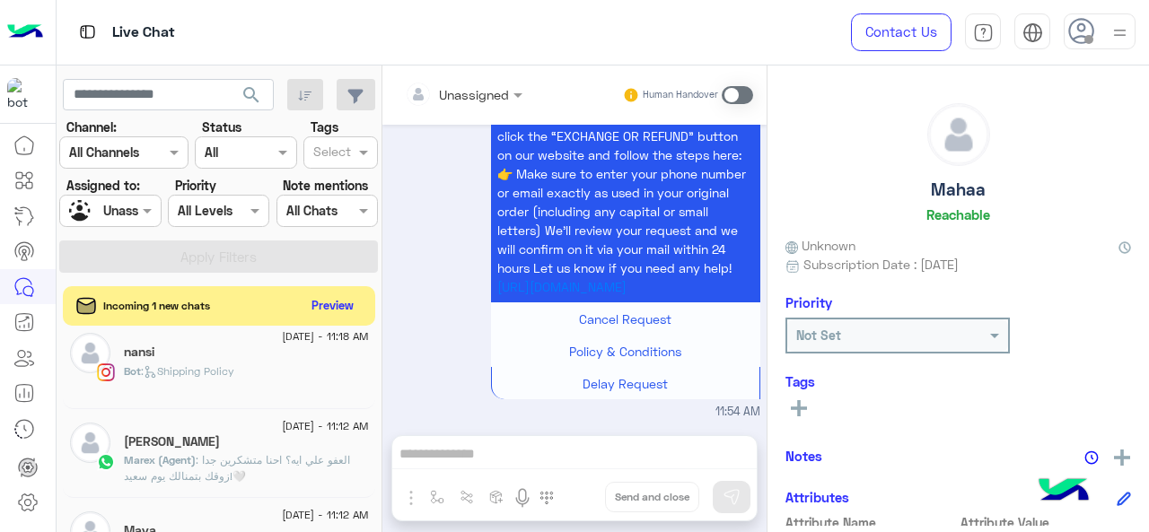
click at [214, 462] on p "Marex (Agent) : العفو علي ايه؟ احنا متشكرين جدا زوقك بتمنالك يوم سعيد!🤍" at bounding box center [246, 468] width 245 height 32
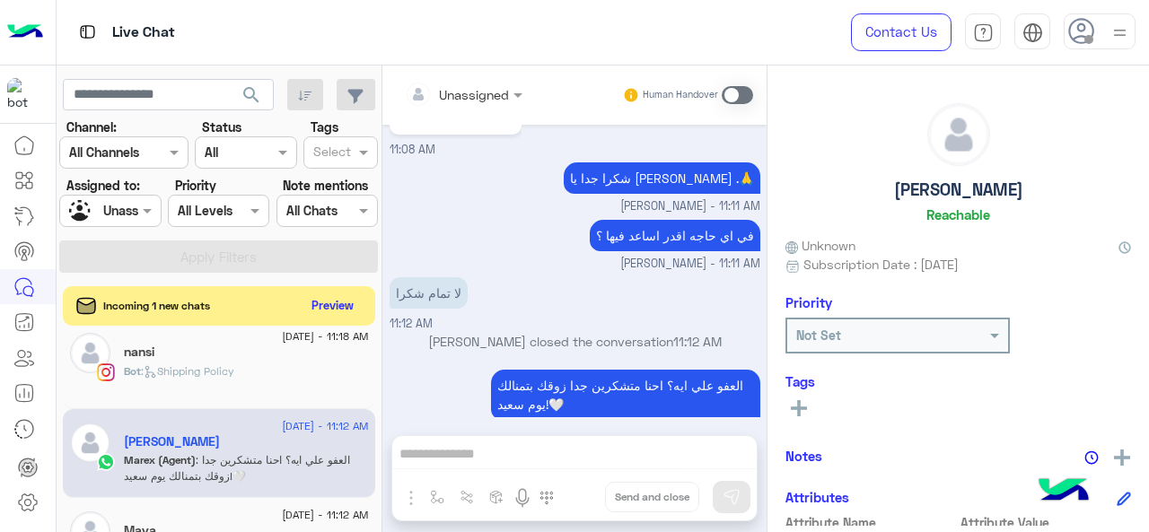
scroll to position [1077, 0]
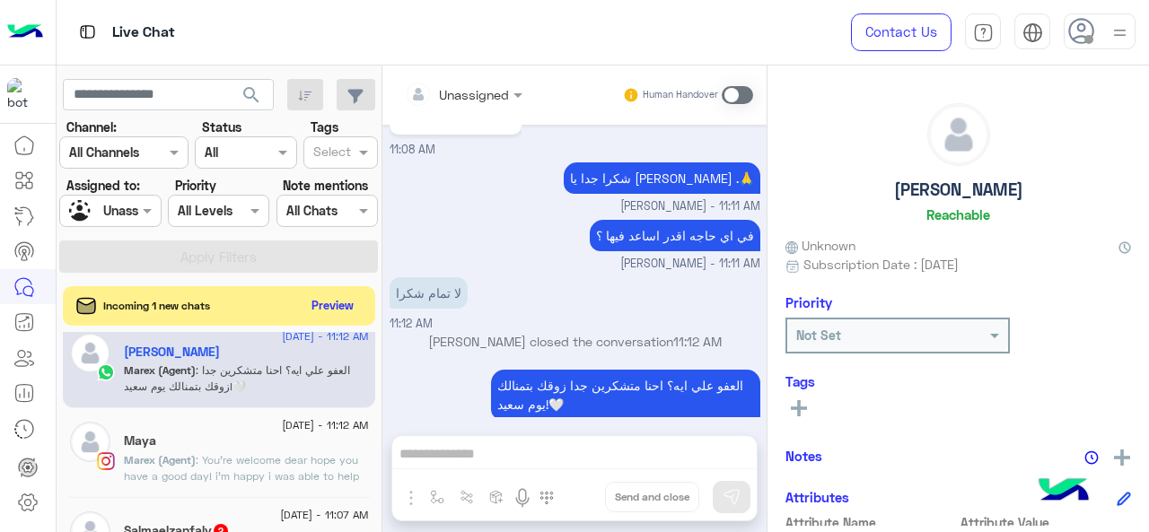
click at [180, 457] on span "Marex (Agent)" at bounding box center [160, 459] width 72 height 13
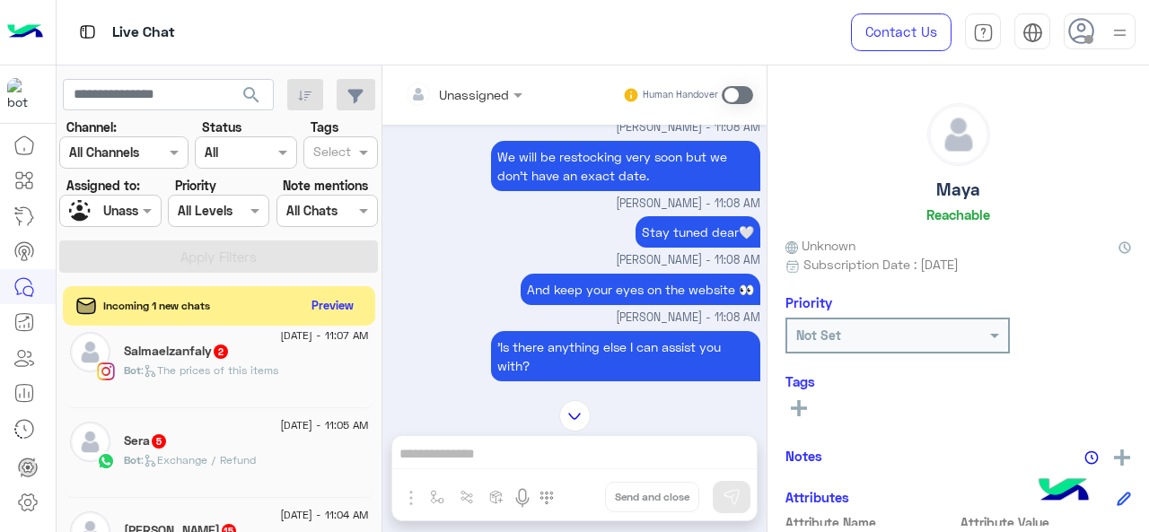
click at [215, 364] on span ": The prices of this items" at bounding box center [209, 370] width 137 height 13
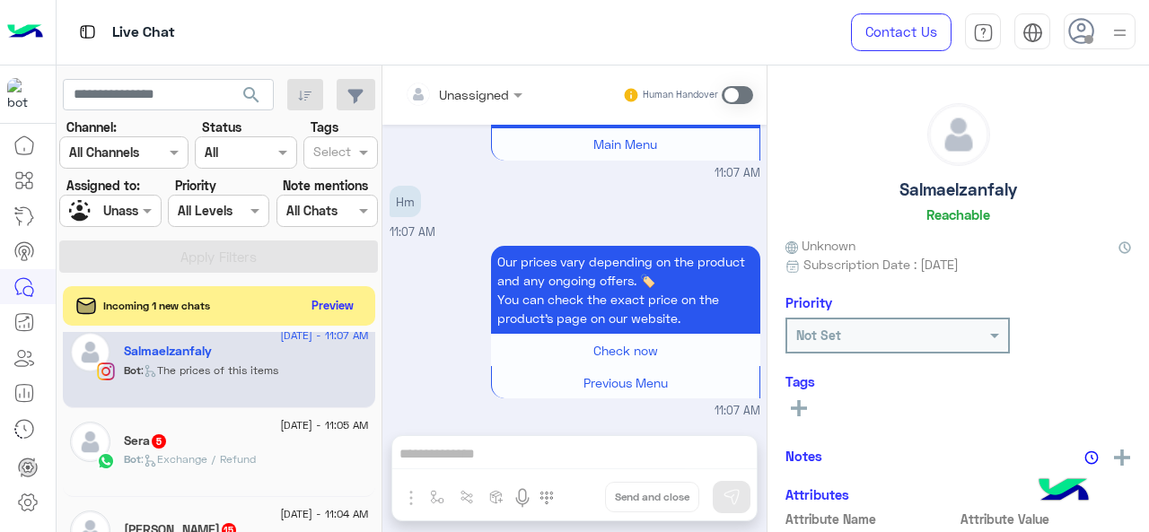
click at [237, 452] on span ": Exchange / Refund" at bounding box center [198, 458] width 115 height 13
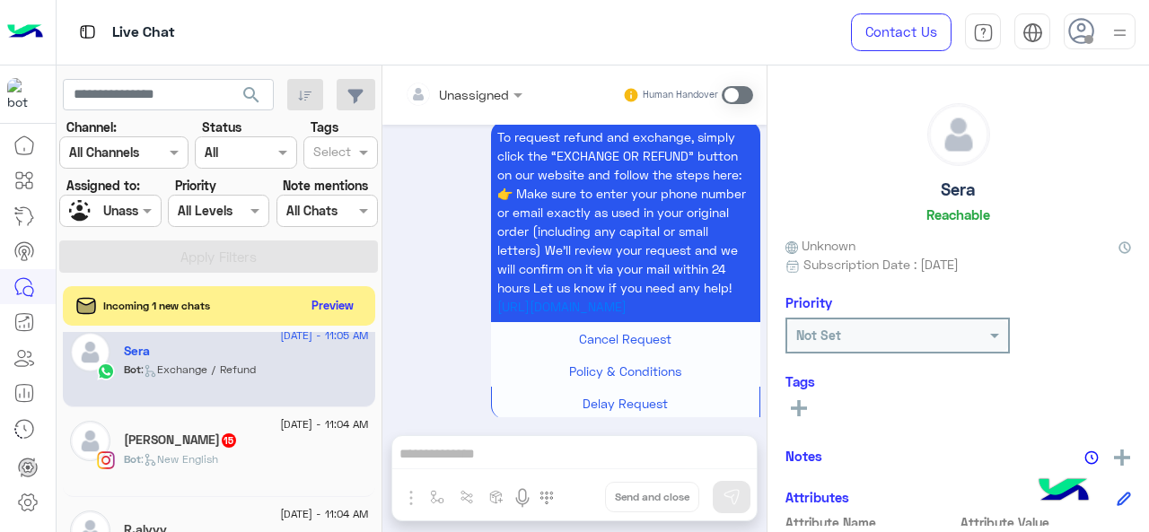
click at [228, 455] on div "Bot : New English" at bounding box center [246, 467] width 245 height 31
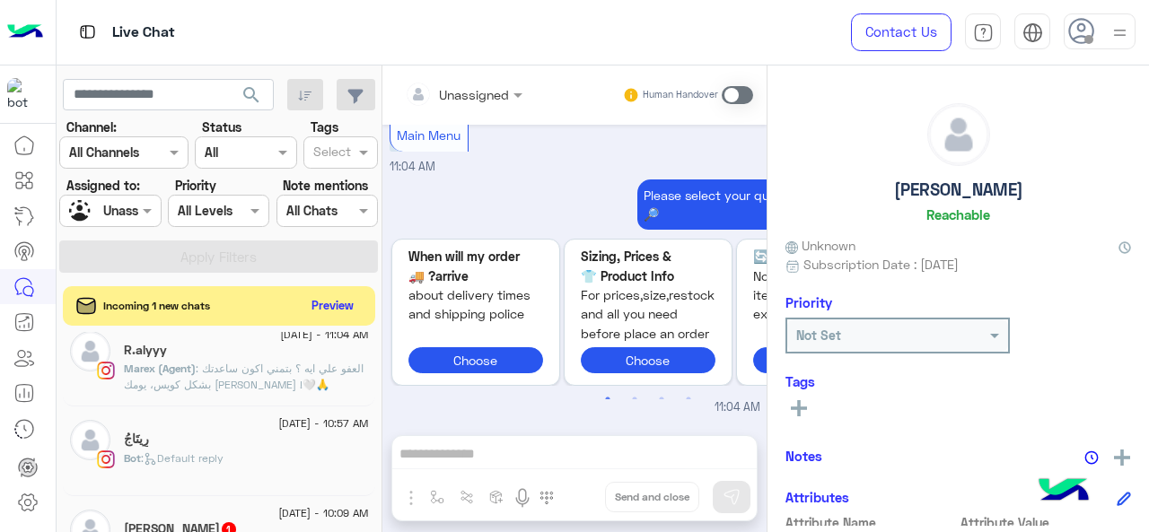
click at [238, 378] on span ": العفو علي ايه ؟ بتمني اكون ساعدتك بشكل كويس، يومك [PERSON_NAME] !🤍🙏" at bounding box center [244, 377] width 240 height 30
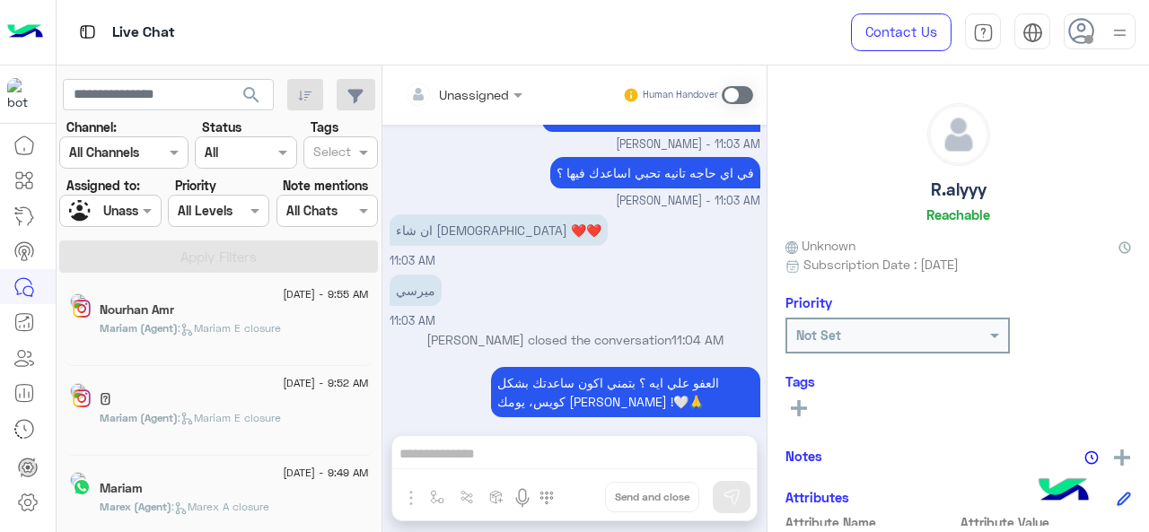
click at [215, 475] on div "[DATE] - 9:49 AM" at bounding box center [234, 476] width 269 height 12
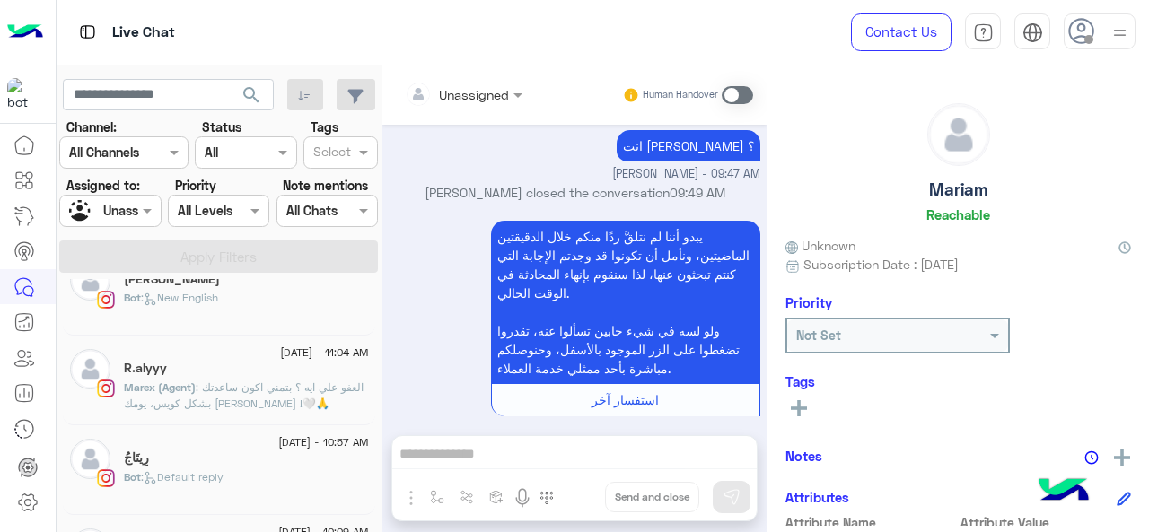
click at [354, 524] on span "[DATE] - 10:09 AM" at bounding box center [323, 532] width 90 height 16
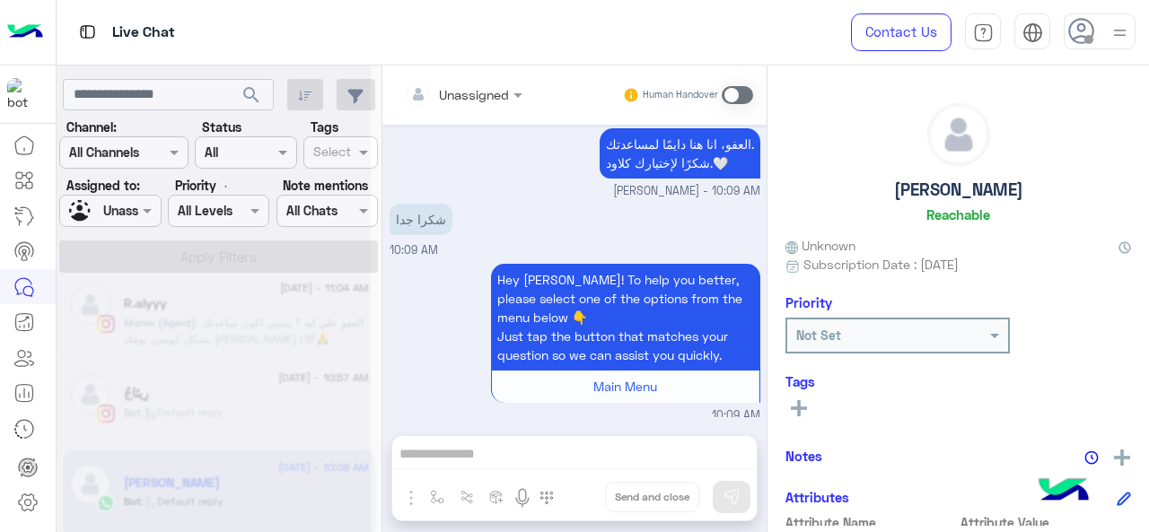
scroll to position [9, 0]
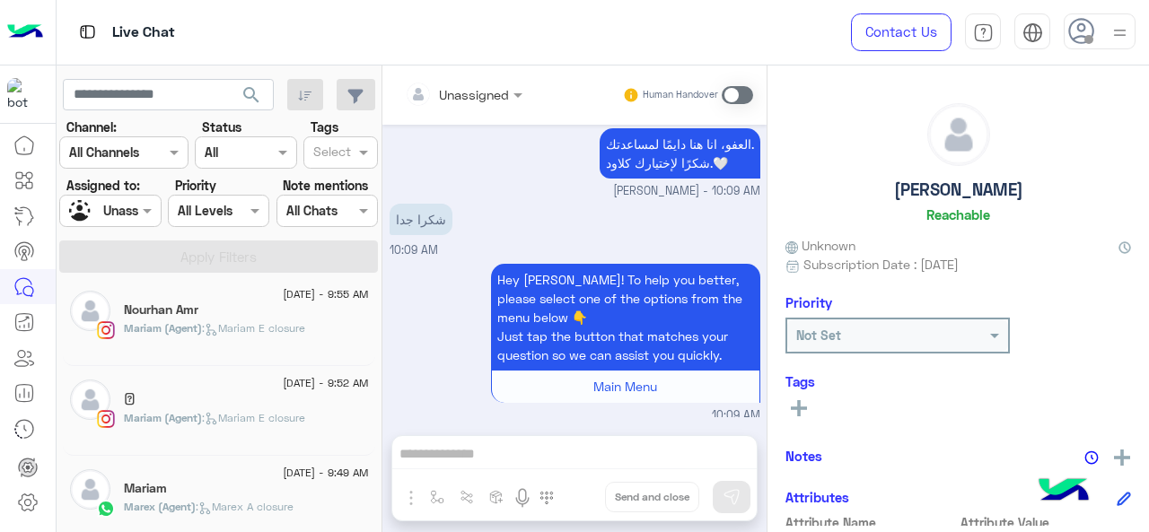
click at [243, 322] on span ": Mariam E closure" at bounding box center [253, 327] width 103 height 13
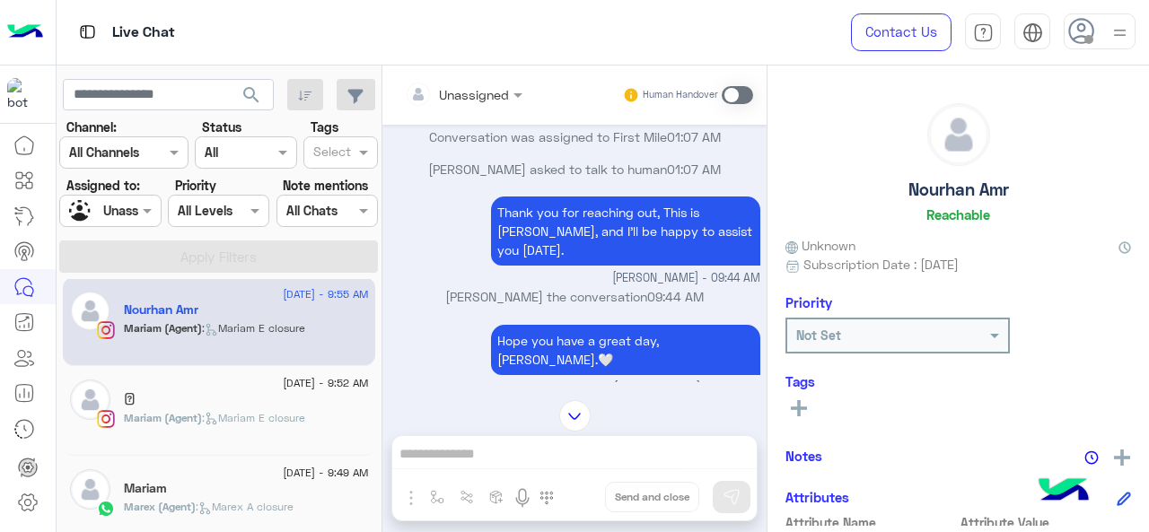
scroll to position [382, 0]
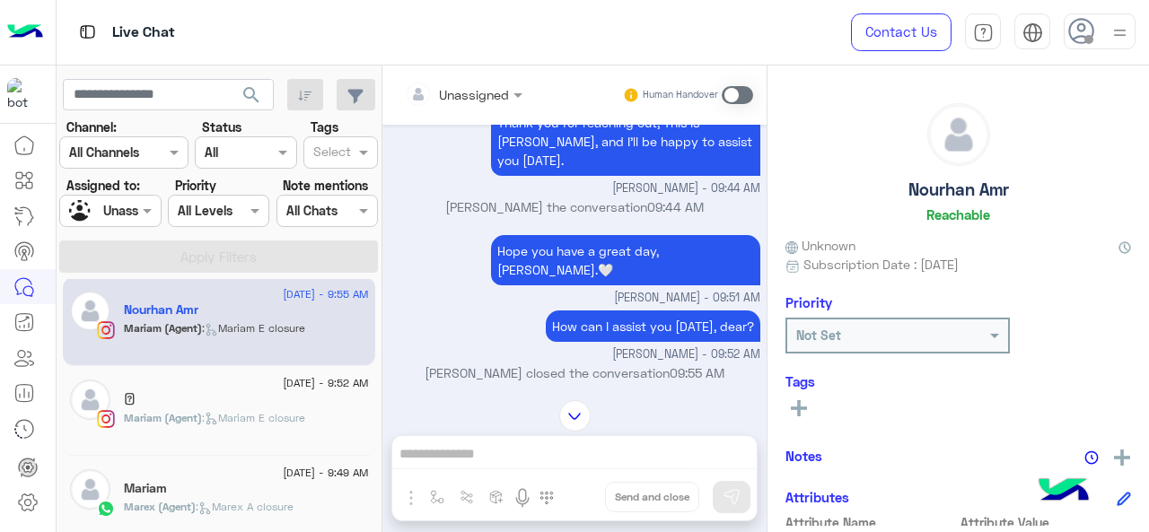
click at [217, 422] on icon at bounding box center [211, 418] width 13 height 13
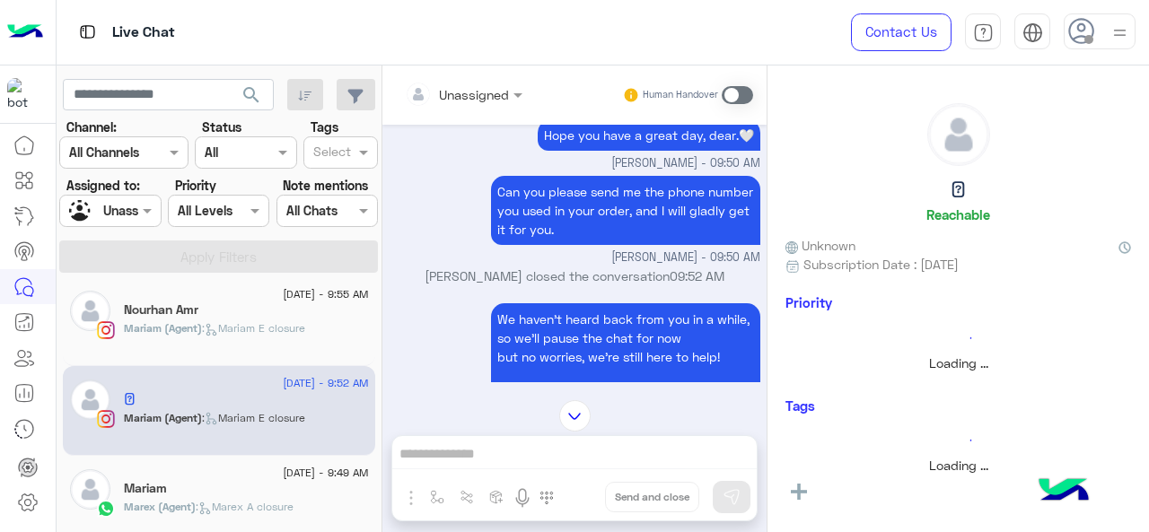
scroll to position [492, 0]
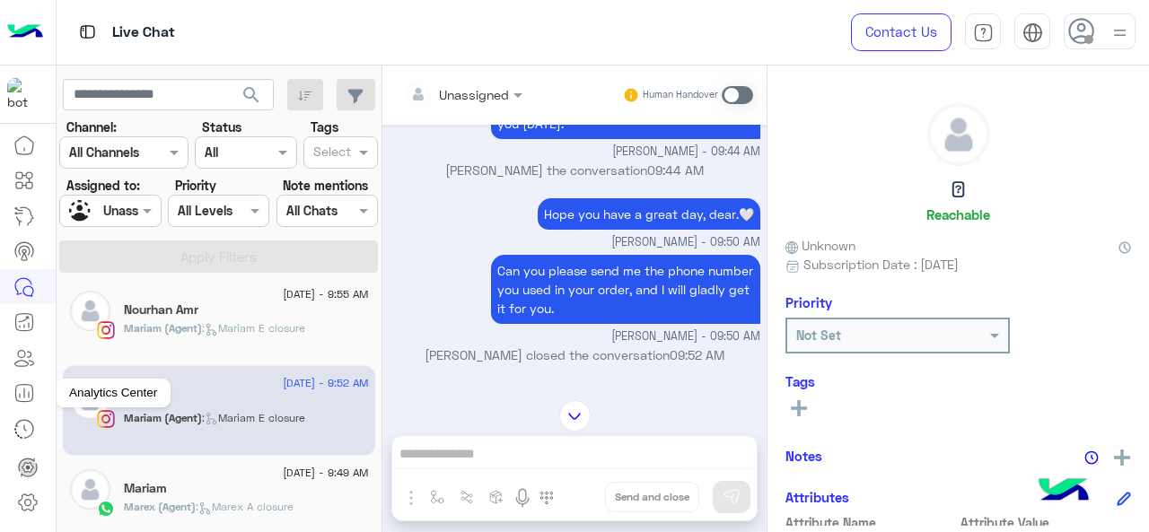
click at [29, 393] on icon at bounding box center [24, 393] width 22 height 22
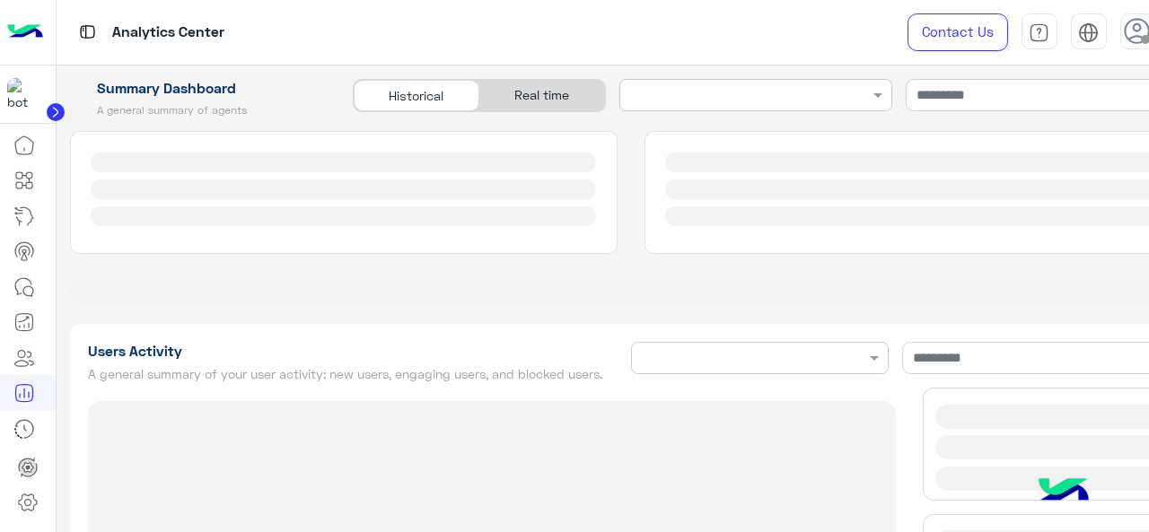
type input "**********"
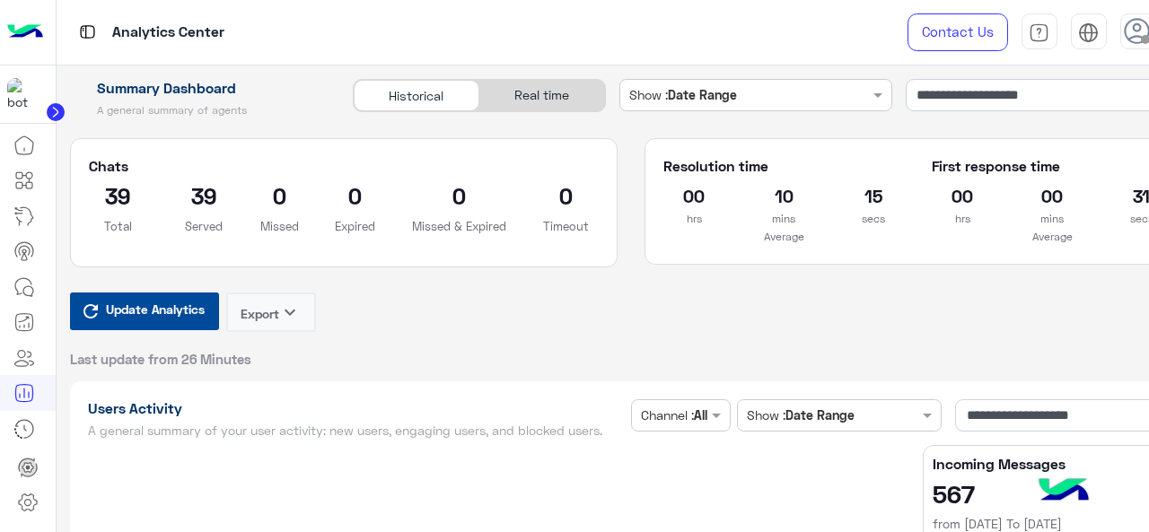
type input "**********"
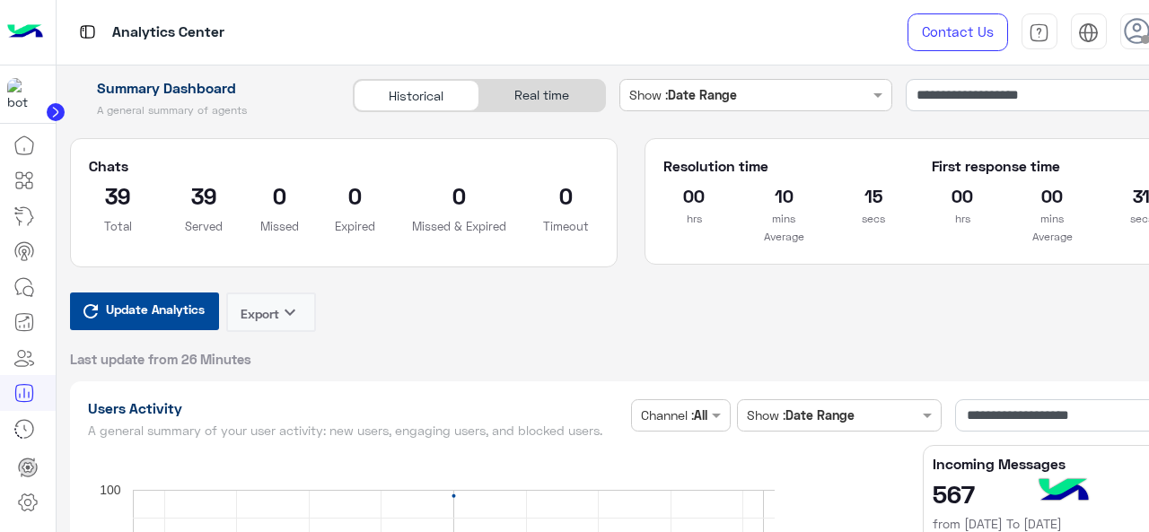
type input "**********"
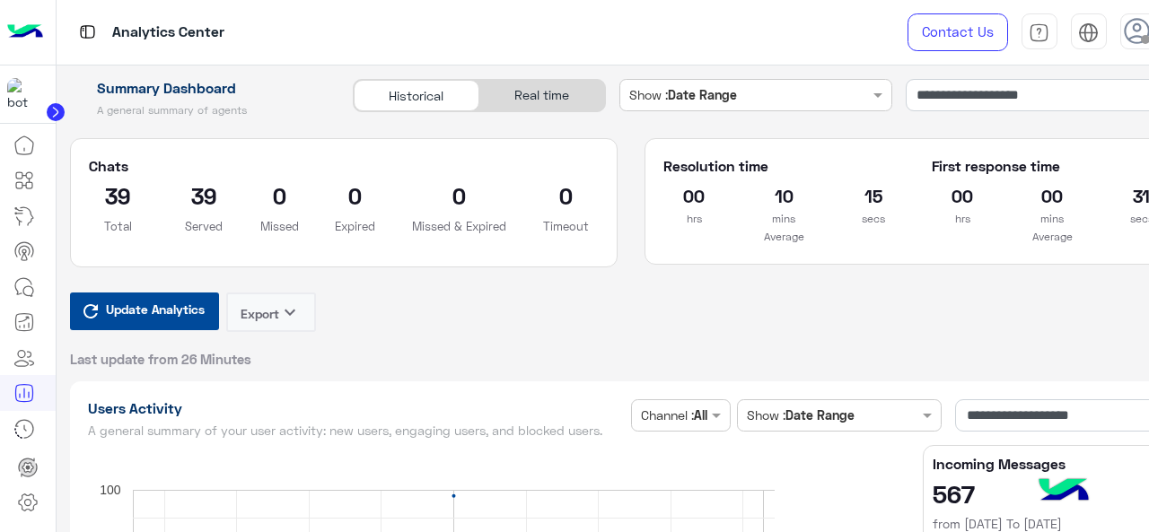
type input "**********"
click at [133, 299] on span "Update Analytics" at bounding box center [155, 309] width 108 height 24
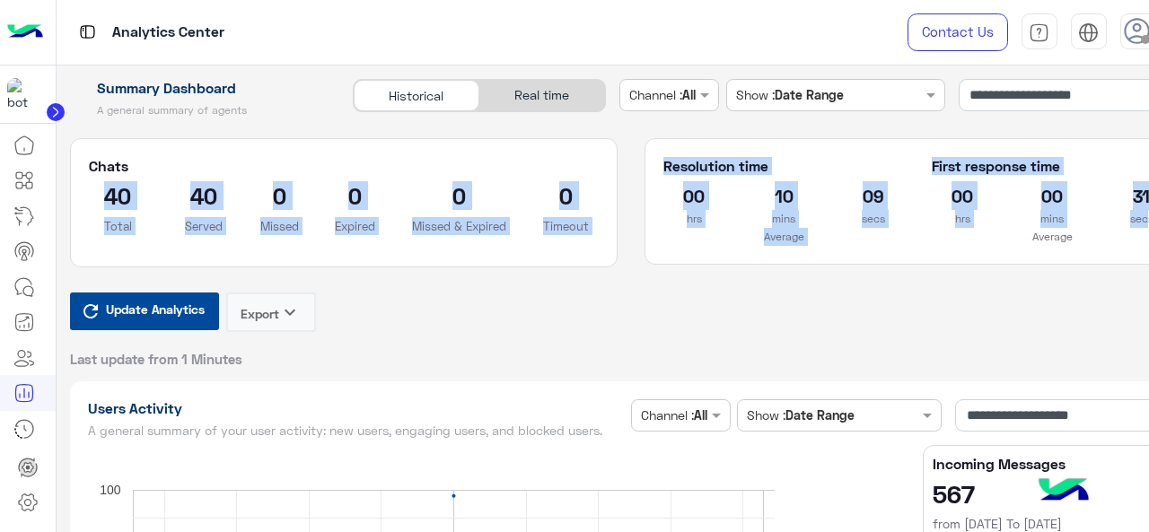
drag, startPoint x: 99, startPoint y: 189, endPoint x: 1143, endPoint y: 213, distance: 1044.3
click at [1143, 213] on div "Chats 40 Total 40 Served 0 Missed 0 Expired 0 Missed & Expired 0 Timeout Resolu…" at bounding box center [631, 215] width 1149 height 154
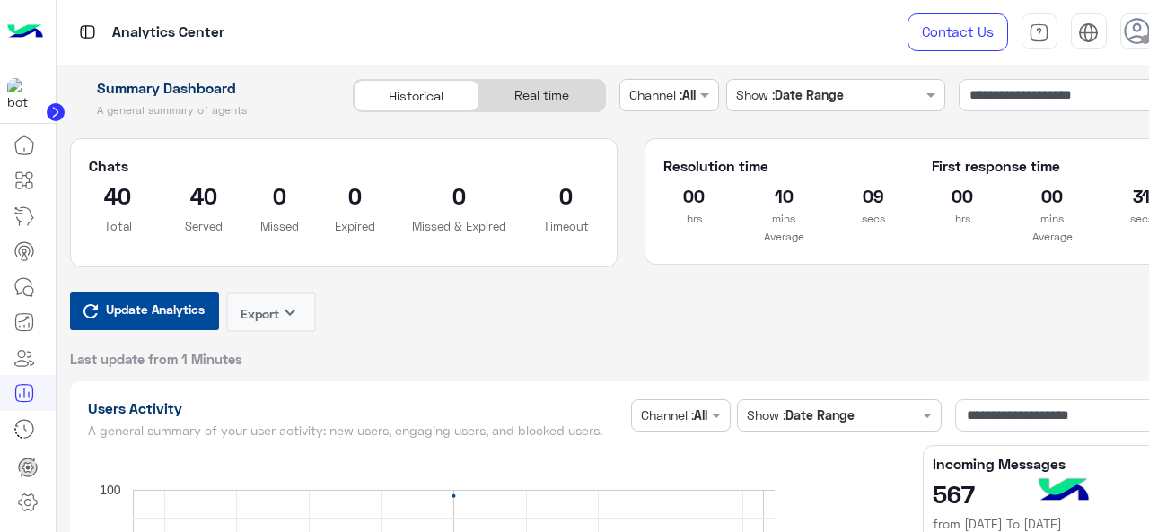
click at [436, 303] on div "Update Analytics Export keyboard_arrow_down Last update from 1 Minutes" at bounding box center [631, 330] width 1122 height 75
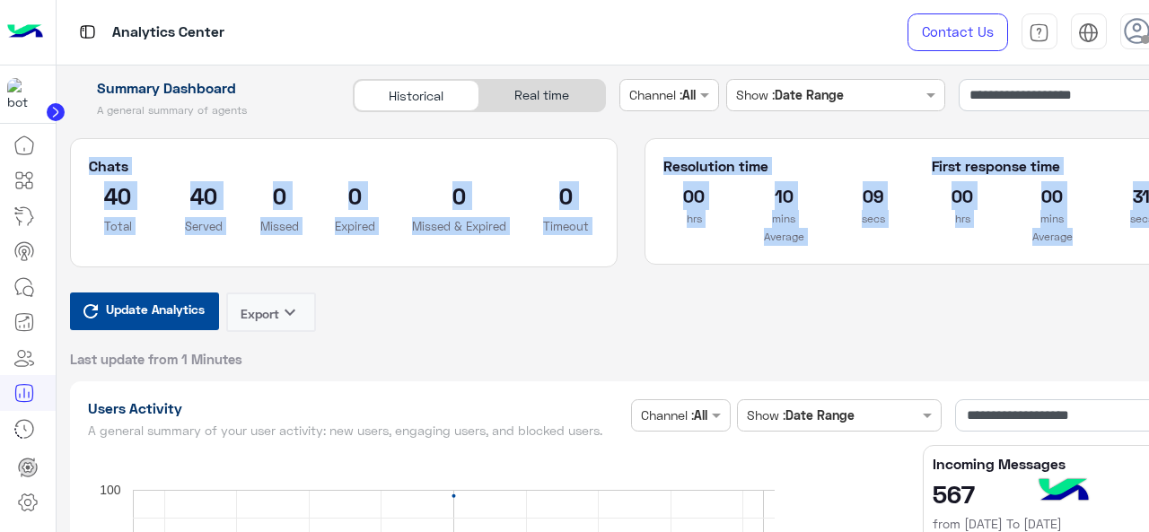
drag, startPoint x: 79, startPoint y: 164, endPoint x: 1119, endPoint y: 236, distance: 1043.0
click at [1147, 245] on div "Chats 40 Total 40 Served 0 Missed 0 Expired 0 Missed & Expired 0 Timeout Resolu…" at bounding box center [631, 215] width 1149 height 154
copy div "Chats 40 Total 40 Served 0 Missed 0 Expired 0 Missed & Expired 0 Timeout Resolu…"
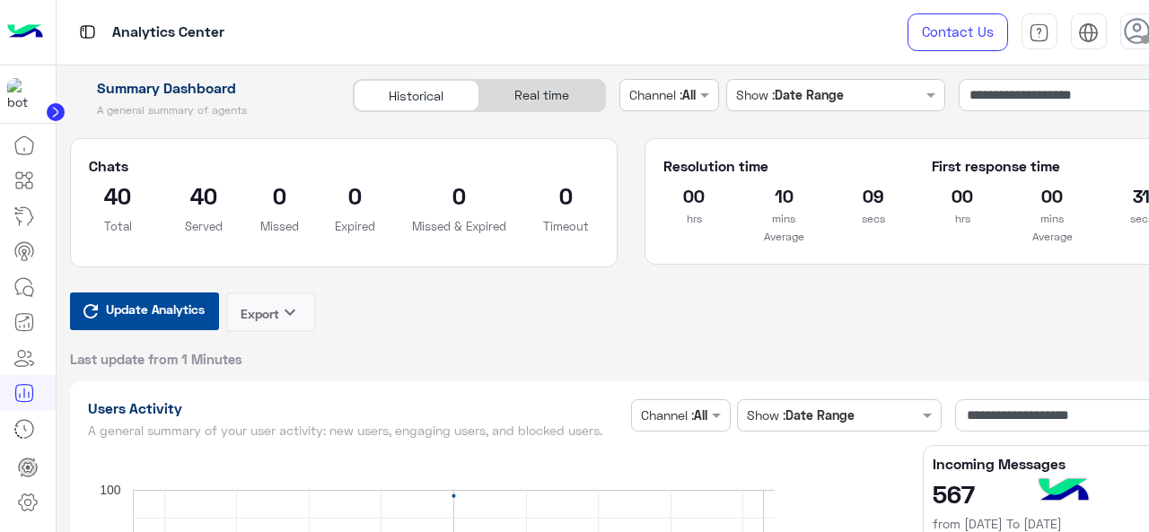
click at [582, 344] on div "Update Analytics Export keyboard_arrow_down Last update from 1 Minutes" at bounding box center [631, 330] width 1122 height 75
click at [20, 289] on icon at bounding box center [24, 288] width 22 height 22
click at [22, 288] on icon at bounding box center [24, 288] width 22 height 22
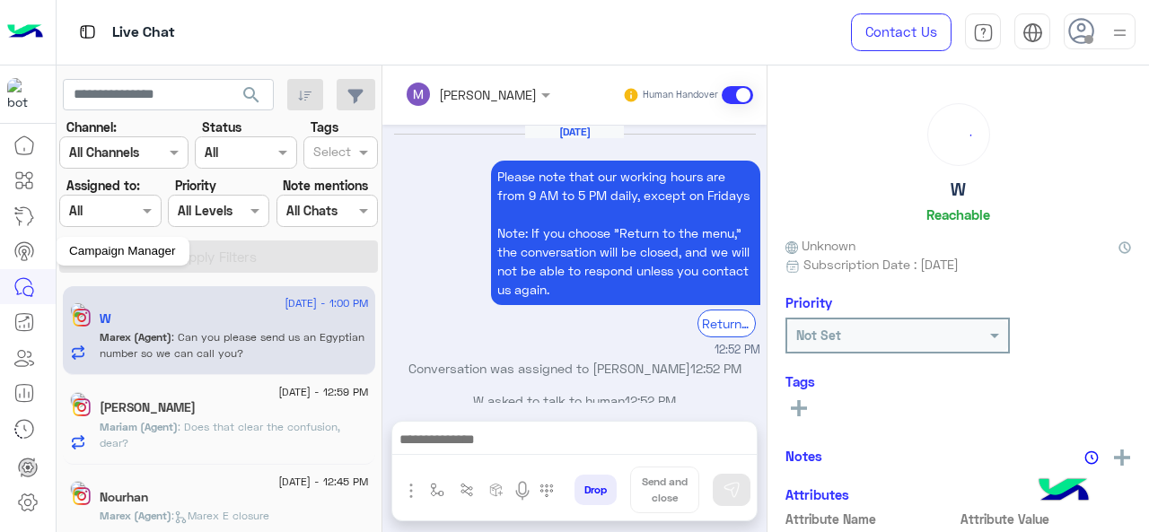
scroll to position [491, 0]
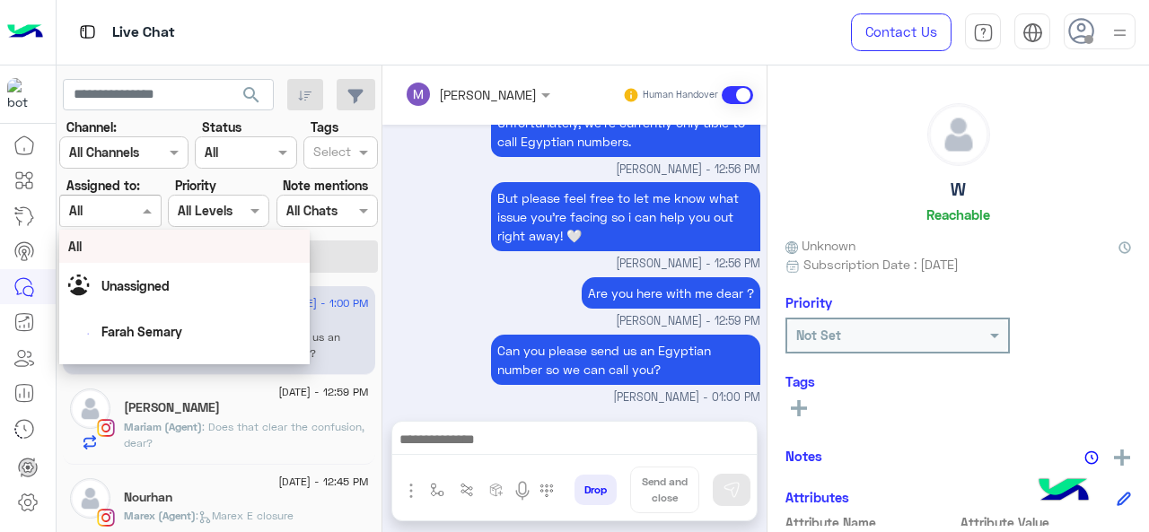
click at [108, 217] on input "text" at bounding box center [89, 211] width 41 height 19
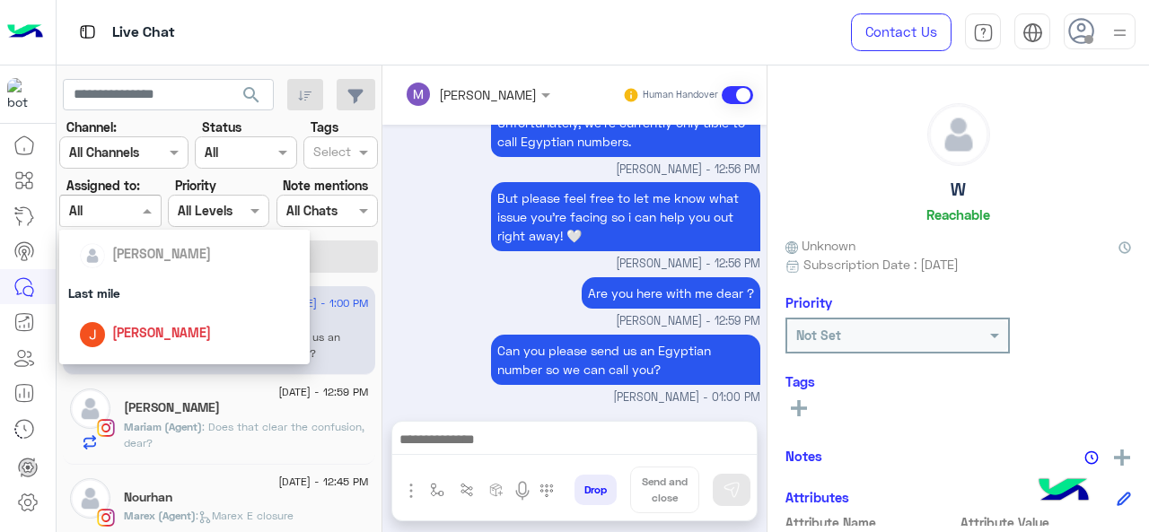
scroll to position [180, 0]
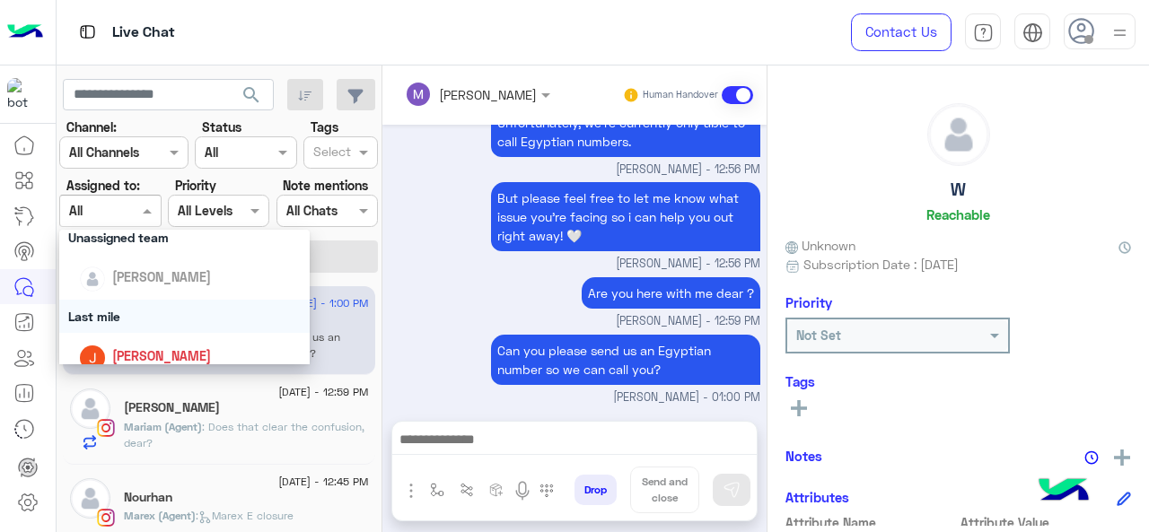
click at [124, 315] on div "Last mile" at bounding box center [184, 316] width 251 height 33
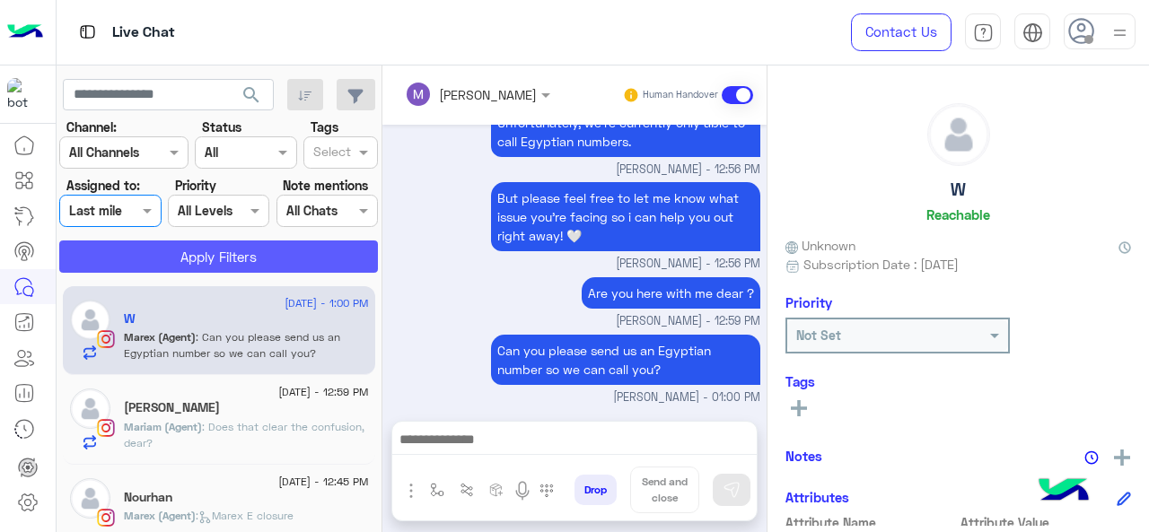
click at [162, 259] on button "Apply Filters" at bounding box center [218, 257] width 319 height 32
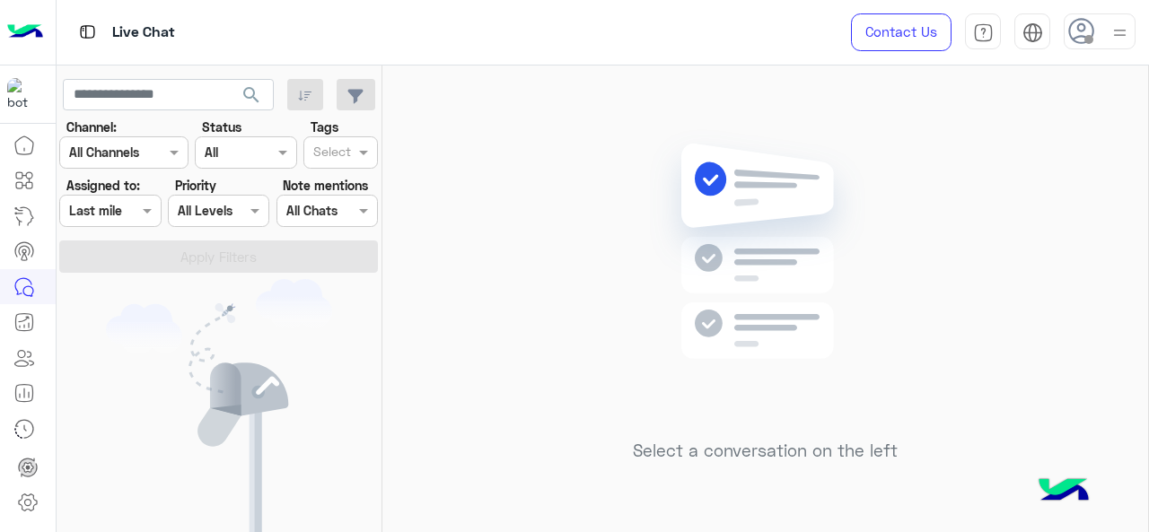
click at [126, 221] on div "Assigned on Last mile" at bounding box center [109, 211] width 101 height 32
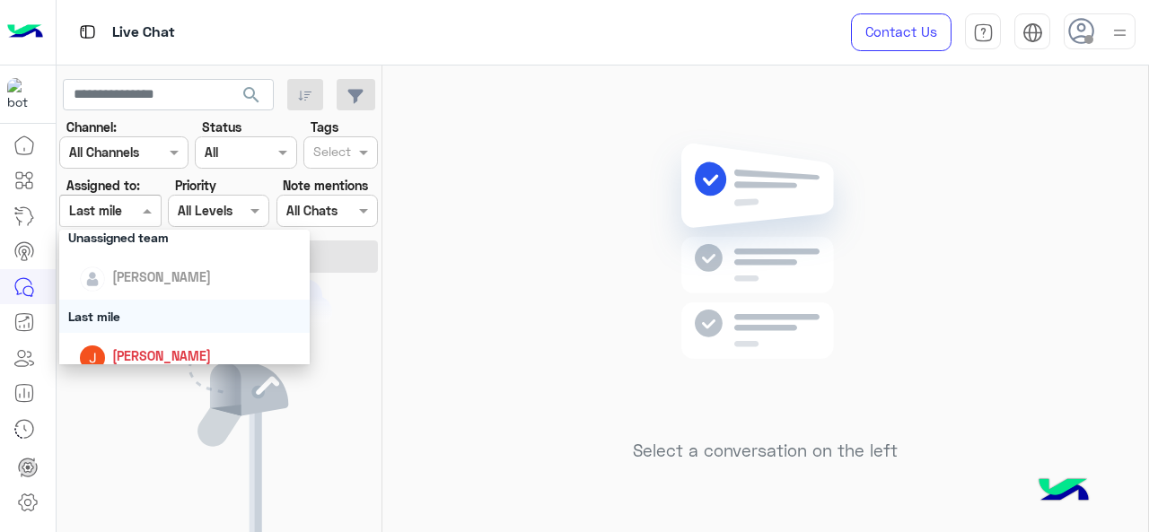
scroll to position [269, 0]
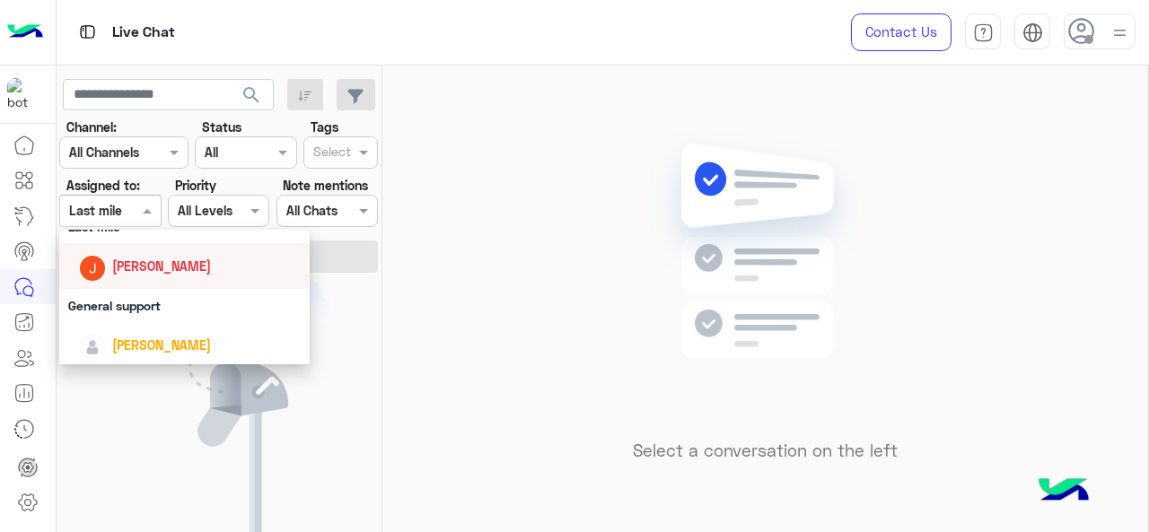
click at [129, 274] on span "[PERSON_NAME]" at bounding box center [161, 266] width 99 height 15
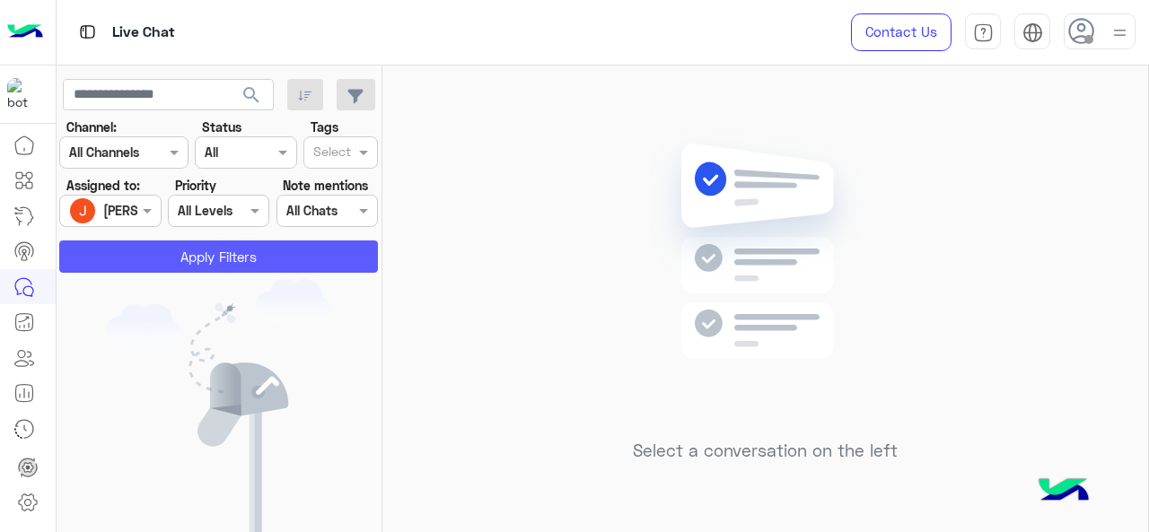
click at [135, 251] on button "Apply Filters" at bounding box center [218, 257] width 319 height 32
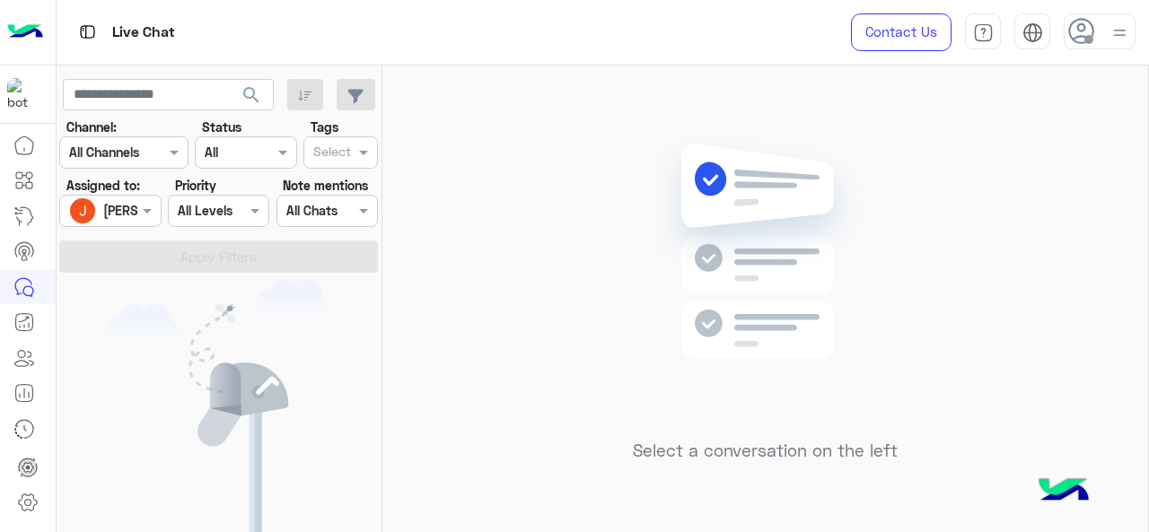
click at [136, 220] on div "[PERSON_NAME]" at bounding box center [152, 210] width 99 height 19
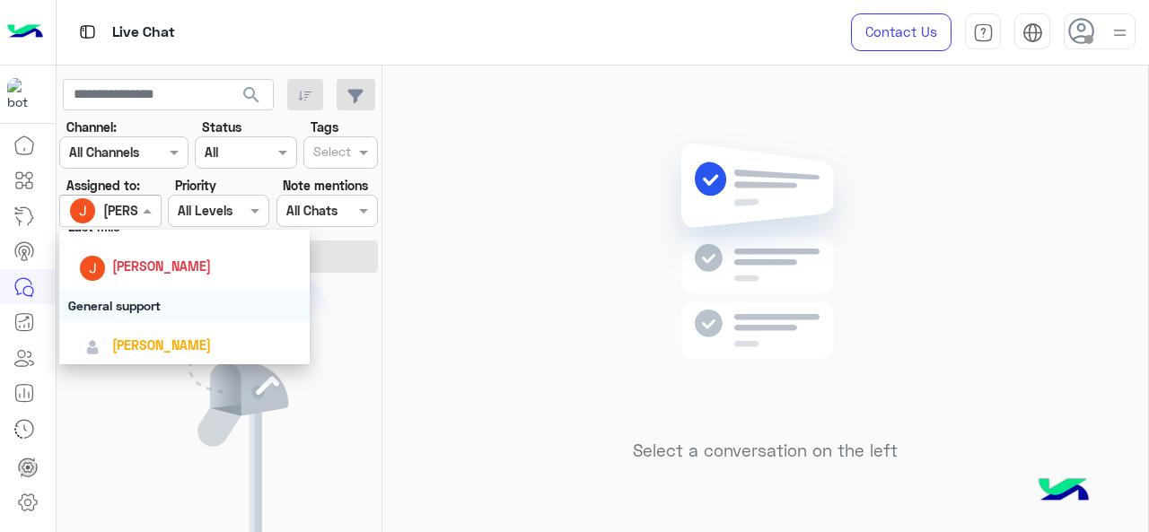
click at [125, 306] on div "General support" at bounding box center [184, 305] width 251 height 33
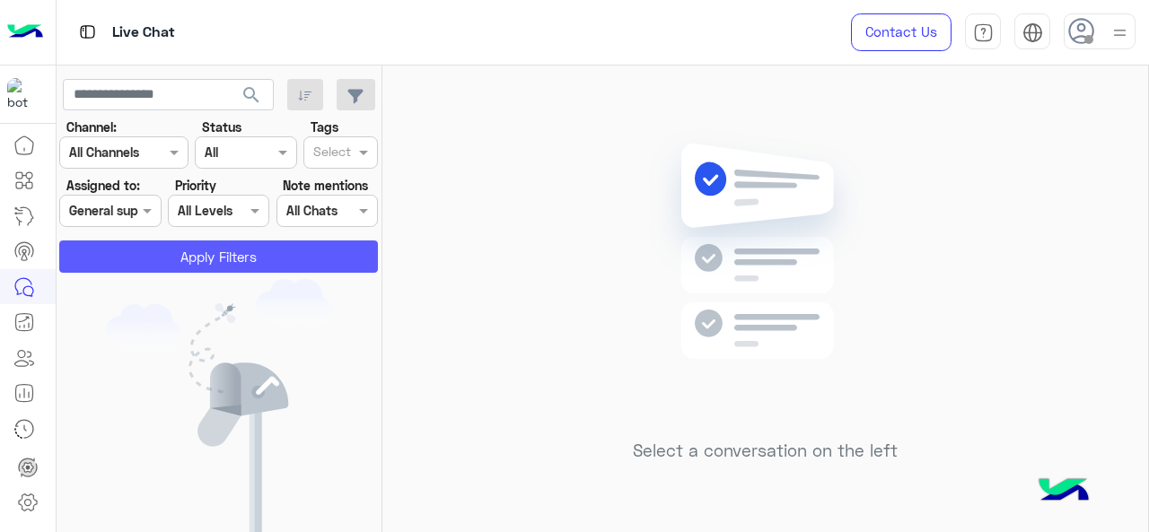
click at [147, 245] on button "Apply Filters" at bounding box center [218, 257] width 319 height 32
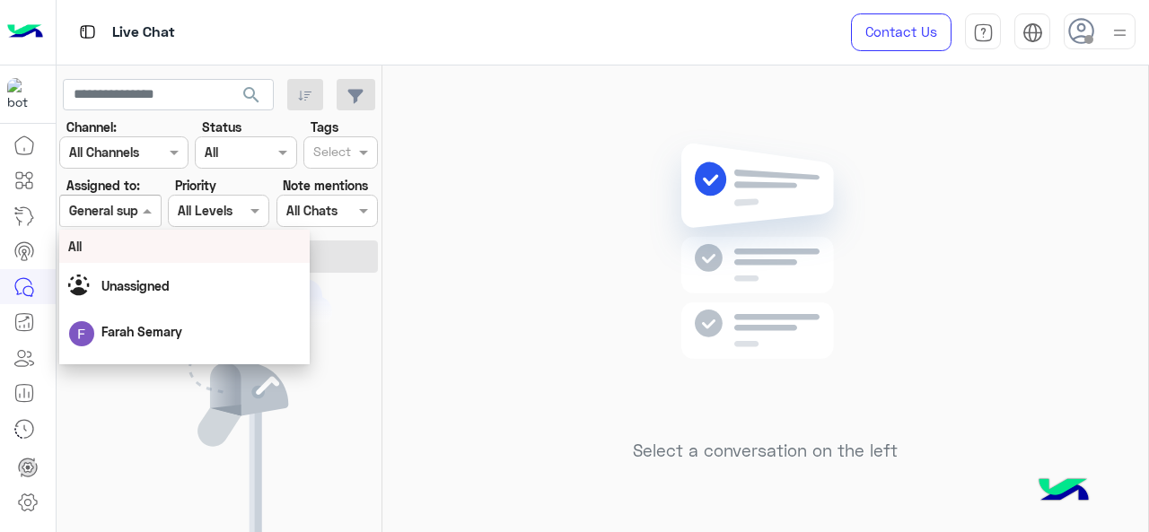
click at [145, 215] on span at bounding box center [149, 210] width 22 height 19
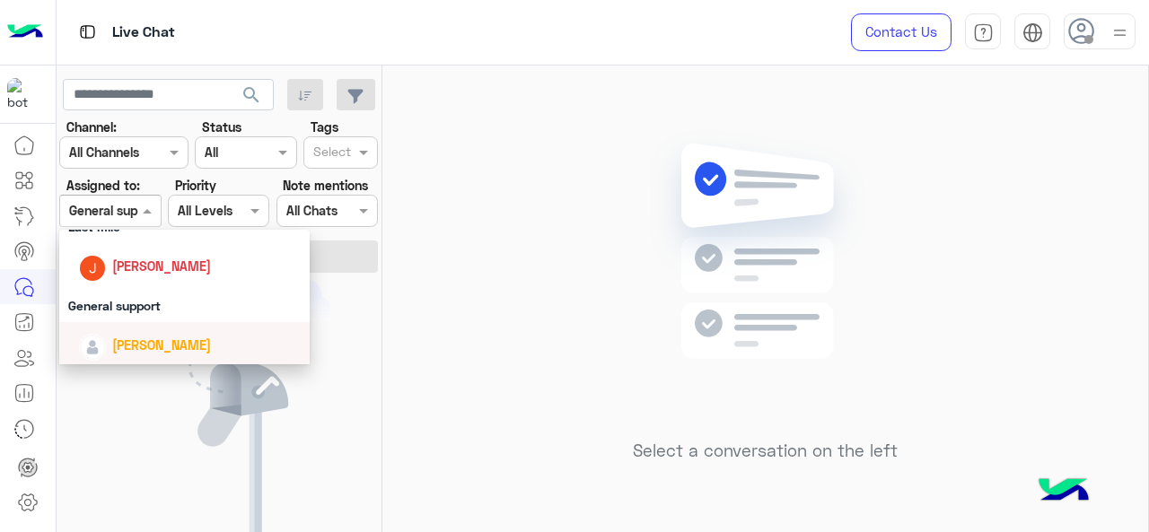
click at [129, 329] on div "[PERSON_NAME]" at bounding box center [184, 345] width 251 height 46
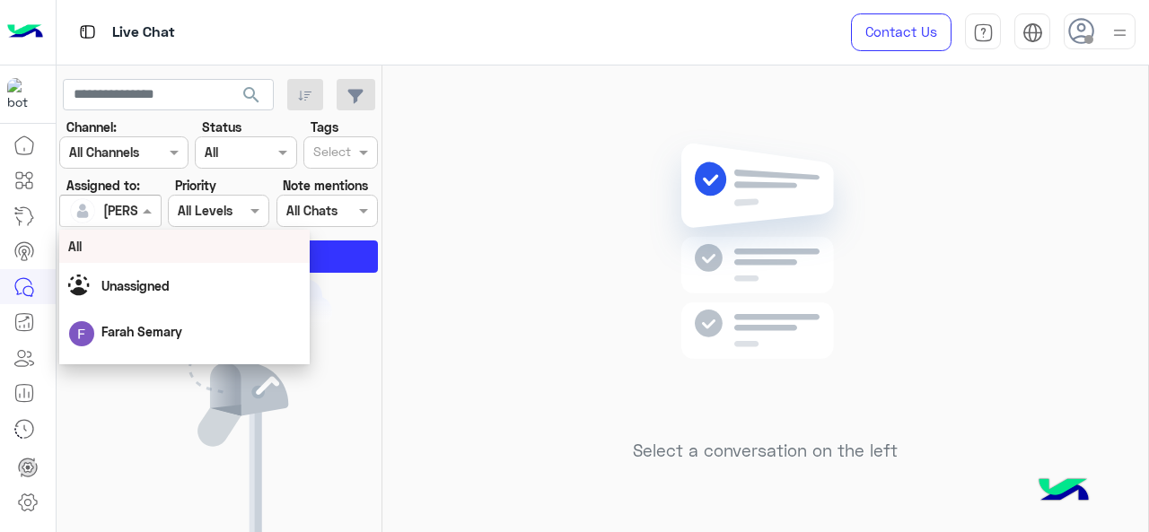
click at [110, 206] on input "text" at bounding box center [89, 211] width 41 height 19
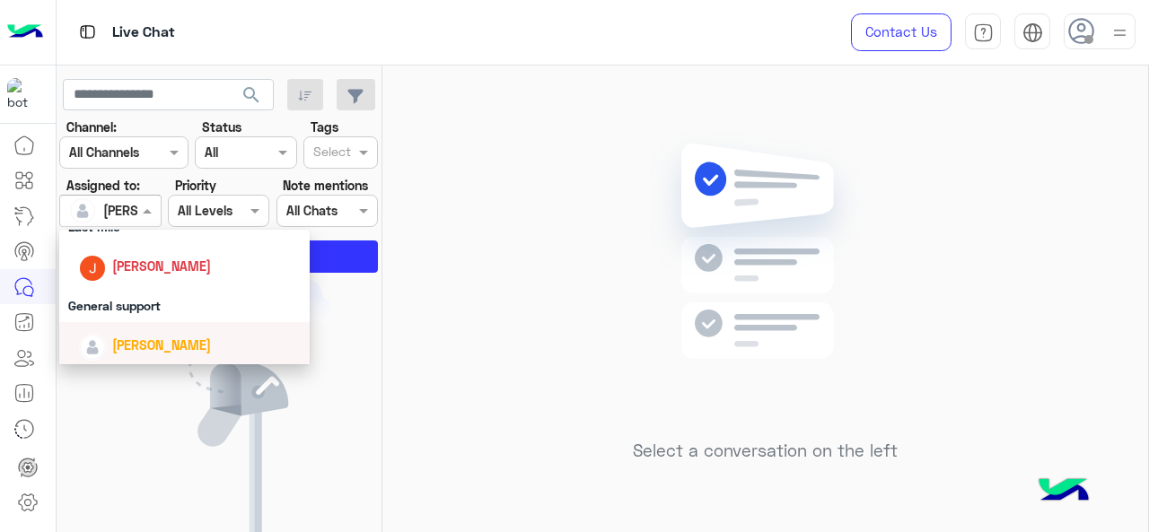
scroll to position [359, 0]
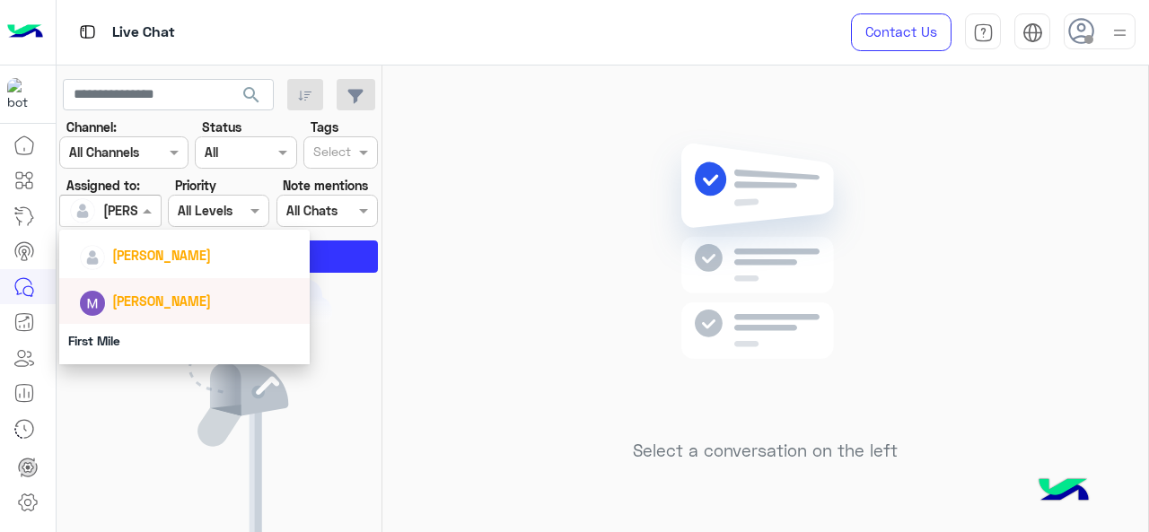
click at [138, 307] on span "[PERSON_NAME]" at bounding box center [161, 301] width 99 height 15
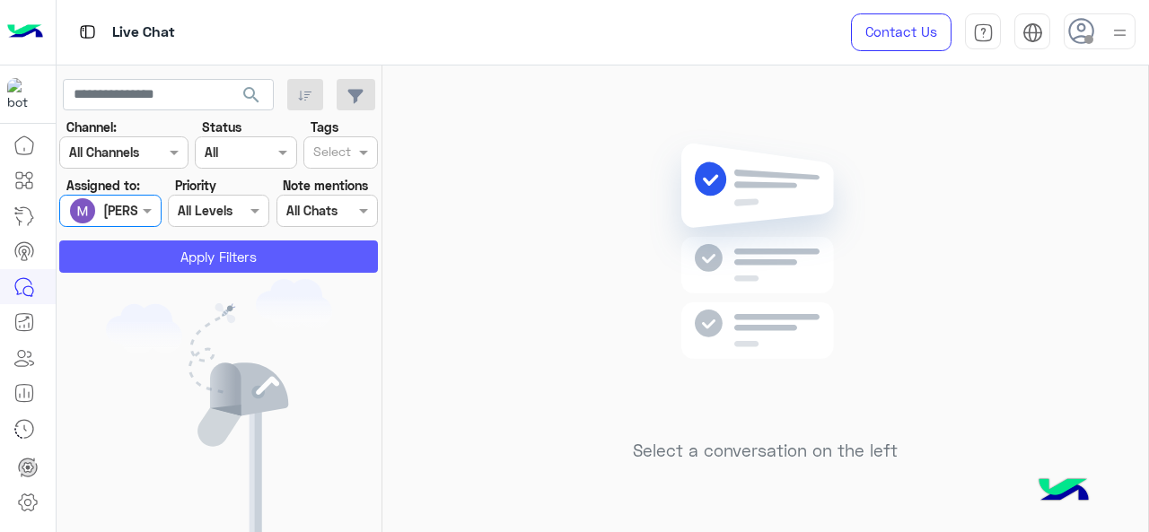
click at [150, 245] on button "Apply Filters" at bounding box center [218, 257] width 319 height 32
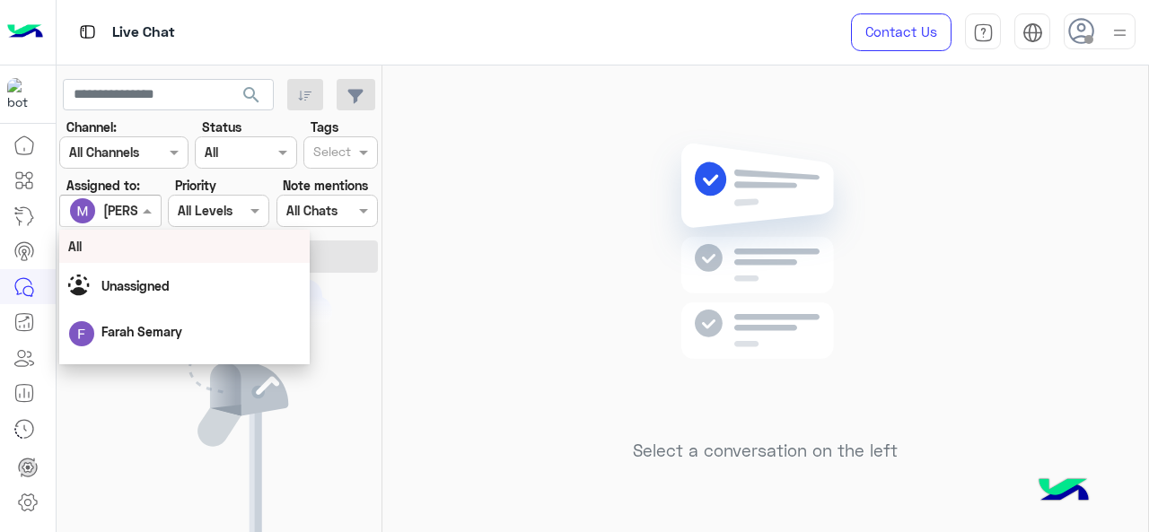
click at [130, 215] on div at bounding box center [110, 210] width 100 height 21
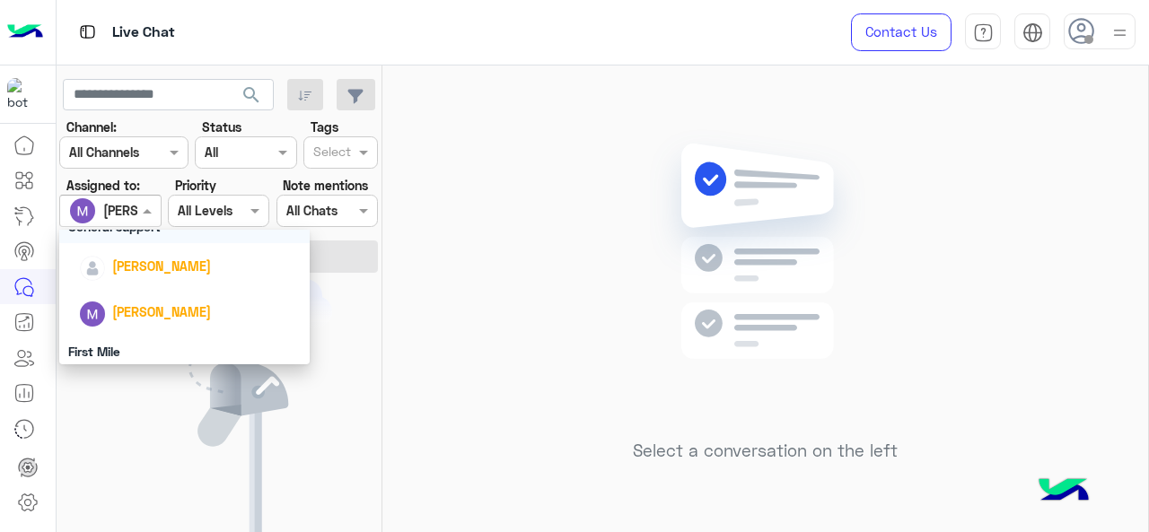
scroll to position [398, 0]
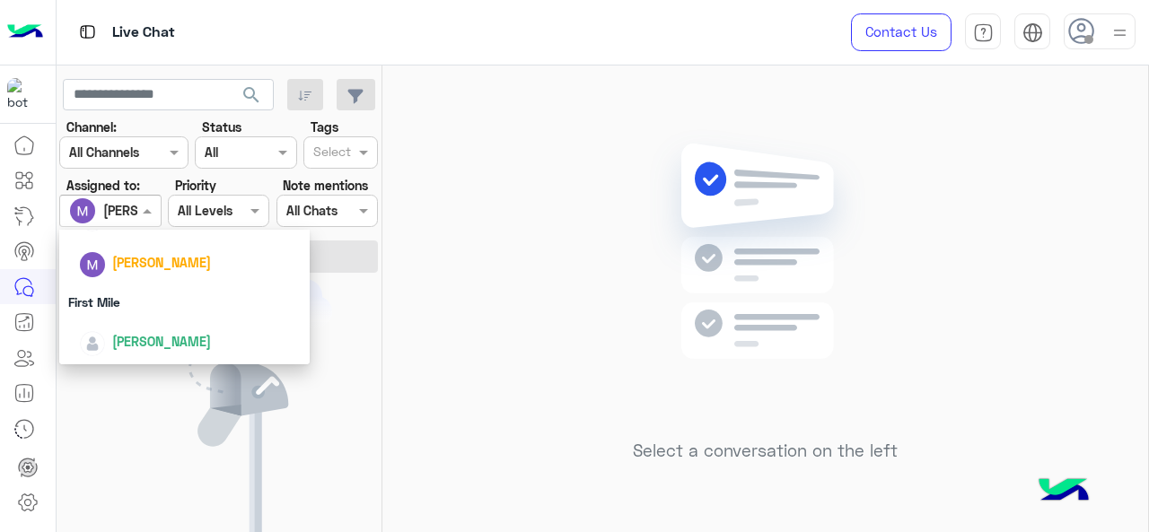
click at [127, 304] on div "First Mile" at bounding box center [184, 301] width 251 height 33
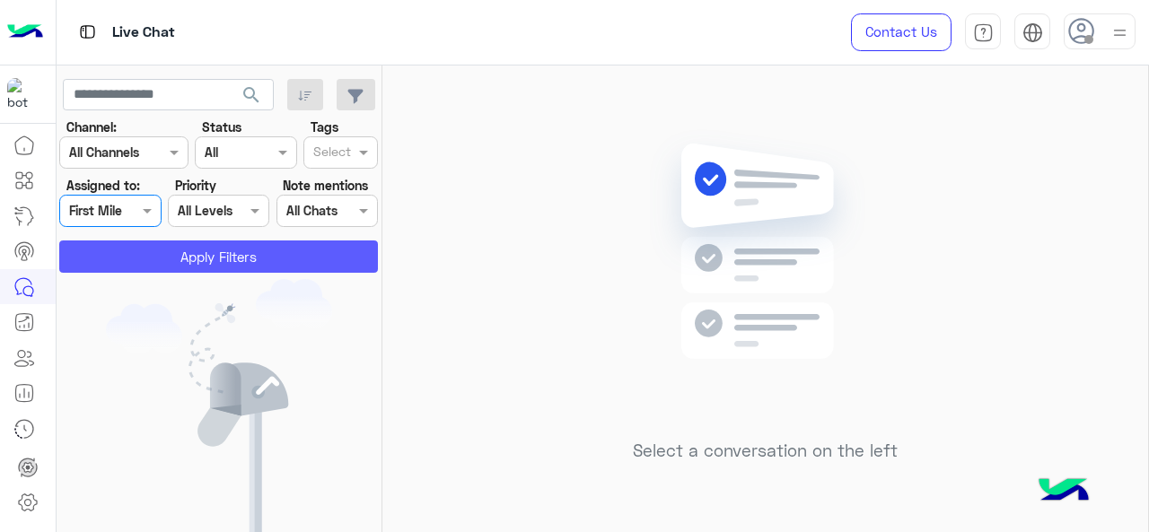
click at [149, 257] on button "Apply Filters" at bounding box center [218, 257] width 319 height 32
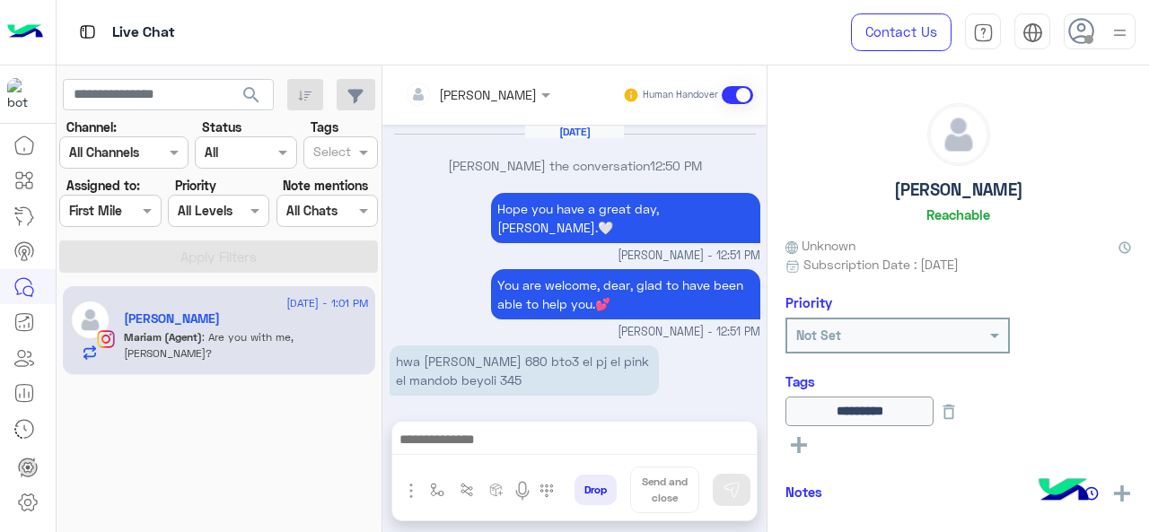
scroll to position [527, 0]
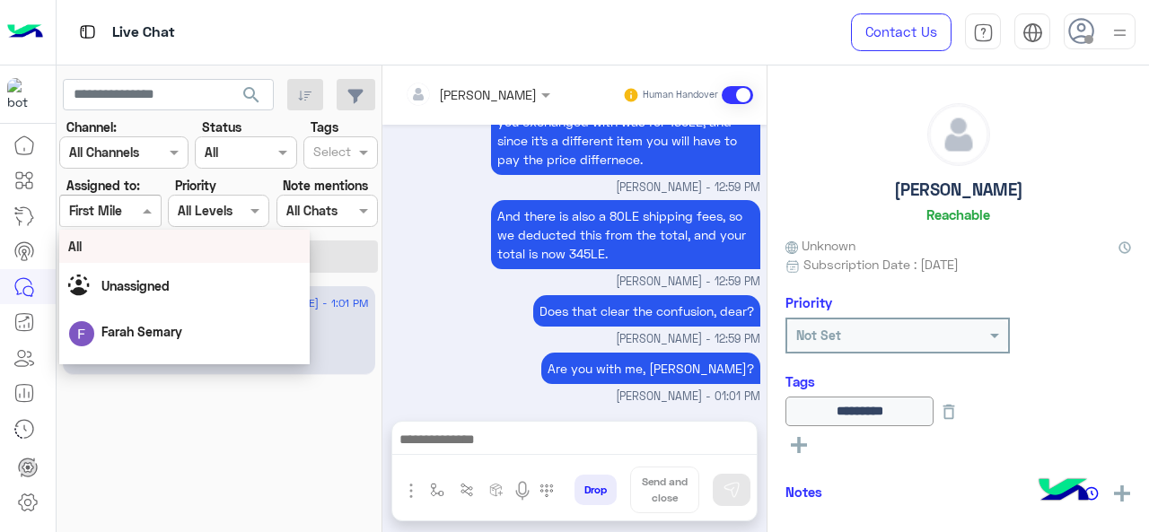
click at [135, 207] on div at bounding box center [110, 210] width 100 height 21
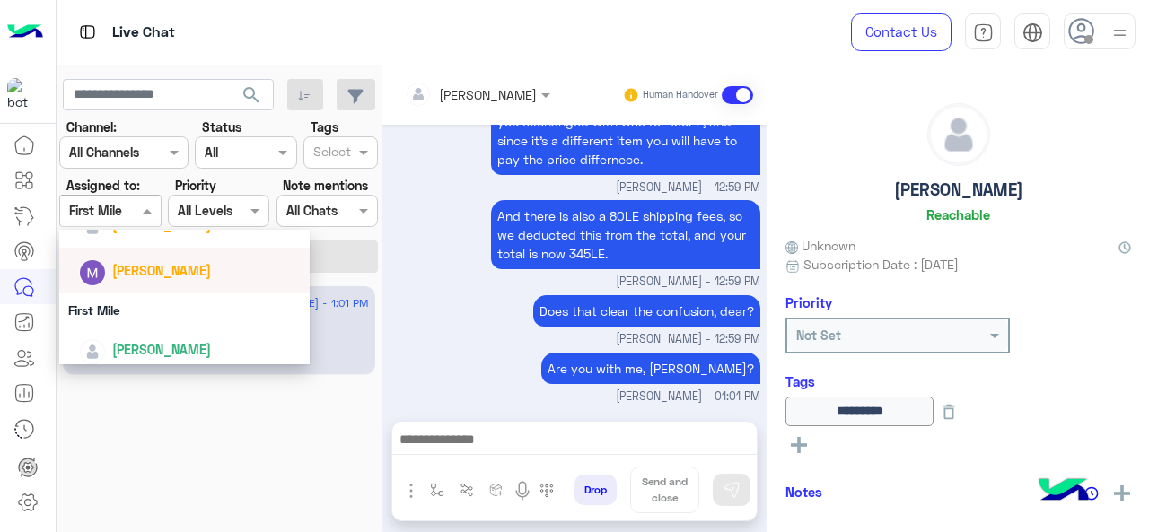
scroll to position [398, 0]
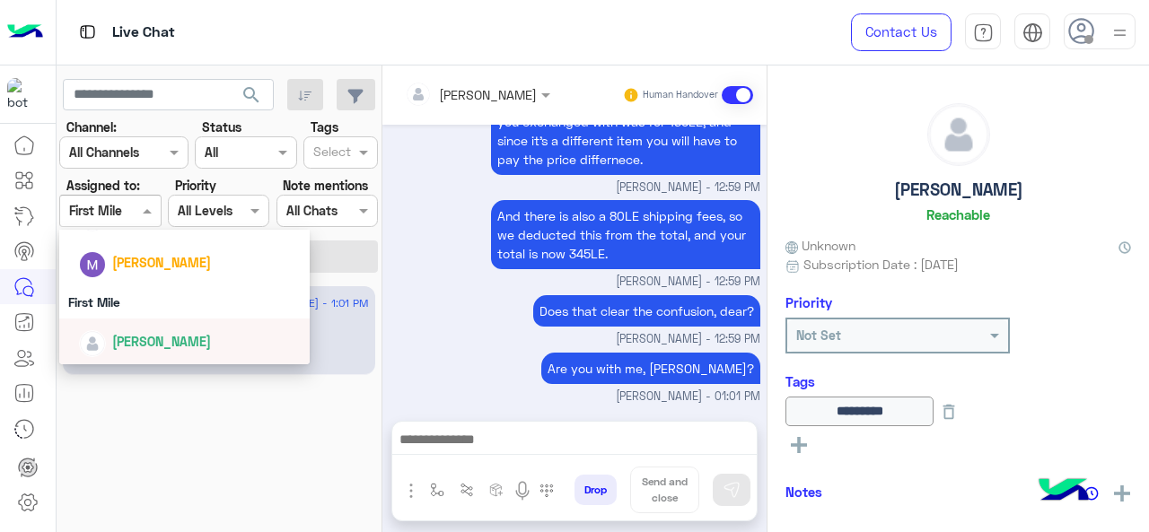
click at [145, 408] on div "[DATE] - 1:01 PM [PERSON_NAME] (Agent) : Are you with me, [PERSON_NAME]?" at bounding box center [220, 408] width 326 height 259
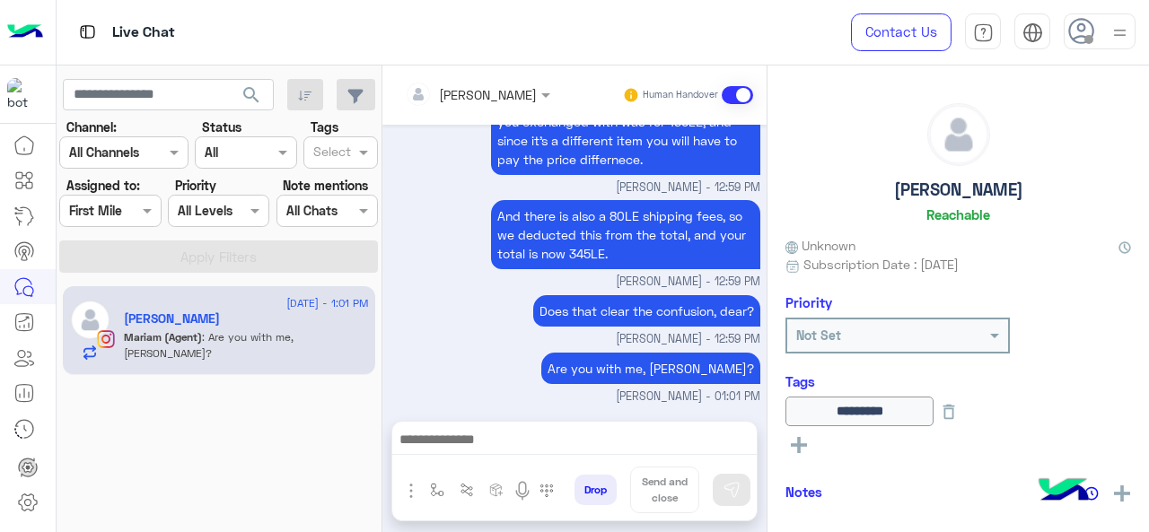
click at [126, 213] on div at bounding box center [110, 210] width 100 height 21
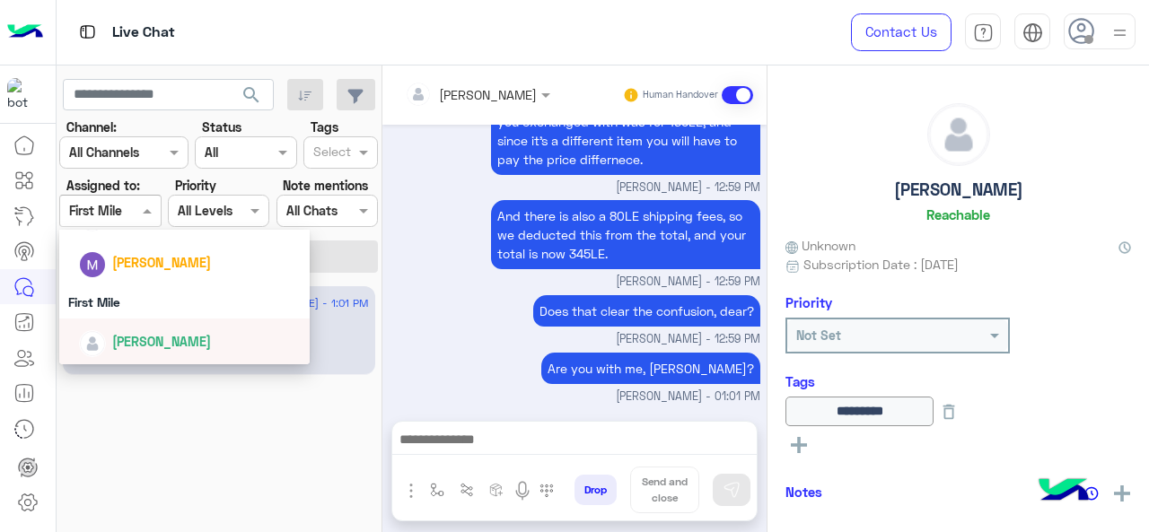
click at [135, 337] on span "[PERSON_NAME]" at bounding box center [161, 341] width 99 height 15
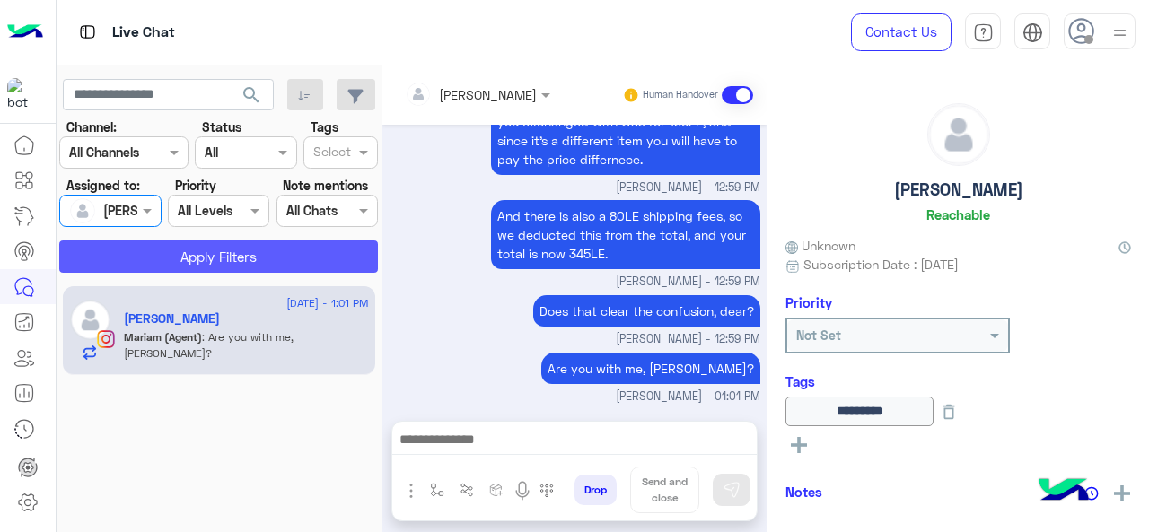
click at [178, 258] on button "Apply Filters" at bounding box center [218, 257] width 319 height 32
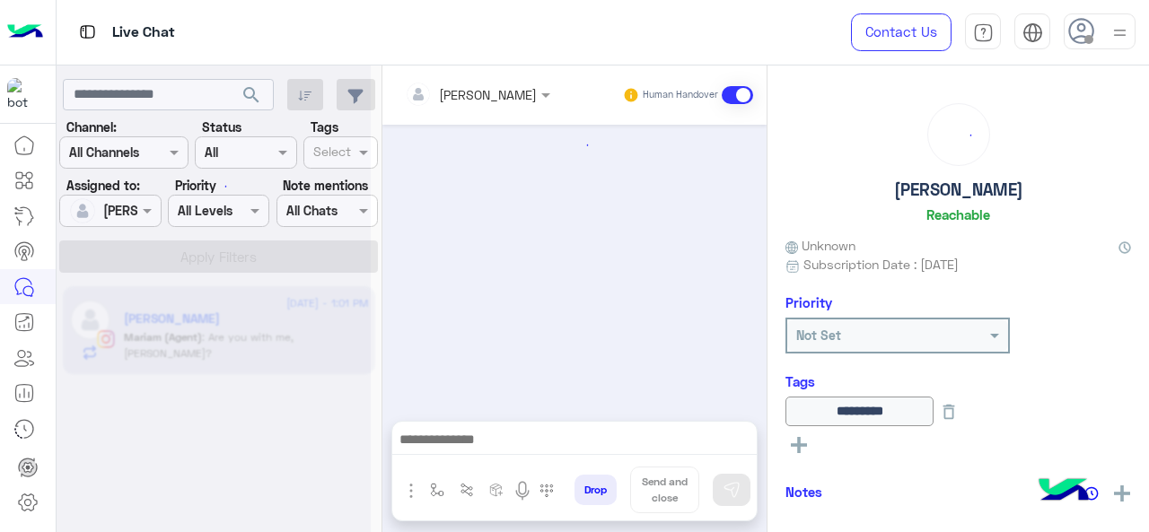
scroll to position [527, 0]
